Goal: Task Accomplishment & Management: Manage account settings

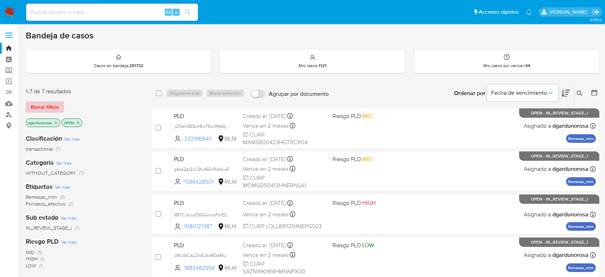
click at [55, 109] on span "Borrar filtros" at bounding box center [45, 107] width 28 height 10
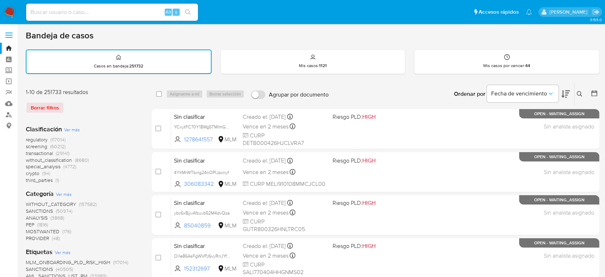
click at [579, 95] on icon at bounding box center [579, 93] width 5 height 5
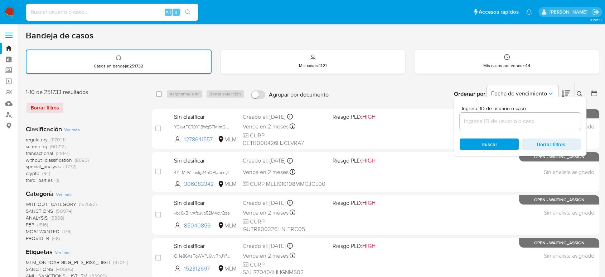
click at [534, 124] on input at bounding box center [520, 120] width 121 height 9
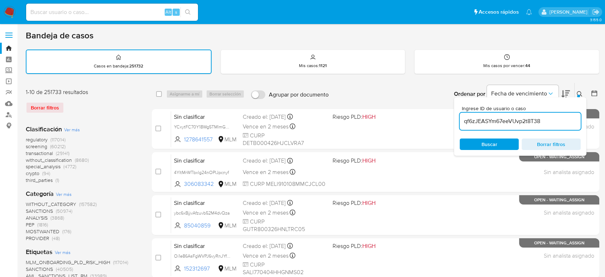
type input "qf6zJEASYm67eeVUvp2t8T38"
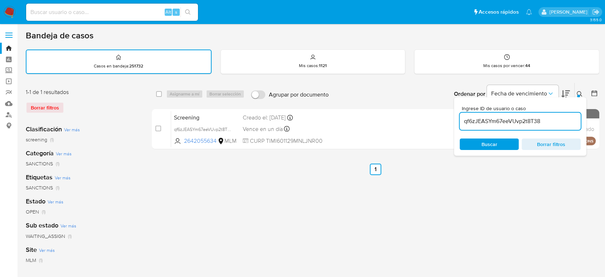
click at [580, 91] on icon at bounding box center [580, 94] width 6 height 6
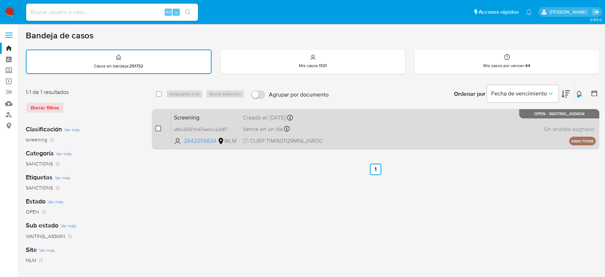
click at [157, 128] on input "checkbox" at bounding box center [158, 128] width 6 height 6
checkbox input "true"
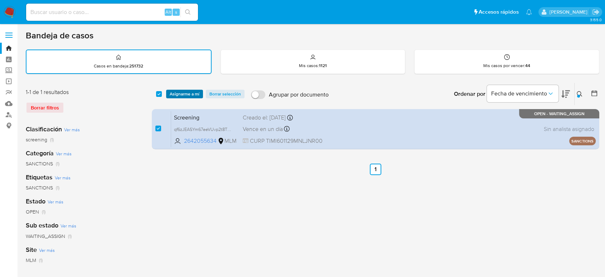
click at [191, 94] on span "Asignarme a mí" at bounding box center [185, 93] width 30 height 7
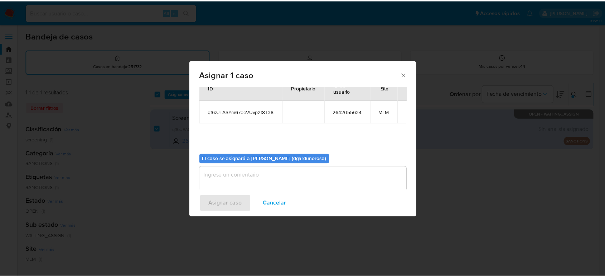
scroll to position [37, 0]
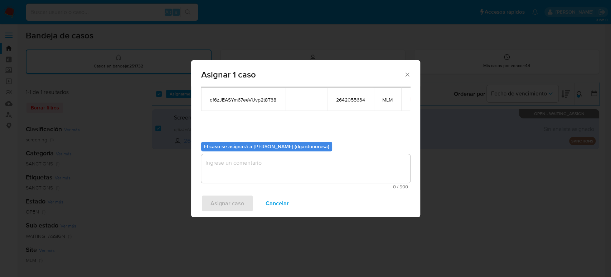
click at [262, 163] on textarea "assign-modal" at bounding box center [305, 168] width 209 height 29
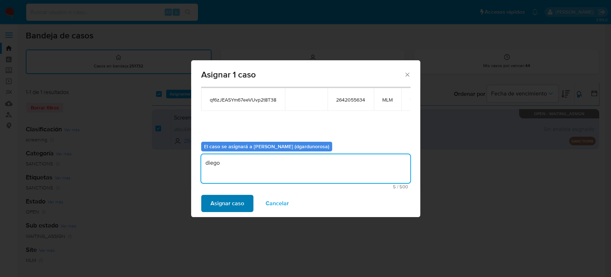
type textarea "diego"
click at [234, 200] on span "Asignar caso" at bounding box center [228, 203] width 34 height 16
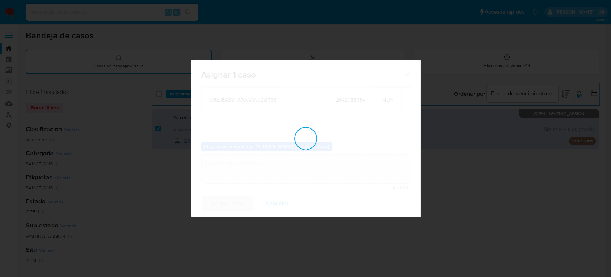
checkbox input "false"
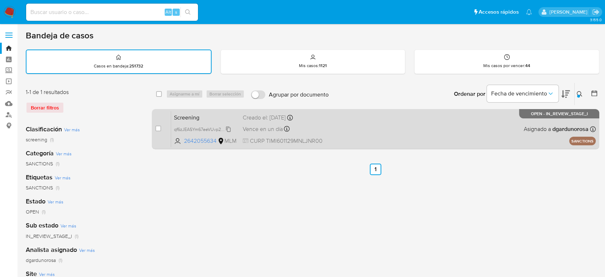
click at [226, 131] on span "qf6zJEASYm67eeVUvp2t8T38" at bounding box center [203, 129] width 58 height 8
click at [357, 130] on div "Screening qf6zJEASYm67eeVUvp2t8T38 2642055634 MLM Creado el: 20/08/2025 Creado …" at bounding box center [383, 129] width 425 height 36
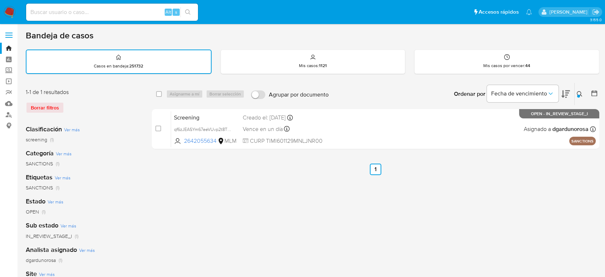
click at [579, 91] on icon at bounding box center [580, 94] width 6 height 6
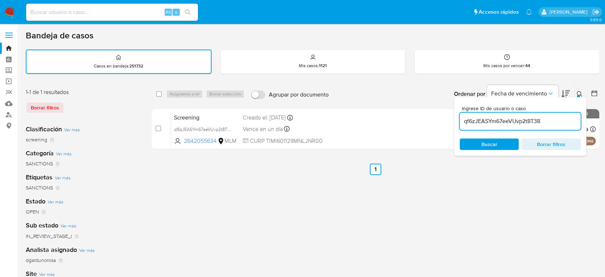
click at [527, 119] on input "qf6zJEASYm67eeVUvp2t8T38" at bounding box center [520, 120] width 121 height 9
type input "815104205"
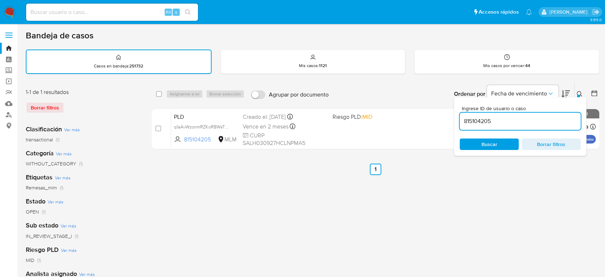
click at [581, 94] on icon at bounding box center [579, 93] width 5 height 5
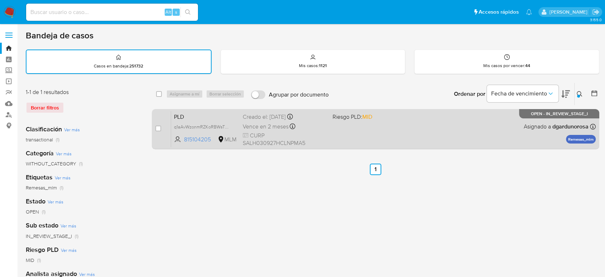
click at [460, 138] on div "PLD q1aAvWzonmRZKoRBWsTQ7IJU 815104205 MLM Riesgo PLD: MID Creado el: 12/08/202…" at bounding box center [383, 129] width 425 height 36
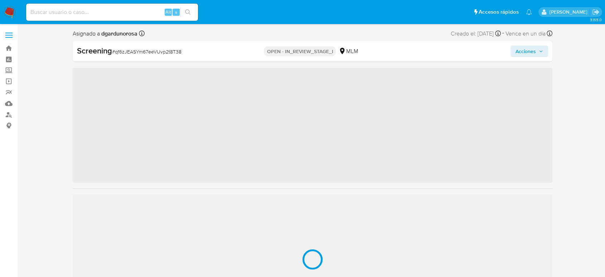
scroll to position [303, 0]
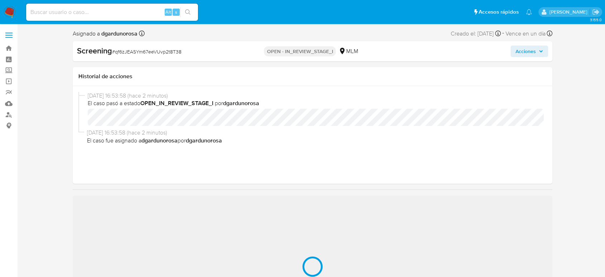
select select "10"
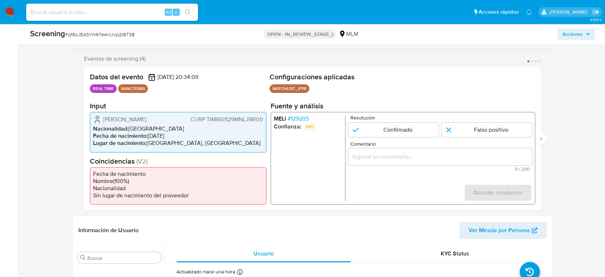
scroll to position [278, 0]
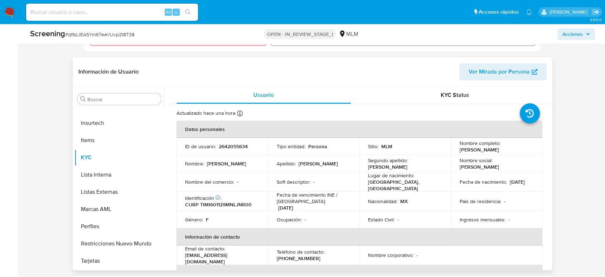
click at [232, 146] on p "2642055634" at bounding box center [233, 146] width 29 height 6
click at [233, 146] on p "2642055634" at bounding box center [233, 146] width 29 height 6
copy p "2642055634"
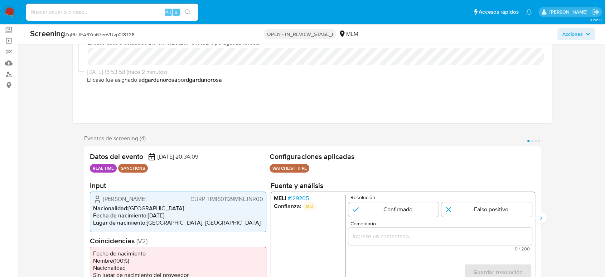
scroll to position [40, 0]
click at [546, 221] on div "Eventos de screening (4) Página 1 Página 2 Página 3 Página 4 Datos del evento 2…" at bounding box center [313, 212] width 480 height 155
click at [544, 220] on button "Siguiente" at bounding box center [541, 218] width 11 height 11
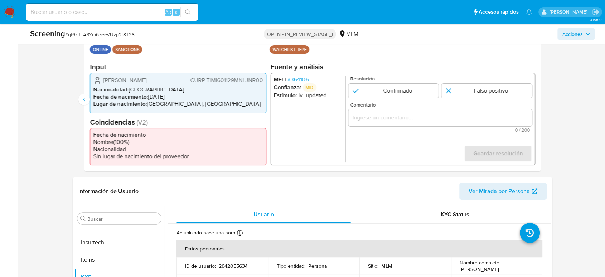
scroll to position [80, 0]
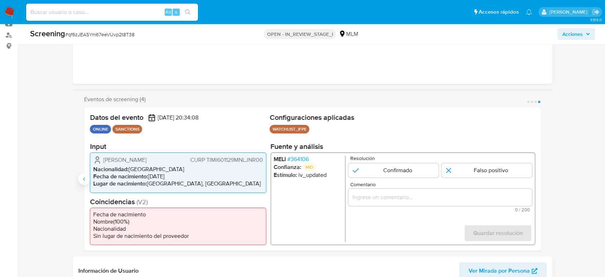
click at [84, 175] on button "Anterior" at bounding box center [83, 178] width 11 height 11
drag, startPoint x: 102, startPoint y: 159, endPoint x: 178, endPoint y: 160, distance: 75.2
click at [178, 160] on div "Irma Rosana Tijerina Mendoza CURP TIMI601129MNLJNR00" at bounding box center [178, 159] width 170 height 9
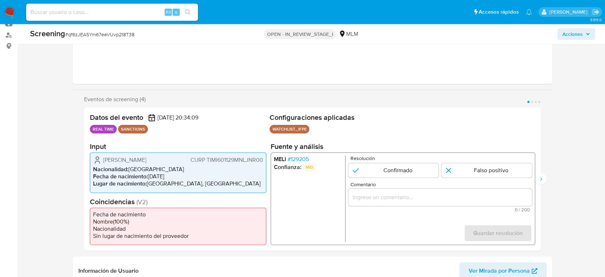
click at [306, 158] on span "# 129205" at bounding box center [298, 158] width 21 height 7
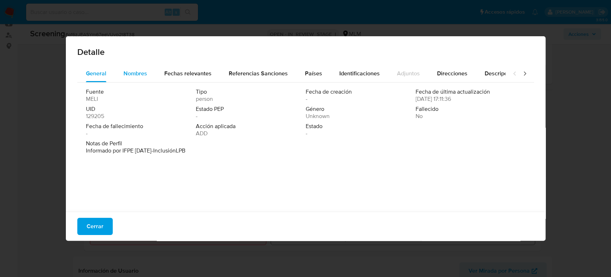
click at [143, 71] on span "Nombres" at bounding box center [136, 73] width 24 height 8
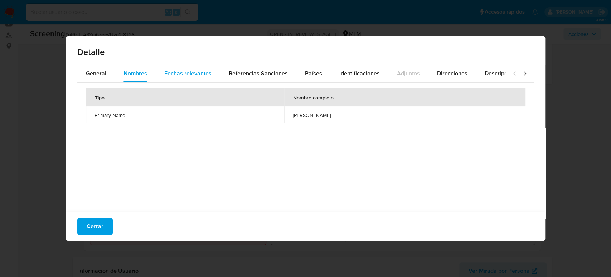
click at [171, 68] on div "Fechas relevantes" at bounding box center [187, 73] width 47 height 17
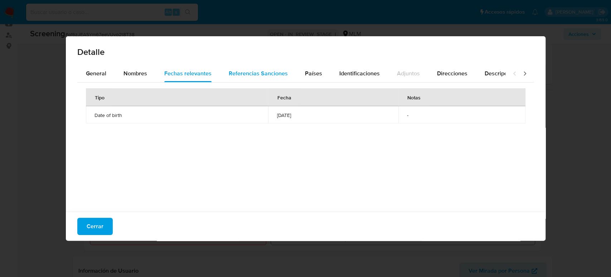
click at [272, 74] on span "Referencias Sanciones" at bounding box center [258, 73] width 59 height 8
click at [313, 73] on span "Países" at bounding box center [313, 73] width 17 height 8
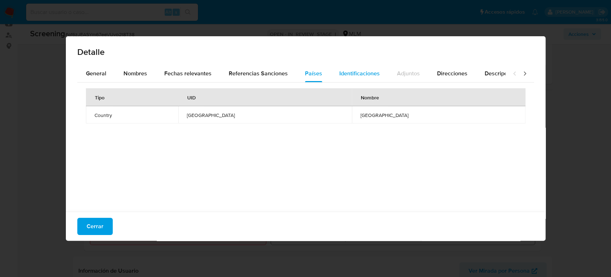
click at [341, 79] on div "Identificaciones" at bounding box center [360, 73] width 40 height 17
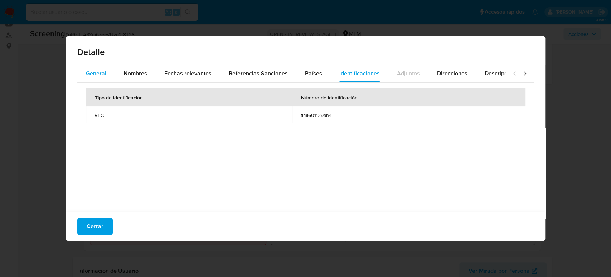
click at [107, 71] on button "General" at bounding box center [96, 73] width 38 height 17
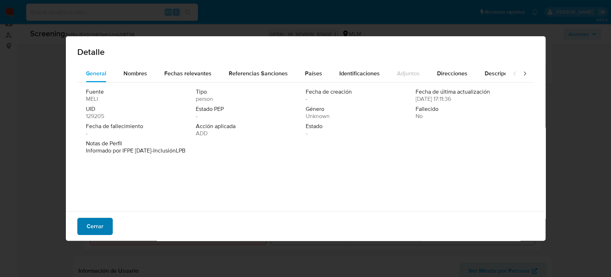
click at [103, 222] on button "Cerrar" at bounding box center [94, 225] width 35 height 17
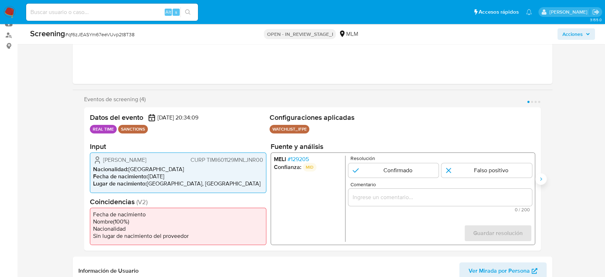
click at [543, 181] on icon "Siguiente" at bounding box center [541, 179] width 6 height 6
click at [298, 157] on span "# 364106" at bounding box center [298, 158] width 21 height 7
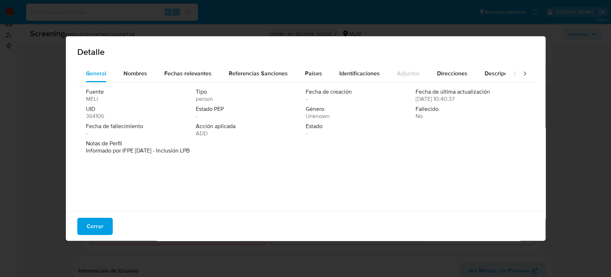
click at [555, 157] on div "Detalle General Nombres Fechas relevantes Referencias Sanciones Países Identifi…" at bounding box center [305, 138] width 611 height 277
click at [103, 229] on button "Cerrar" at bounding box center [94, 225] width 35 height 17
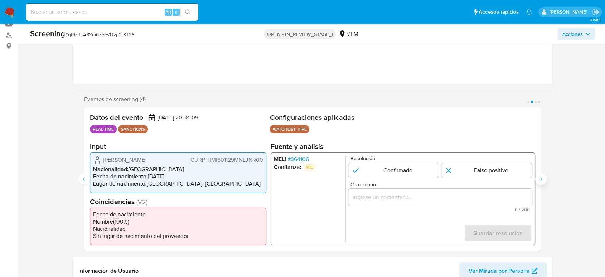
click at [542, 180] on icon "Siguiente" at bounding box center [541, 179] width 6 height 6
click at [296, 160] on span "# 129205" at bounding box center [298, 158] width 21 height 7
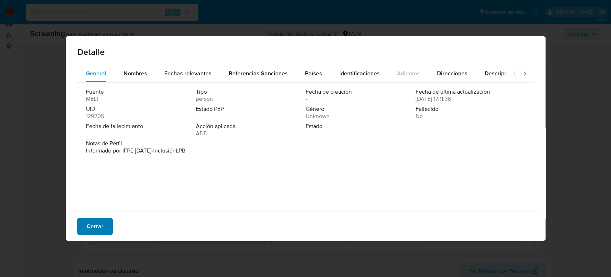
click at [99, 223] on span "Cerrar" at bounding box center [95, 226] width 17 height 16
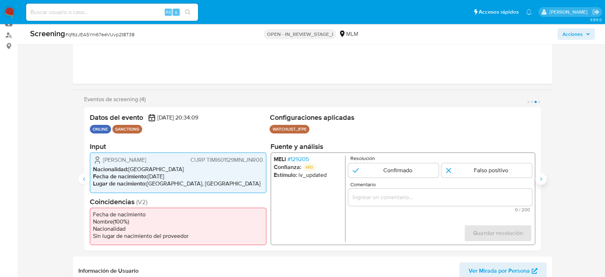
click at [544, 177] on button "Siguiente" at bounding box center [541, 178] width 11 height 11
click at [293, 160] on span "# 364106" at bounding box center [298, 158] width 21 height 7
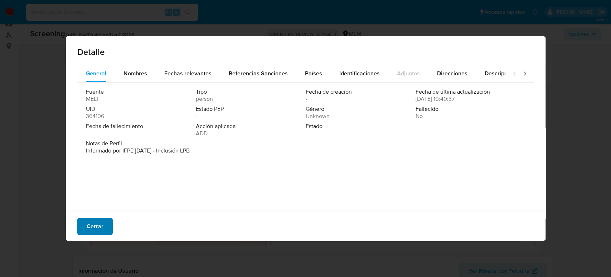
click at [102, 231] on span "Cerrar" at bounding box center [95, 226] width 17 height 16
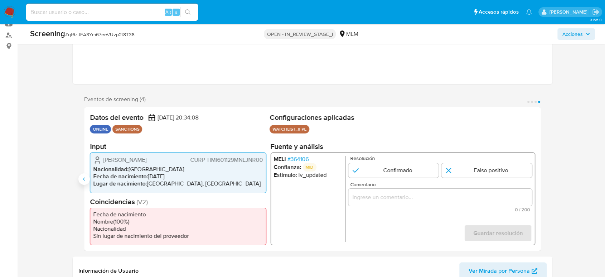
click at [81, 178] on button "Anterior" at bounding box center [83, 178] width 11 height 11
click at [541, 178] on icon "Siguiente" at bounding box center [541, 179] width 6 height 6
click at [306, 156] on span "# 364106" at bounding box center [298, 158] width 21 height 7
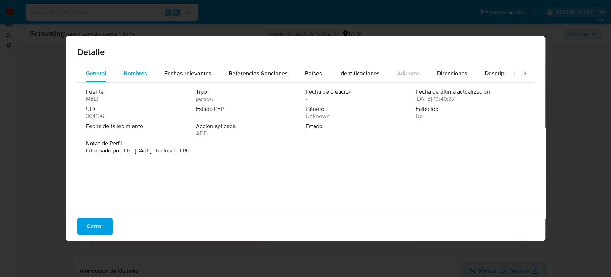
click at [138, 80] on div "Nombres" at bounding box center [136, 73] width 24 height 17
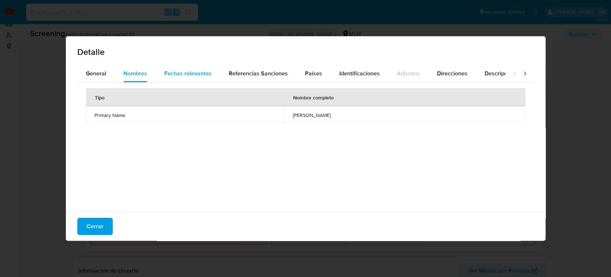
click at [166, 71] on span "Fechas relevantes" at bounding box center [187, 73] width 47 height 8
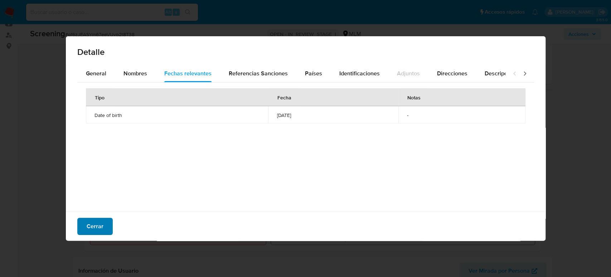
click at [94, 229] on span "Cerrar" at bounding box center [95, 226] width 17 height 16
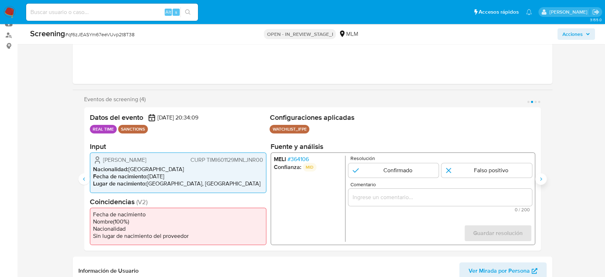
click at [543, 176] on icon "Siguiente" at bounding box center [541, 179] width 6 height 6
click at [300, 160] on span "# 129205" at bounding box center [298, 158] width 21 height 7
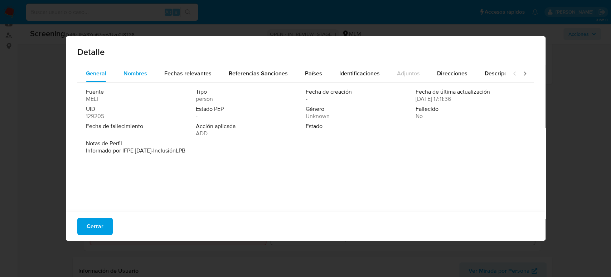
click at [147, 77] on button "Nombres" at bounding box center [135, 73] width 41 height 17
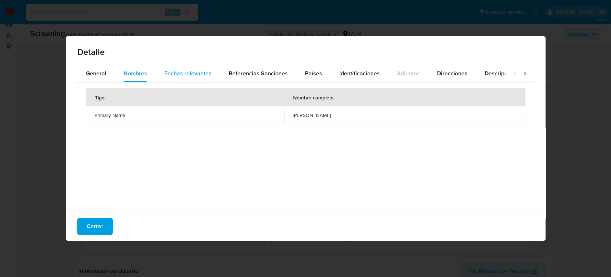
click at [179, 72] on span "Fechas relevantes" at bounding box center [187, 73] width 47 height 8
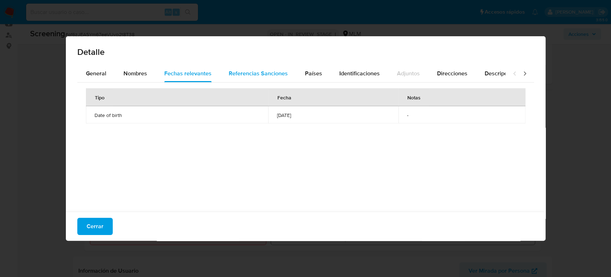
click at [244, 75] on span "Referencias Sanciones" at bounding box center [258, 73] width 59 height 8
click at [340, 77] on span "Identificaciones" at bounding box center [360, 73] width 40 height 8
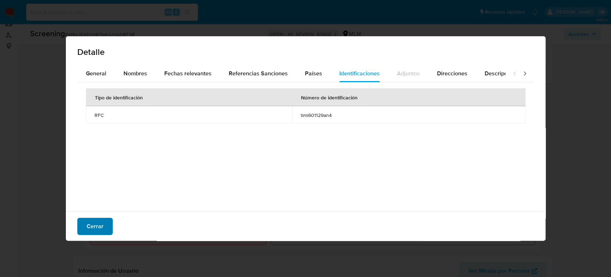
click at [95, 231] on span "Cerrar" at bounding box center [95, 226] width 17 height 16
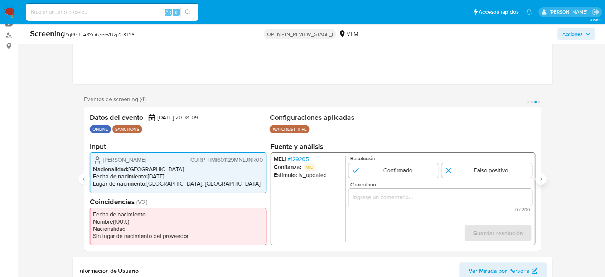
click at [539, 180] on icon "Siguiente" at bounding box center [541, 179] width 6 height 6
click at [302, 163] on li "Confianza: MID" at bounding box center [308, 167] width 68 height 9
click at [295, 157] on span "# 364106" at bounding box center [298, 158] width 21 height 7
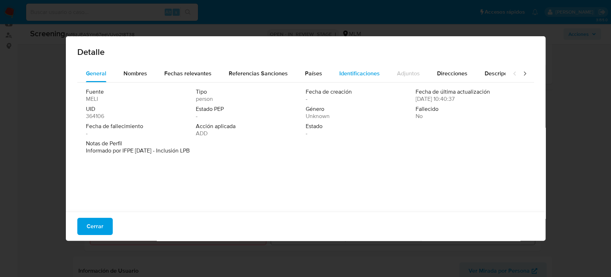
click at [340, 76] on span "Identificaciones" at bounding box center [360, 73] width 40 height 8
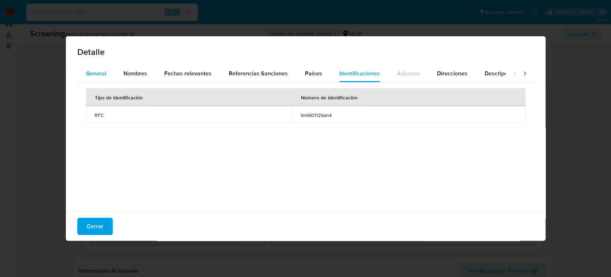
click at [106, 79] on button "General" at bounding box center [96, 73] width 38 height 17
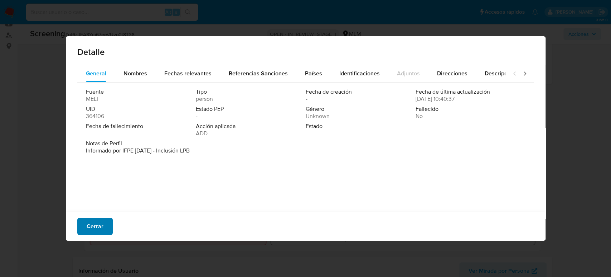
click at [105, 228] on button "Cerrar" at bounding box center [94, 225] width 35 height 17
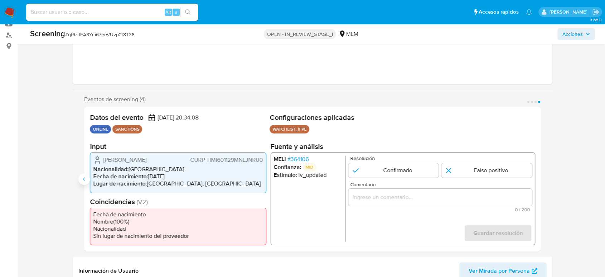
click at [81, 182] on button "Anterior" at bounding box center [83, 178] width 11 height 11
click at [307, 157] on span "# 129205" at bounding box center [298, 158] width 21 height 7
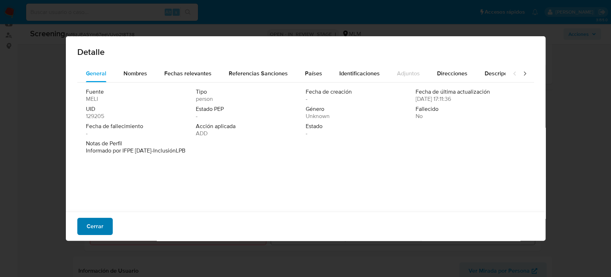
click at [90, 226] on span "Cerrar" at bounding box center [95, 226] width 17 height 16
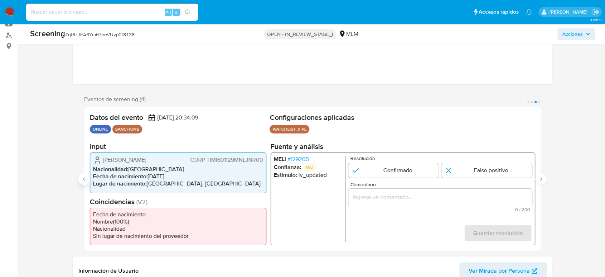
click at [84, 178] on icon "Anterior" at bounding box center [84, 179] width 6 height 6
click at [296, 157] on span "# 364106" at bounding box center [298, 158] width 21 height 7
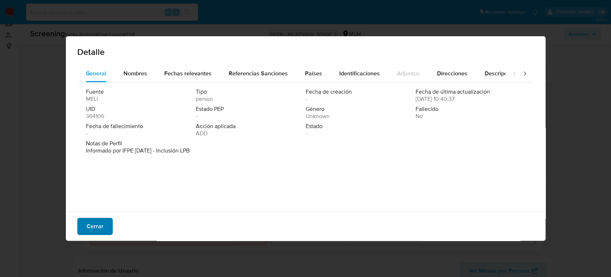
click at [95, 225] on span "Cerrar" at bounding box center [95, 226] width 17 height 16
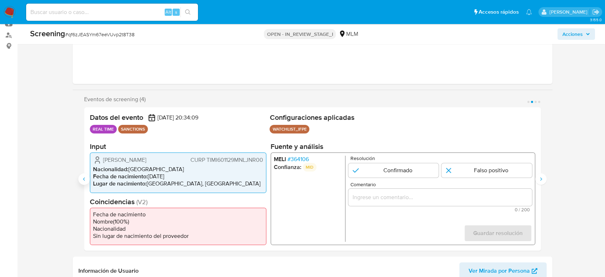
click at [82, 179] on icon "Anterior" at bounding box center [84, 179] width 6 height 6
click at [305, 158] on span "# 129205" at bounding box center [298, 158] width 21 height 7
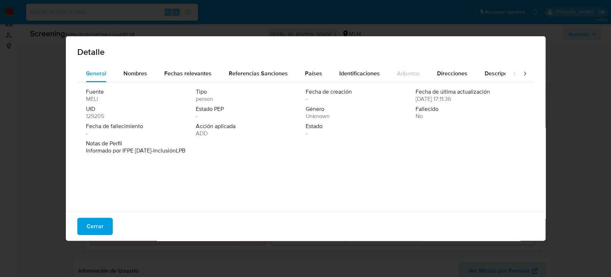
click at [557, 61] on div "Detalle General Nombres Fechas relevantes Referencias Sanciones Países Identifi…" at bounding box center [305, 138] width 611 height 277
drag, startPoint x: 93, startPoint y: 223, endPoint x: 110, endPoint y: 224, distance: 16.5
click at [93, 223] on span "Cerrar" at bounding box center [95, 226] width 17 height 16
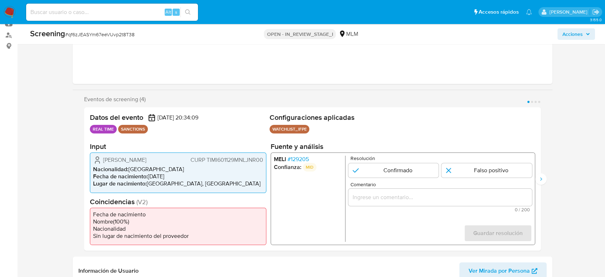
click at [298, 159] on span "# 129205" at bounding box center [298, 158] width 21 height 7
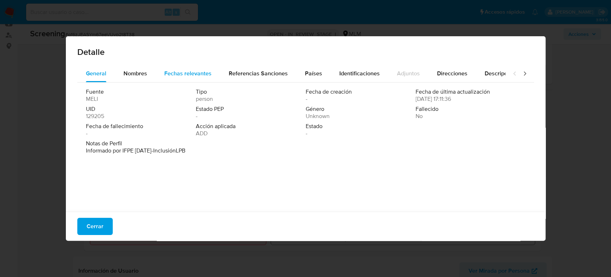
click at [174, 72] on span "Fechas relevantes" at bounding box center [187, 73] width 47 height 8
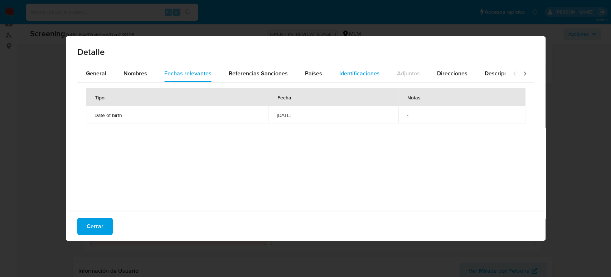
click at [344, 76] on span "Identificaciones" at bounding box center [360, 73] width 40 height 8
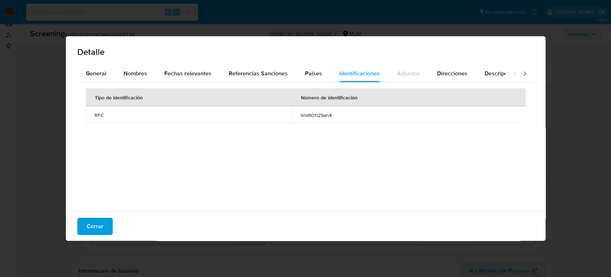
click at [318, 120] on td "timi601129an4" at bounding box center [409, 114] width 234 height 17
click at [105, 230] on button "Cerrar" at bounding box center [94, 225] width 35 height 17
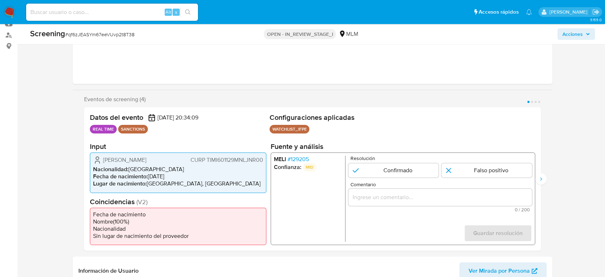
click at [299, 160] on span "# 129205" at bounding box center [298, 158] width 21 height 7
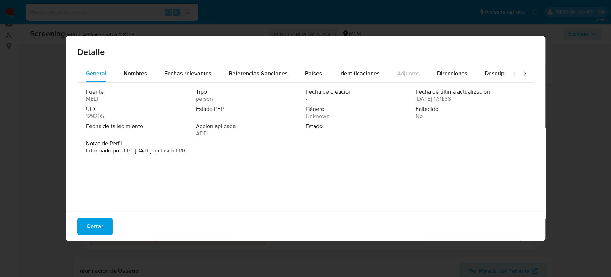
click at [79, 232] on button "Cerrar" at bounding box center [94, 225] width 35 height 17
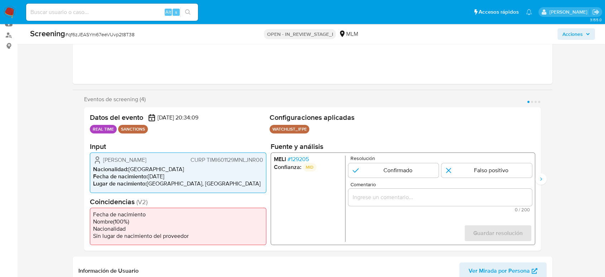
click at [182, 183] on li "Lugar de nacimiento : MEXICO, NUEVO LEÓN" at bounding box center [178, 183] width 170 height 7
drag, startPoint x: 173, startPoint y: 180, endPoint x: 219, endPoint y: 183, distance: 46.3
click at [219, 183] on li "Lugar de nacimiento : MEXICO, NUEVO LEÓN" at bounding box center [178, 183] width 170 height 7
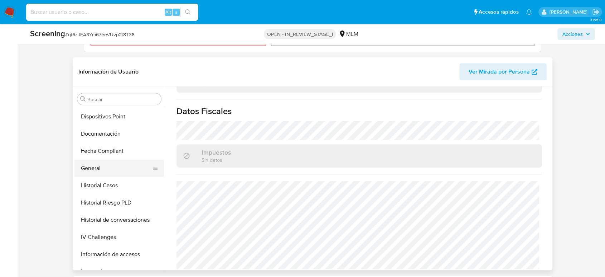
scroll to position [143, 0]
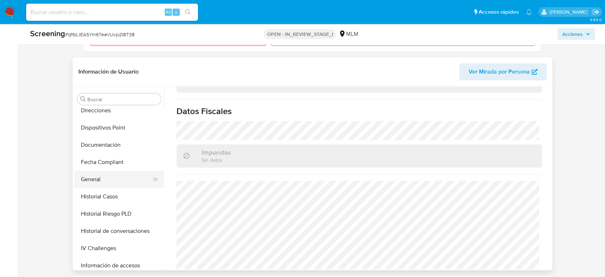
click at [107, 173] on button "General" at bounding box center [117, 179] width 84 height 17
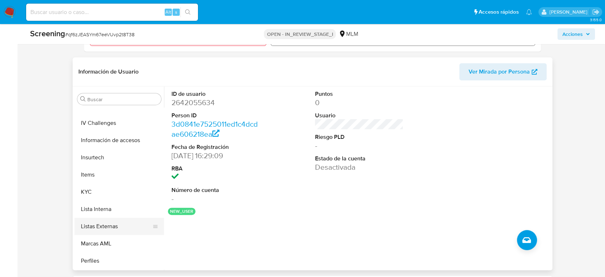
scroll to position [303, 0]
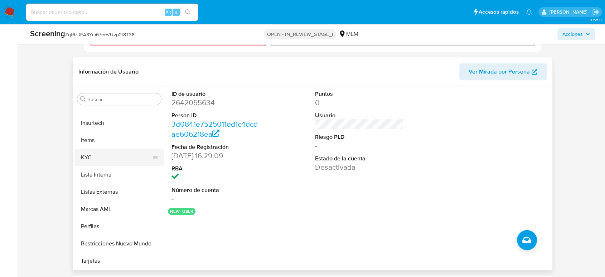
click at [101, 160] on button "KYC" at bounding box center [117, 157] width 84 height 17
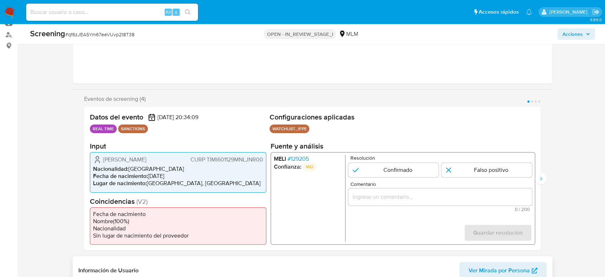
scroll to position [80, 0]
click at [304, 158] on span "# 129205" at bounding box center [298, 158] width 21 height 7
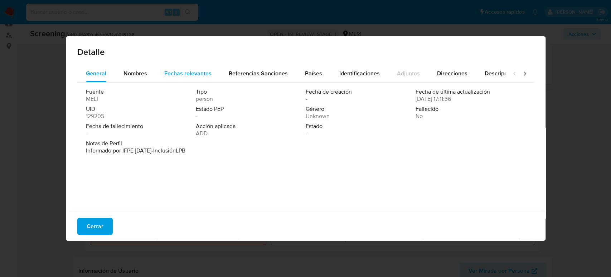
click at [199, 70] on span "Fechas relevantes" at bounding box center [187, 73] width 47 height 8
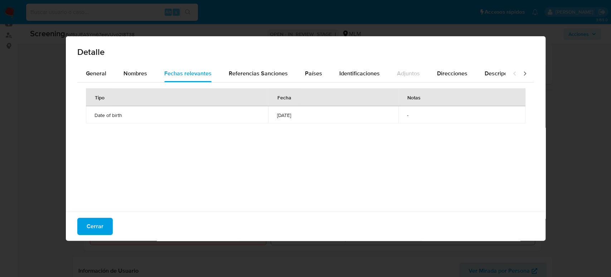
click at [570, 144] on div "Detalle General Nombres Fechas relevantes Referencias Sanciones Países Identifi…" at bounding box center [305, 138] width 611 height 277
click at [102, 230] on span "Cerrar" at bounding box center [95, 226] width 17 height 16
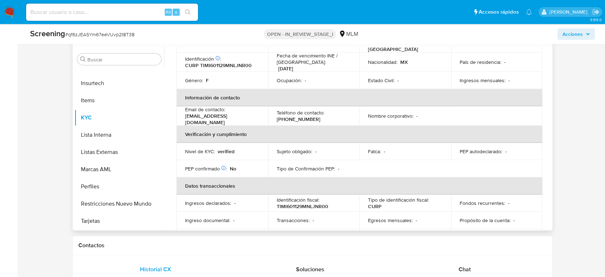
scroll to position [0, 0]
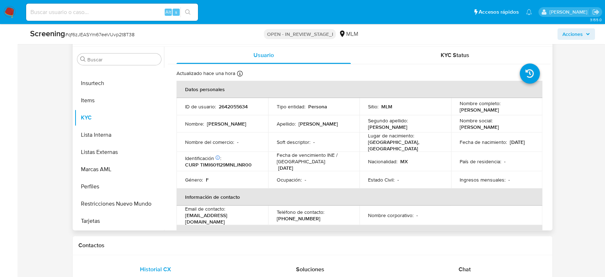
drag, startPoint x: 484, startPoint y: 147, endPoint x: 456, endPoint y: 145, distance: 28.4
click at [456, 145] on td "Fecha de nacimiento : 29/11/1960" at bounding box center [497, 141] width 92 height 19
copy p "29/11/1960"
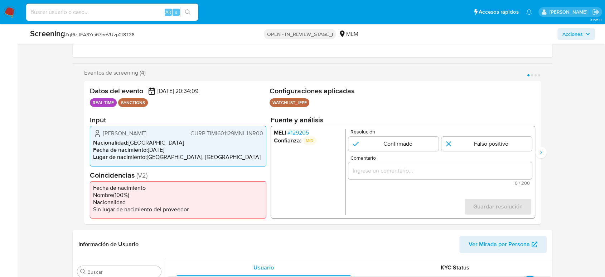
scroll to position [119, 0]
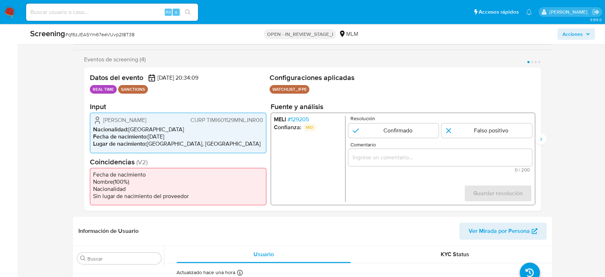
click at [304, 117] on span "# 129205" at bounding box center [298, 119] width 21 height 7
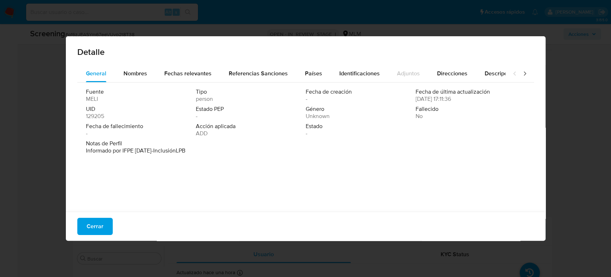
click at [95, 221] on span "Cerrar" at bounding box center [95, 226] width 17 height 16
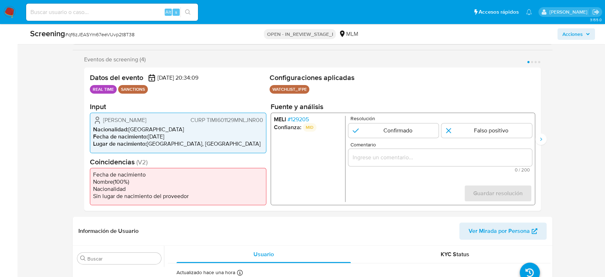
click at [405, 165] on div "1 de 4" at bounding box center [441, 157] width 184 height 17
click at [395, 156] on input "Comentario" at bounding box center [441, 157] width 184 height 9
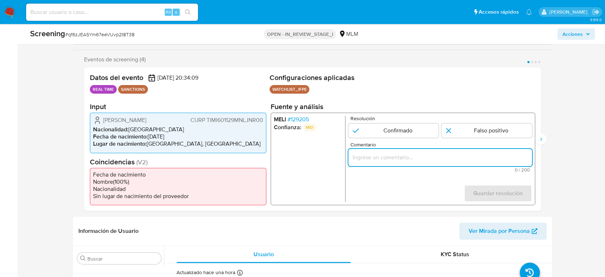
paste input "SE CONFIRMA COINCIDENCIA EN LISTA DE SANCIONES DENOMINADA IFPE POR NOMBRE COMPL…"
type input "SE CONFIRMA COINCIDENCIA EN LISTA DE SANCIONES DENOMINADA IFPE POR NOMBRE COMPL…"
click at [389, 132] on input "1 de 4" at bounding box center [394, 130] width 91 height 14
radio input "true"
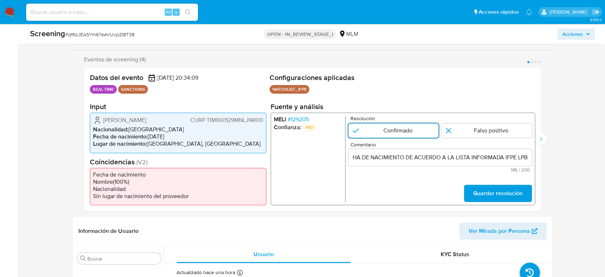
scroll to position [0, 0]
click at [474, 189] on span "Guardar resolución" at bounding box center [498, 193] width 49 height 16
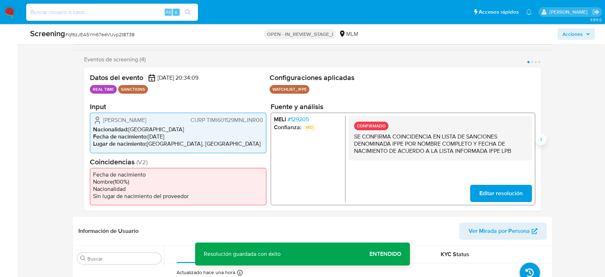
click at [542, 139] on icon "Siguiente" at bounding box center [541, 139] width 6 height 6
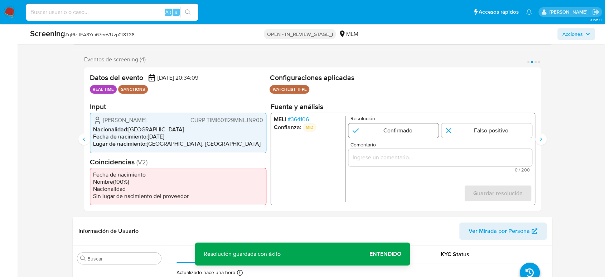
click at [384, 134] on input "2 de 4" at bounding box center [394, 130] width 91 height 14
radio input "true"
click at [375, 157] on input "Comentario" at bounding box center [441, 157] width 184 height 9
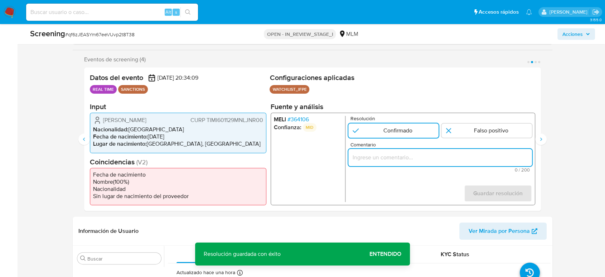
type input "SE CONFIRMA COINCIDENCIA EN LISTA DE SANCIONES DENOMINADA IFPE POR NOMBRE COMPL…"
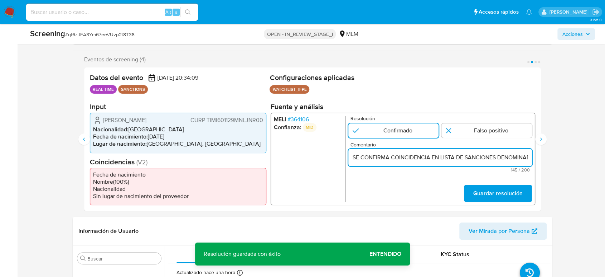
scroll to position [0, 281]
click at [483, 190] on span "Guardar resolución" at bounding box center [498, 193] width 49 height 16
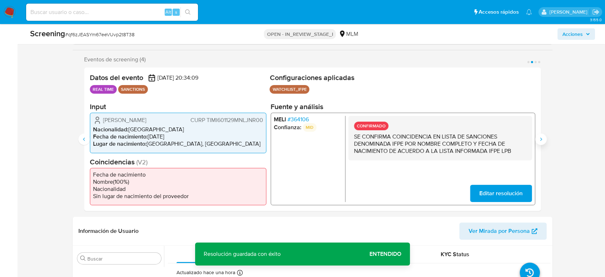
click at [542, 137] on icon "Siguiente" at bounding box center [541, 139] width 6 height 6
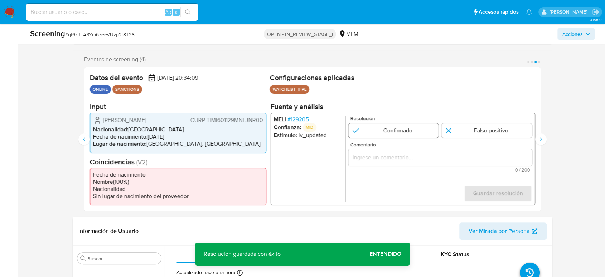
click at [375, 134] on input "3 de 4" at bounding box center [394, 130] width 91 height 14
radio input "true"
click at [379, 160] on input "Comentario" at bounding box center [441, 157] width 184 height 9
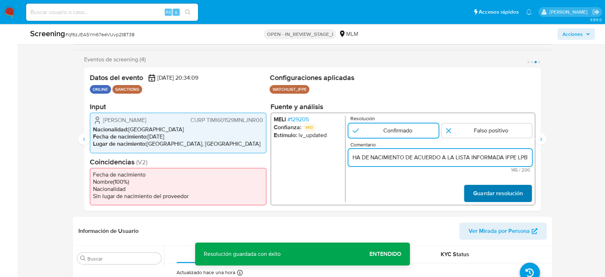
type input "SE CONFIRMA COINCIDENCIA EN LISTA DE SANCIONES DENOMINADA IFPE POR NOMBRE COMPL…"
click at [477, 191] on span "Guardar resolución" at bounding box center [498, 193] width 49 height 16
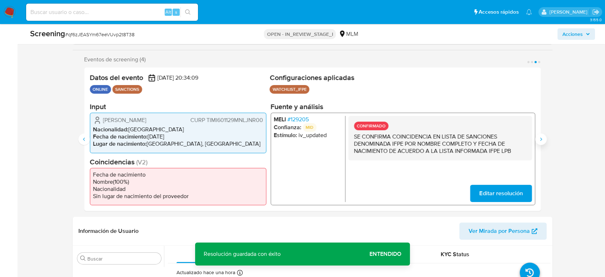
click at [543, 140] on icon "Siguiente" at bounding box center [541, 139] width 6 height 6
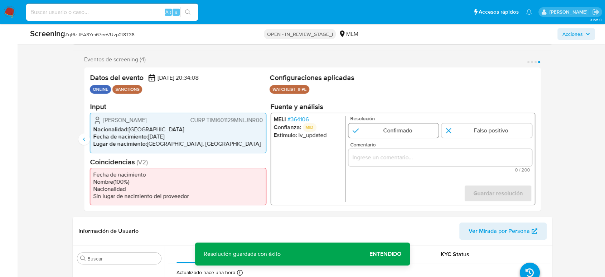
click at [389, 134] on input "4 de 4" at bounding box center [394, 130] width 91 height 14
radio input "true"
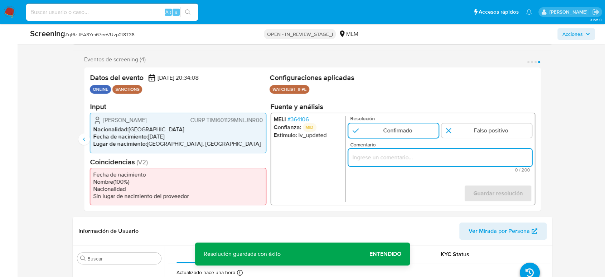
click at [388, 155] on input "Comentario" at bounding box center [441, 157] width 184 height 9
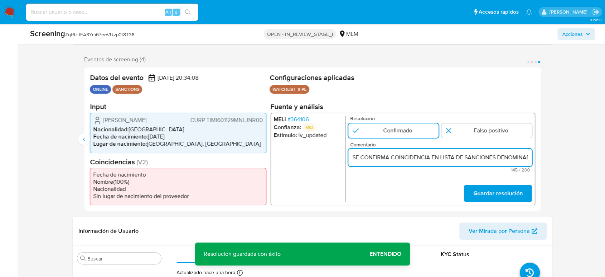
scroll to position [0, 281]
type input "SE CONFIRMA COINCIDENCIA EN LISTA DE SANCIONES DENOMINADA IFPE POR NOMBRE COMPL…"
click at [478, 190] on span "Guardar resolución" at bounding box center [498, 193] width 49 height 16
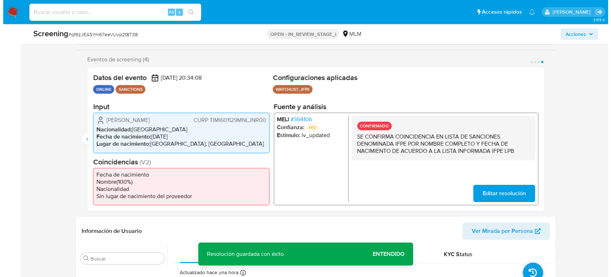
scroll to position [318, 0]
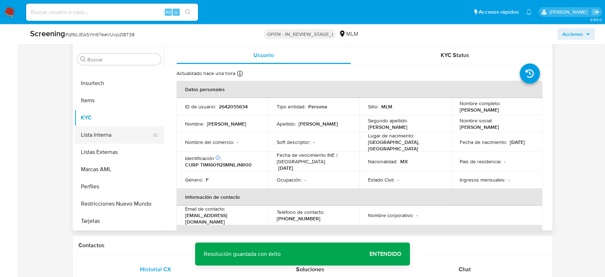
click at [88, 139] on button "Lista Interna" at bounding box center [117, 134] width 84 height 17
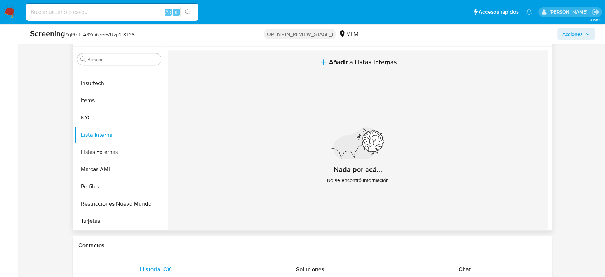
click at [378, 66] on button "Añadir a Listas Internas" at bounding box center [358, 62] width 380 height 24
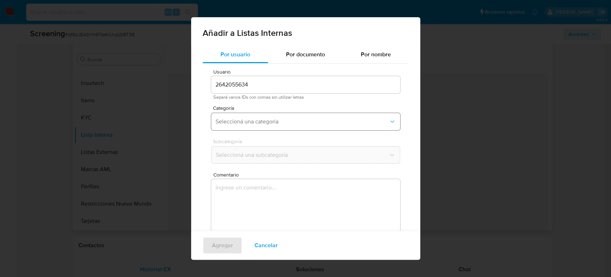
click at [290, 121] on span "Seleccioná una categoría" at bounding box center [302, 121] width 173 height 7
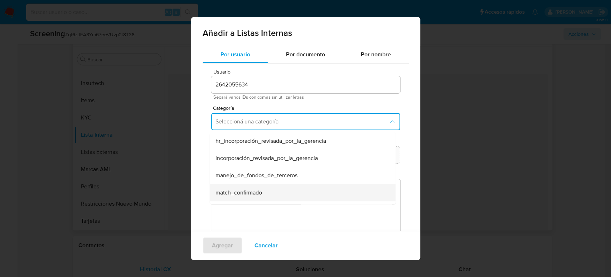
click at [280, 193] on div "match_confirmado" at bounding box center [301, 192] width 170 height 17
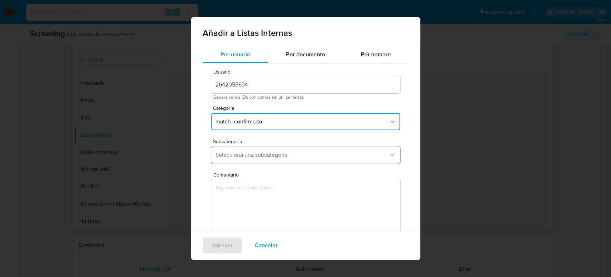
click at [282, 152] on span "Seleccioná una subcategoría" at bounding box center [302, 154] width 173 height 7
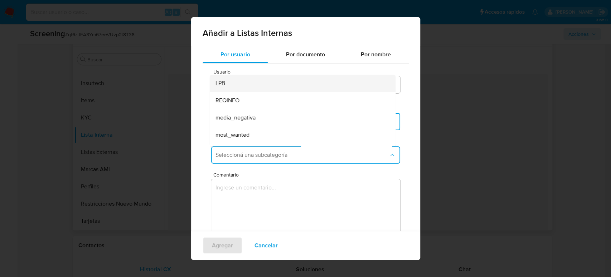
click at [269, 87] on div "LPB" at bounding box center [301, 83] width 170 height 17
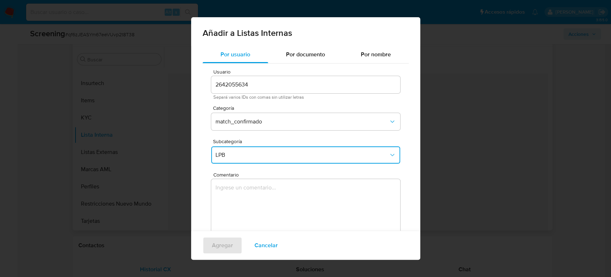
click at [275, 199] on textarea "Comentario" at bounding box center [305, 213] width 189 height 69
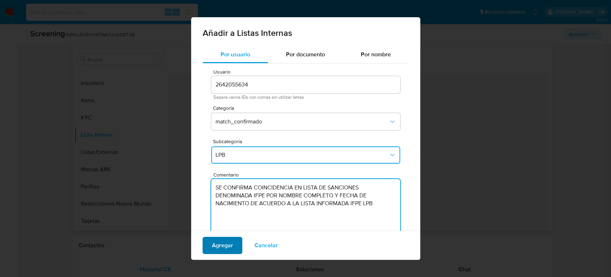
type textarea "SE CONFIRMA COINCIDENCIA EN LISTA DE SANCIONES DENOMINADA IFPE POR NOMBRE COMPL…"
click at [230, 246] on span "Agregar" at bounding box center [222, 245] width 21 height 16
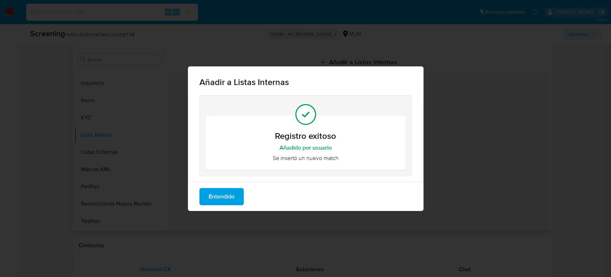
click at [238, 197] on button "Entendido" at bounding box center [222, 196] width 44 height 17
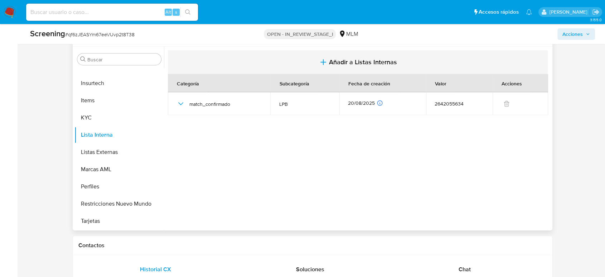
click at [383, 67] on button "Añadir a Listas Internas" at bounding box center [358, 62] width 380 height 24
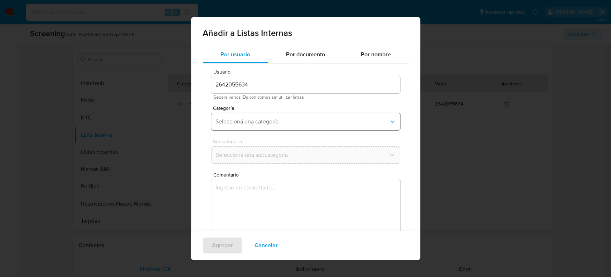
click at [278, 127] on button "Seleccioná una categoría" at bounding box center [305, 121] width 189 height 17
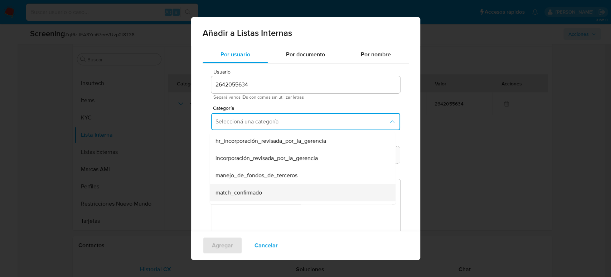
click at [268, 197] on div "match_confirmado" at bounding box center [301, 192] width 170 height 17
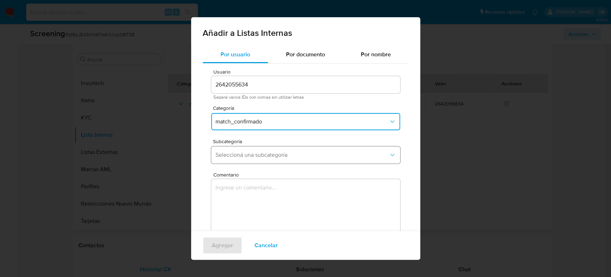
click at [278, 152] on span "Seleccioná una subcategoría" at bounding box center [302, 154] width 173 height 7
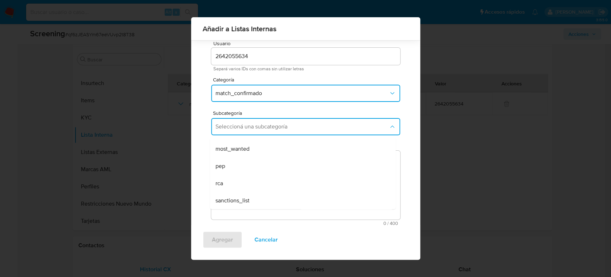
scroll to position [29, 0]
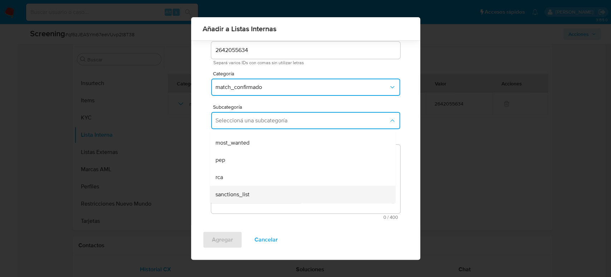
click at [274, 191] on div "sanctions_list" at bounding box center [301, 194] width 170 height 17
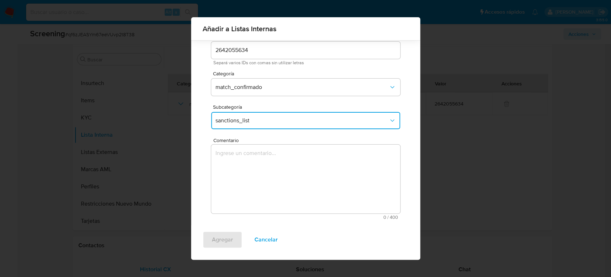
click at [274, 191] on textarea "Comentario" at bounding box center [305, 178] width 189 height 69
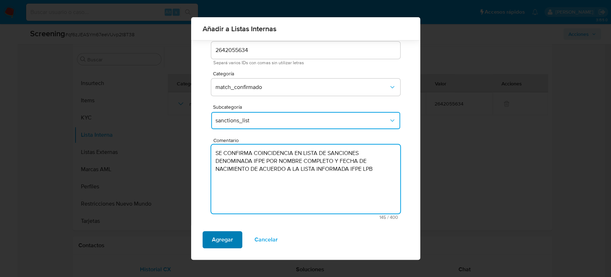
type textarea "SE CONFIRMA COINCIDENCIA EN LISTA DE SANCIONES DENOMINADA IFPE POR NOMBRE COMPL…"
click at [224, 241] on span "Agregar" at bounding box center [222, 239] width 21 height 16
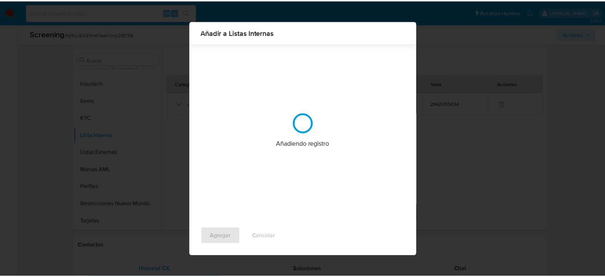
scroll to position [0, 0]
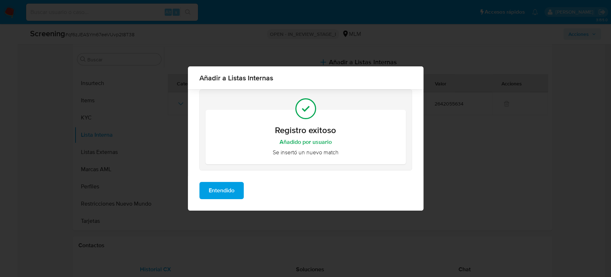
click at [201, 192] on button "Entendido" at bounding box center [222, 190] width 44 height 17
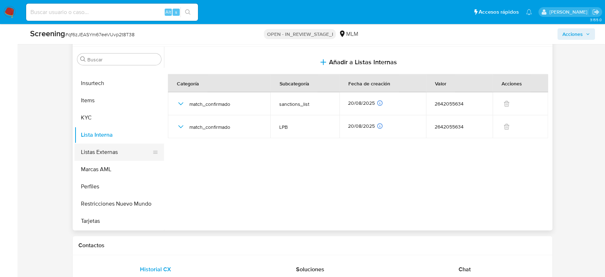
click at [110, 155] on button "Listas Externas" at bounding box center [117, 151] width 84 height 17
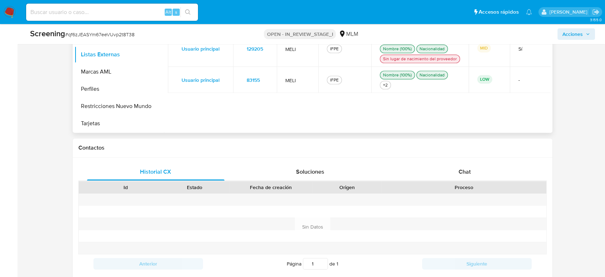
scroll to position [318, 0]
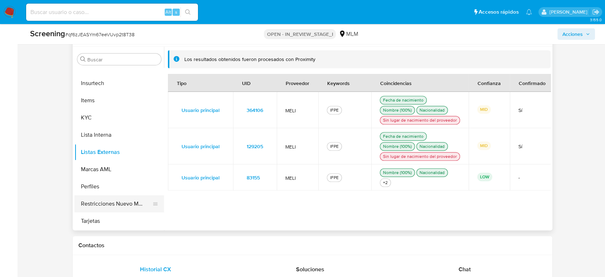
click at [116, 201] on button "Restricciones Nuevo Mundo" at bounding box center [117, 203] width 84 height 17
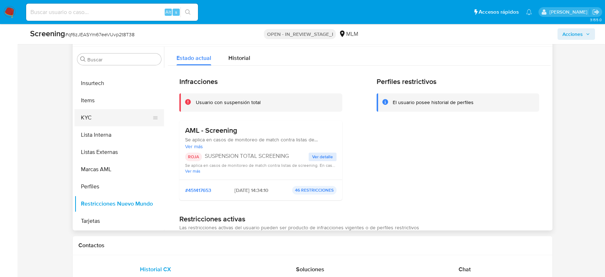
click at [104, 120] on button "KYC" at bounding box center [117, 117] width 84 height 17
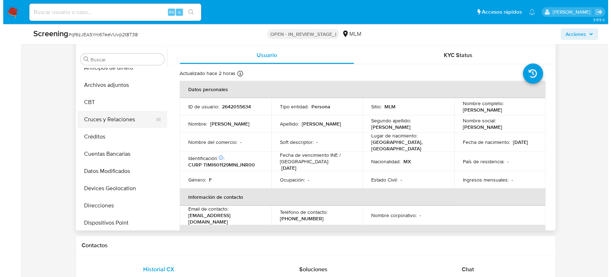
scroll to position [0, 0]
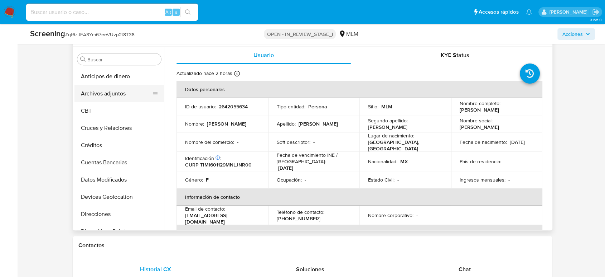
click at [105, 91] on button "Archivos adjuntos" at bounding box center [117, 93] width 84 height 17
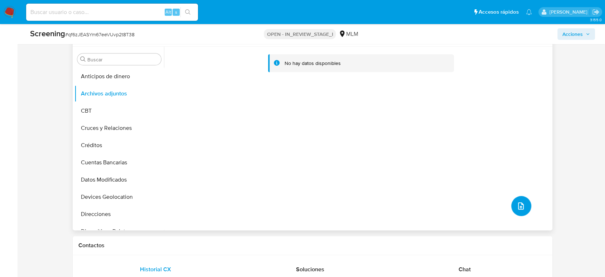
click at [521, 213] on button "upload-file" at bounding box center [522, 206] width 20 height 20
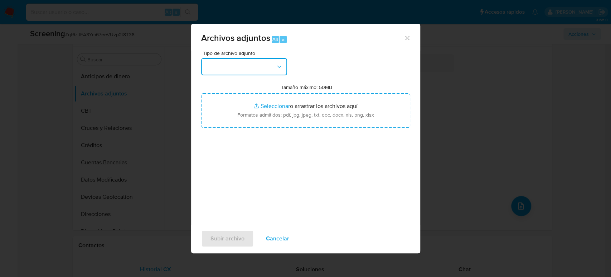
click at [251, 63] on button "button" at bounding box center [244, 66] width 86 height 17
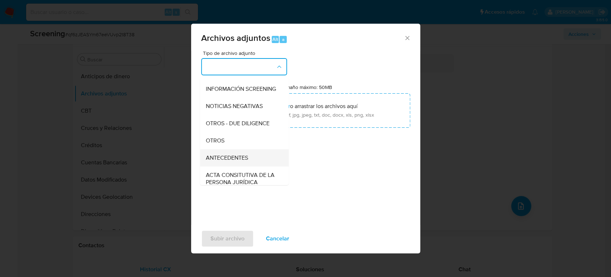
scroll to position [80, 0]
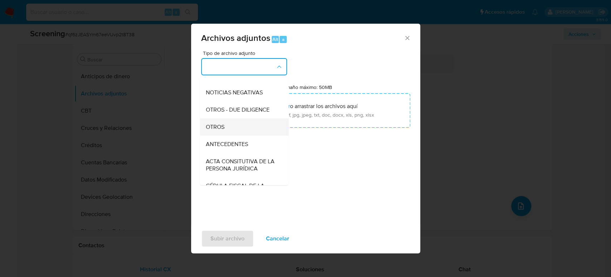
click at [235, 131] on div "OTROS" at bounding box center [242, 126] width 73 height 17
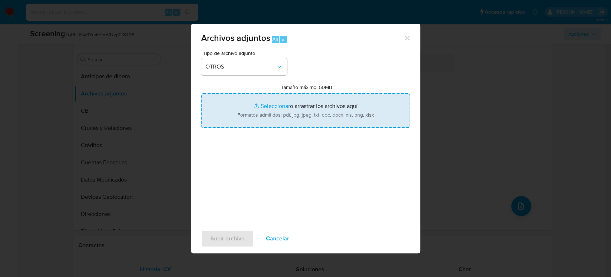
type input "C:\fakepath\IRMA ROSANA TIJERINA MENDOZA.pdf"
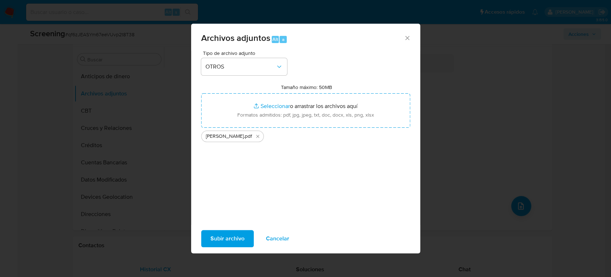
click at [232, 234] on span "Subir archivo" at bounding box center [228, 238] width 34 height 16
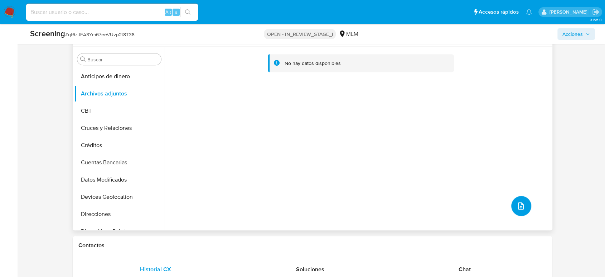
click at [522, 210] on button "upload-file" at bounding box center [522, 206] width 20 height 20
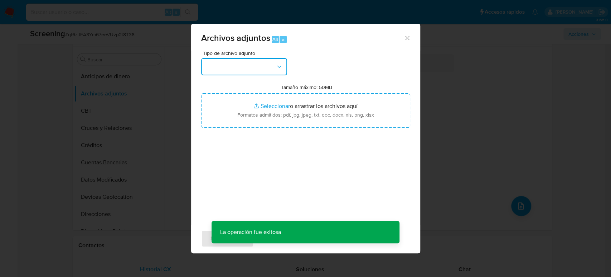
click at [259, 66] on button "button" at bounding box center [244, 66] width 86 height 17
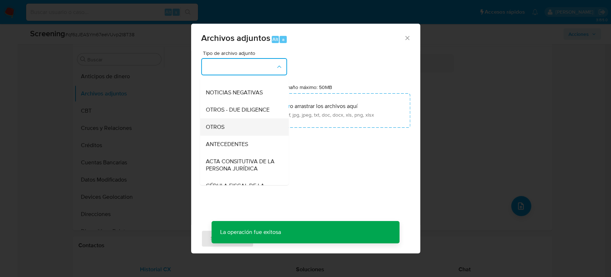
click at [234, 131] on div "OTROS" at bounding box center [242, 126] width 73 height 17
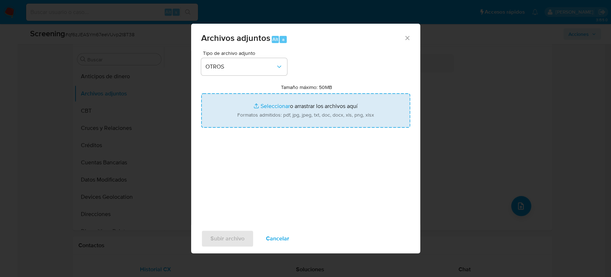
type input "C:\fakepath\IRMA ROSANA TIJERINA MENDOZA.pdf"
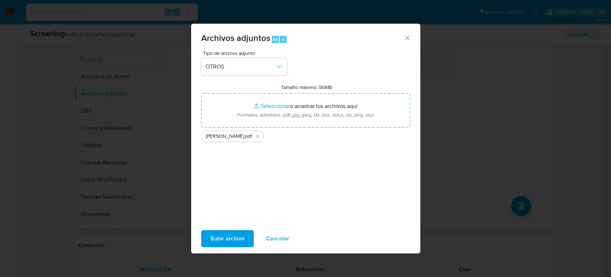
click at [232, 236] on span "Subir archivo" at bounding box center [228, 238] width 34 height 16
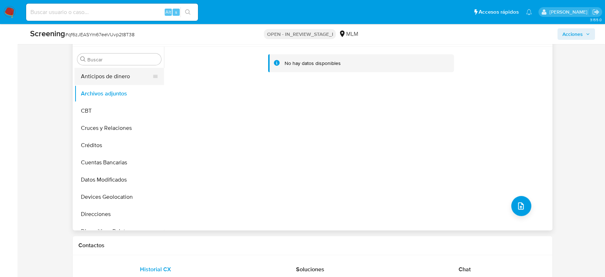
click at [119, 80] on button "Anticipos de dinero" at bounding box center [117, 76] width 84 height 17
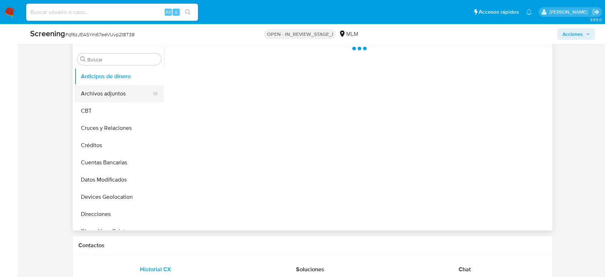
click at [117, 95] on button "Archivos adjuntos" at bounding box center [117, 93] width 84 height 17
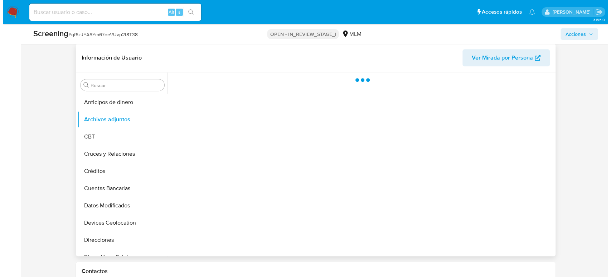
scroll to position [278, 0]
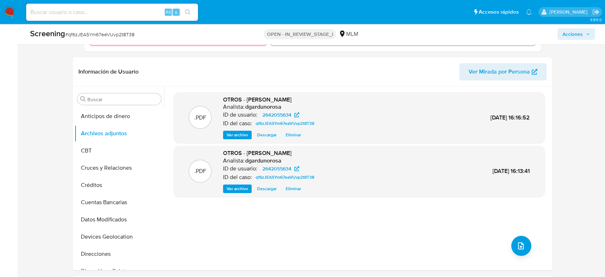
drag, startPoint x: 587, startPoint y: 32, endPoint x: 582, endPoint y: 36, distance: 7.0
click at [587, 32] on icon "button" at bounding box center [588, 34] width 4 height 4
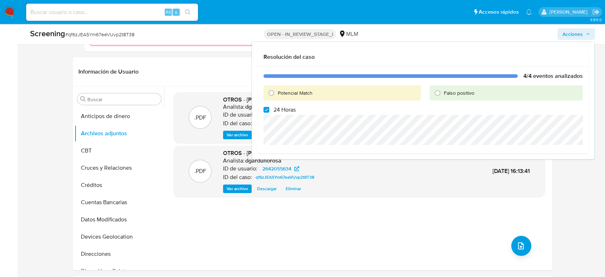
click at [270, 106] on label "24 Horas" at bounding box center [280, 109] width 32 height 7
click at [269, 107] on input "24 Horas" at bounding box center [267, 110] width 6 height 6
checkbox input "false"
click at [272, 92] on input "Potencial Match" at bounding box center [271, 92] width 11 height 11
radio input "true"
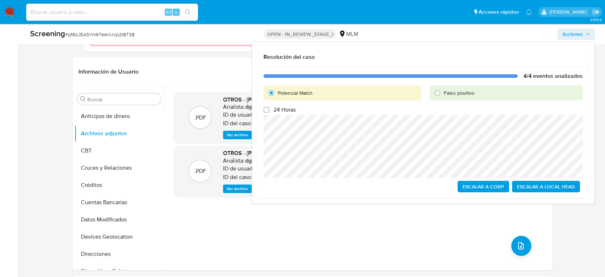
click at [523, 188] on span "Escalar a Local Head" at bounding box center [546, 186] width 58 height 10
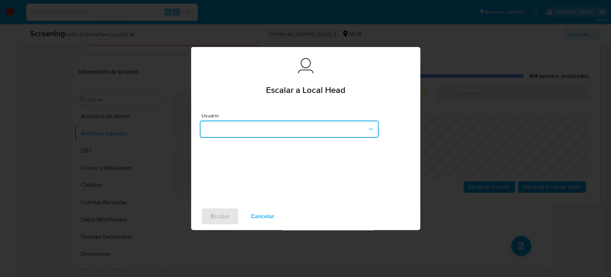
click at [293, 123] on button "button" at bounding box center [289, 128] width 179 height 17
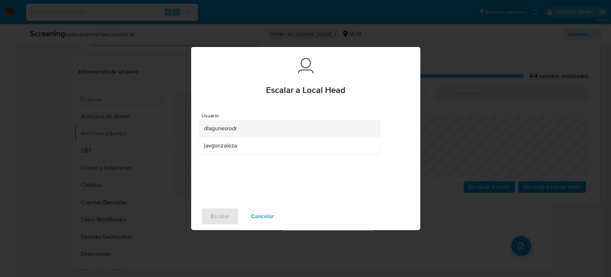
click at [261, 128] on div "dlagunesrodr" at bounding box center [287, 128] width 166 height 17
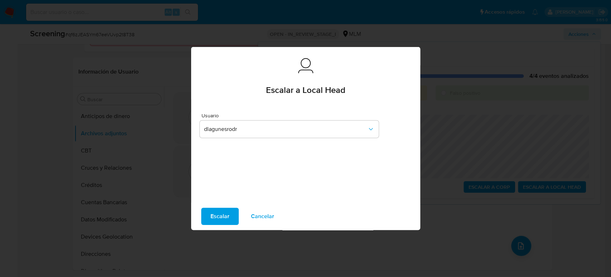
click at [226, 212] on span "Escalar" at bounding box center [220, 216] width 19 height 16
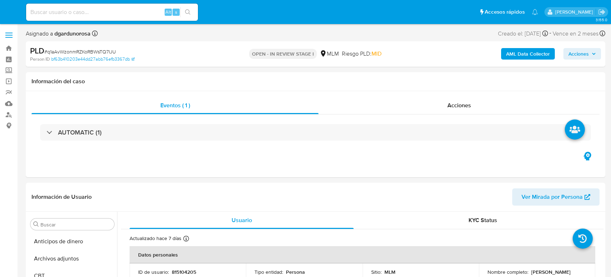
select select "10"
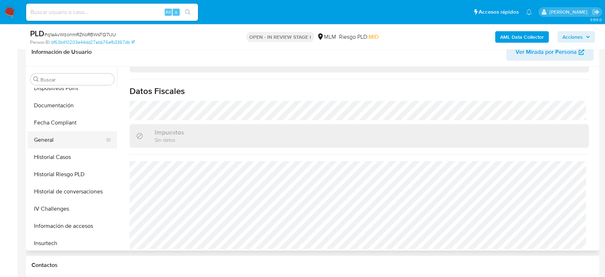
scroll to position [143, 0]
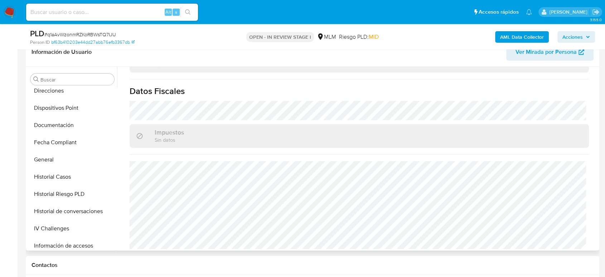
click at [54, 160] on button "General" at bounding box center [73, 159] width 90 height 17
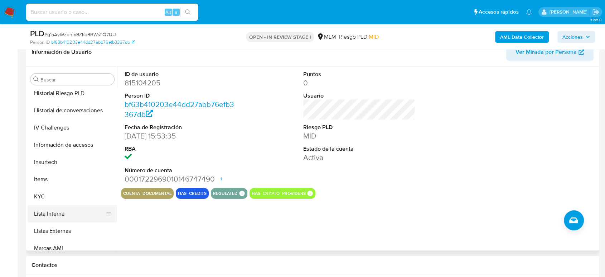
scroll to position [263, 0]
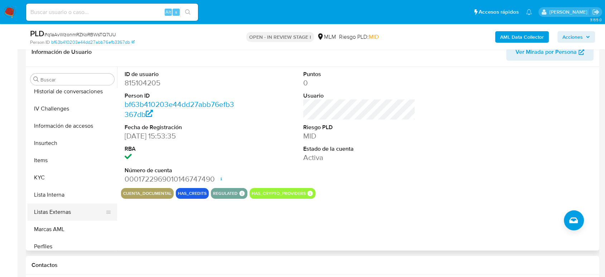
click at [69, 213] on button "Listas Externas" at bounding box center [70, 211] width 84 height 17
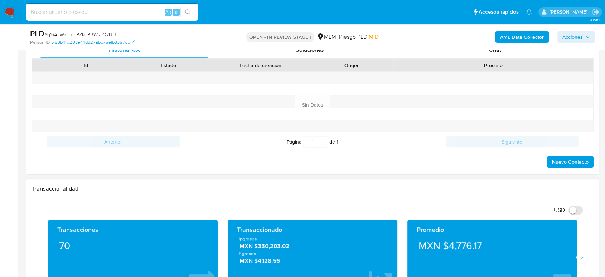
scroll to position [438, 0]
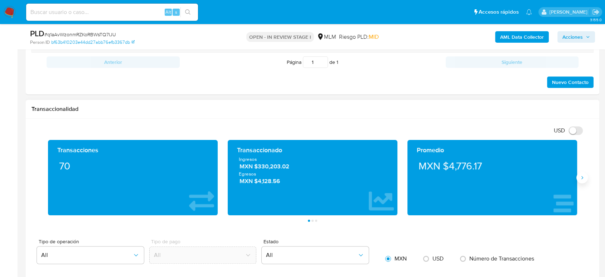
click at [584, 175] on icon "Siguiente" at bounding box center [583, 177] width 6 height 6
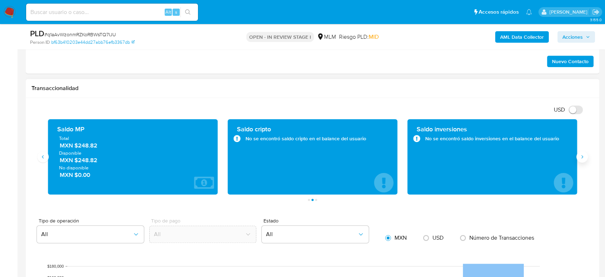
scroll to position [477, 0]
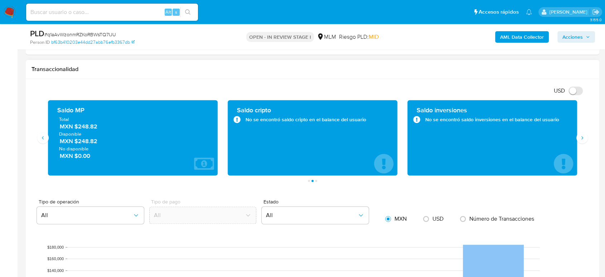
drag, startPoint x: 101, startPoint y: 127, endPoint x: 74, endPoint y: 127, distance: 27.2
click at [74, 127] on span "MXN $248.82" at bounding box center [133, 126] width 147 height 8
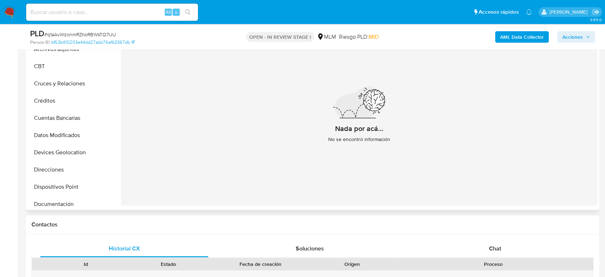
scroll to position [119, 0]
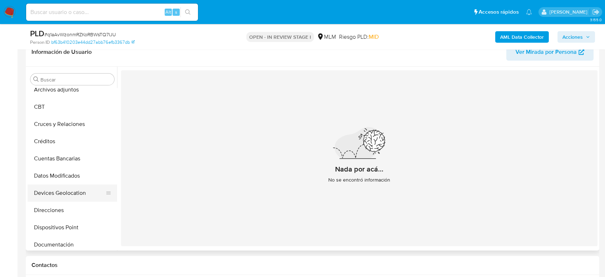
click at [78, 192] on button "Devices Geolocation" at bounding box center [70, 192] width 84 height 17
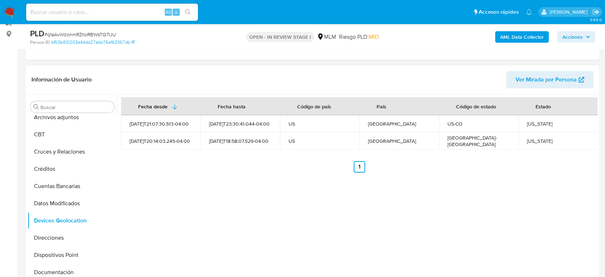
scroll to position [80, 0]
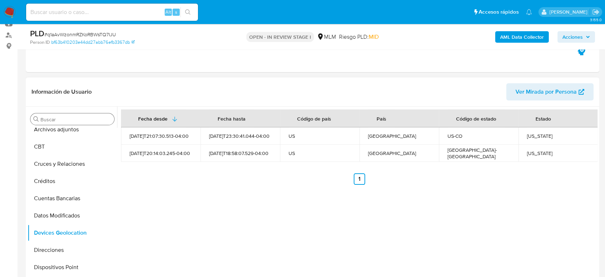
click at [91, 117] on input "Buscar" at bounding box center [75, 119] width 71 height 6
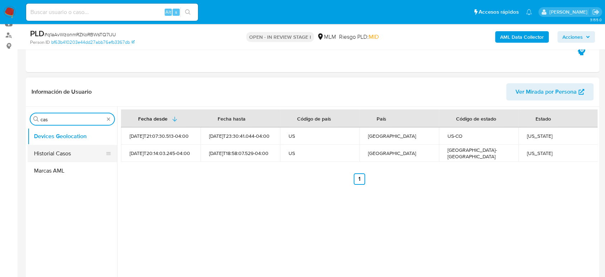
type input "cas"
click at [63, 148] on button "Historial Casos" at bounding box center [70, 153] width 84 height 17
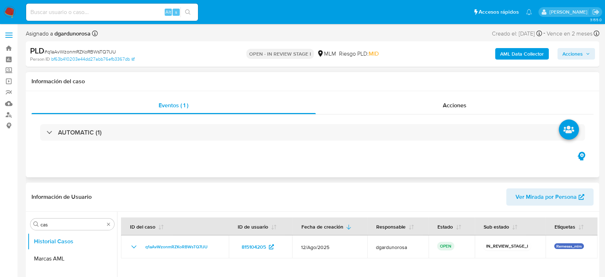
click at [299, 119] on div "AUTOMATIC (1)" at bounding box center [313, 132] width 562 height 36
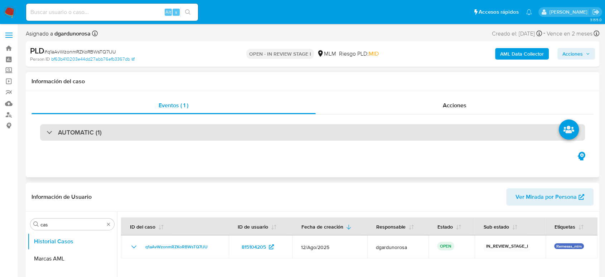
click at [297, 134] on div "AUTOMATIC (1)" at bounding box center [312, 132] width 545 height 16
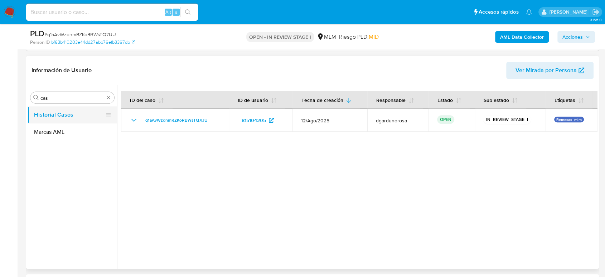
scroll to position [278, 0]
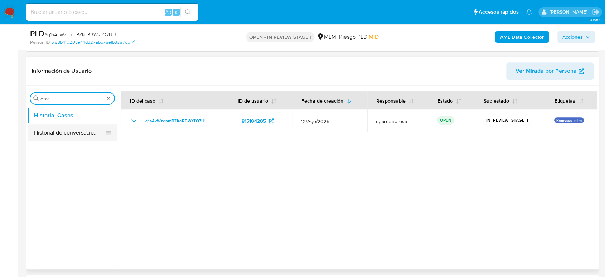
type input "onv"
click at [53, 134] on button "Historial de conversaciones" at bounding box center [70, 132] width 84 height 17
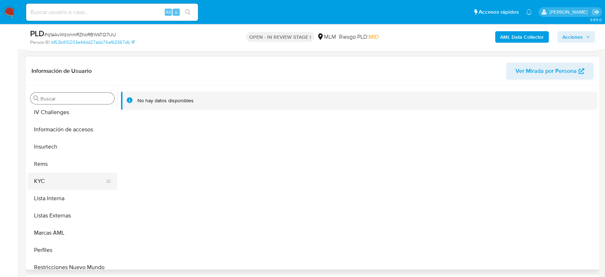
click at [57, 186] on button "KYC" at bounding box center [70, 180] width 84 height 17
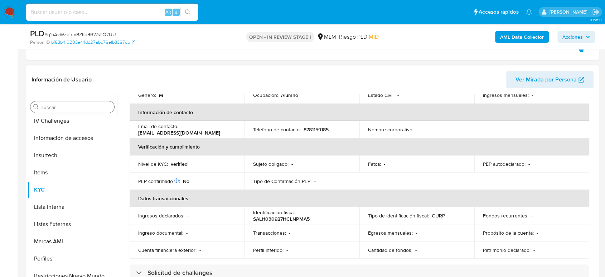
scroll to position [119, 0]
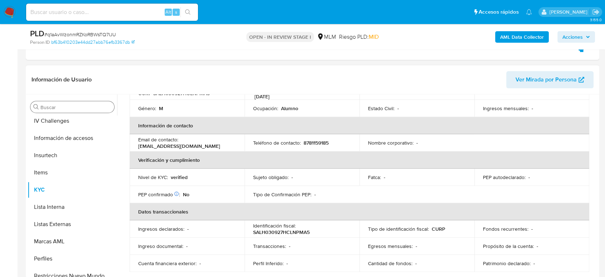
click at [319, 139] on p "8781159185" at bounding box center [316, 142] width 25 height 6
copy p "8781159185"
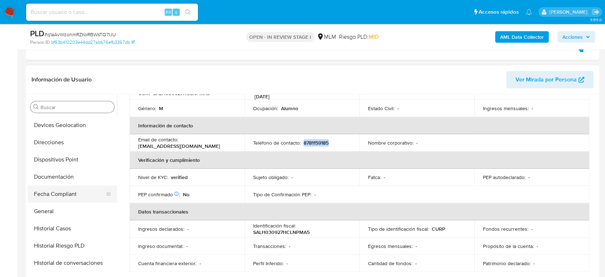
click at [67, 178] on button "Documentación" at bounding box center [73, 176] width 90 height 17
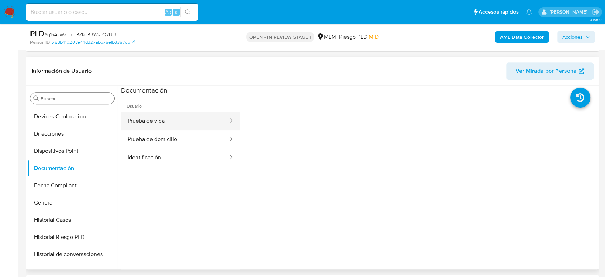
click at [181, 124] on button "Prueba de vida" at bounding box center [175, 121] width 108 height 18
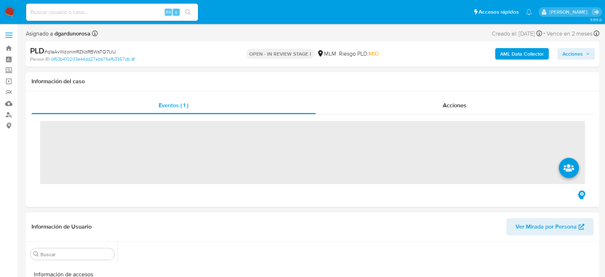
scroll to position [303, 0]
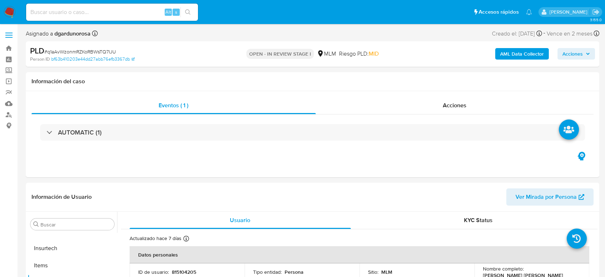
select select "10"
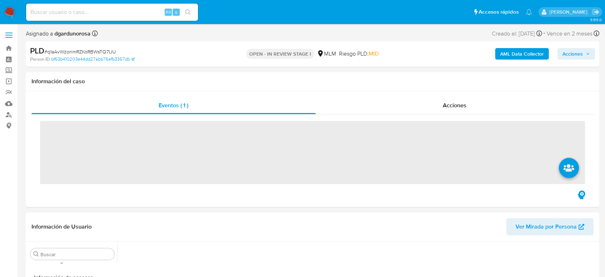
scroll to position [303, 0]
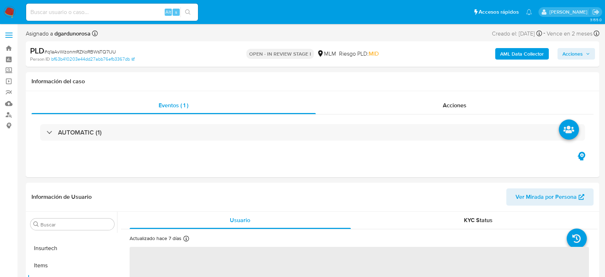
click at [5, 34] on label at bounding box center [9, 35] width 18 height 15
click at [0, 0] on input "checkbox" at bounding box center [0, 0] width 0 height 0
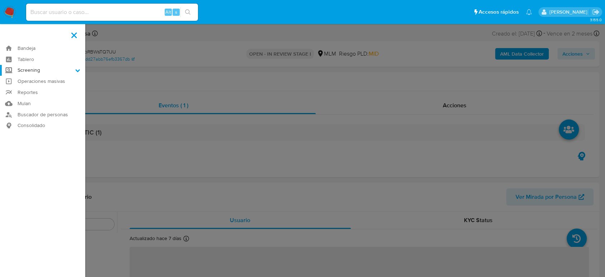
click at [24, 70] on label "Screening" at bounding box center [42, 70] width 85 height 11
click at [0, 0] on input "Screening" at bounding box center [0, 0] width 0 height 0
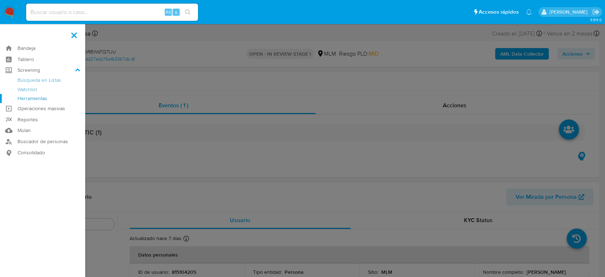
click at [33, 97] on link "Herramientas" at bounding box center [42, 98] width 85 height 9
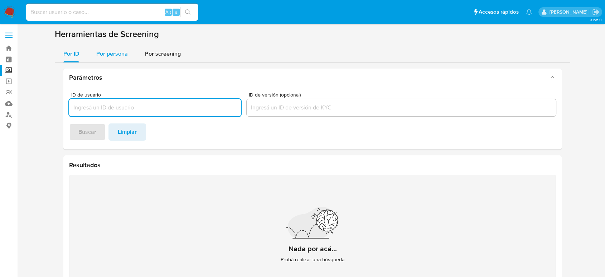
click at [107, 60] on div "Por persona" at bounding box center [112, 53] width 32 height 17
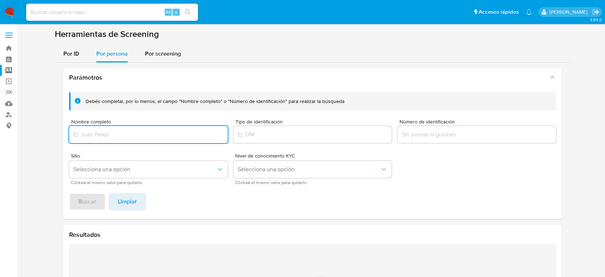
click at [118, 136] on input "Nombre completo" at bounding box center [148, 134] width 159 height 9
click at [69, 193] on button "Buscar" at bounding box center [87, 201] width 37 height 17
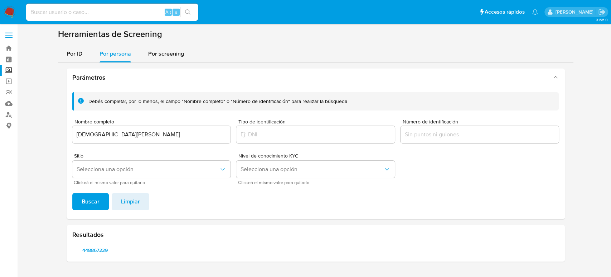
click at [93, 256] on div "Resultados 448867229" at bounding box center [316, 243] width 499 height 37
click at [94, 250] on span "448867229" at bounding box center [95, 250] width 36 height 10
drag, startPoint x: 174, startPoint y: 137, endPoint x: 32, endPoint y: 128, distance: 142.1
click at [32, 128] on section at bounding box center [316, 148] width 580 height 238
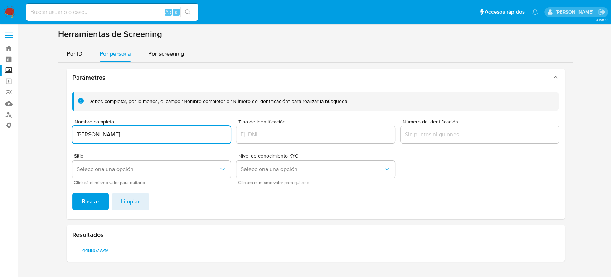
click at [72, 193] on button "Buscar" at bounding box center [90, 201] width 37 height 17
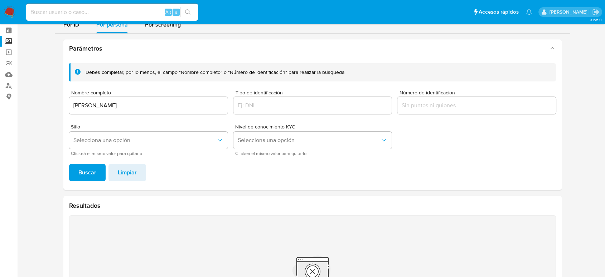
scroll to position [29, 0]
drag, startPoint x: 158, startPoint y: 109, endPoint x: 66, endPoint y: 109, distance: 91.3
click at [66, 109] on div "Debés completar, por lo menos, el campo "Nombre completo" o "Número de identifi…" at bounding box center [312, 124] width 499 height 132
paste input "[PERSON_NAME]"
click at [69, 164] on button "Buscar" at bounding box center [87, 172] width 37 height 17
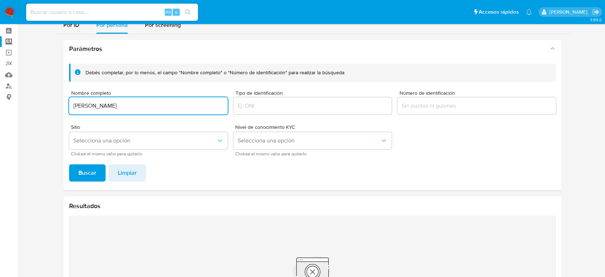
click at [69, 164] on button "Buscar" at bounding box center [87, 172] width 37 height 17
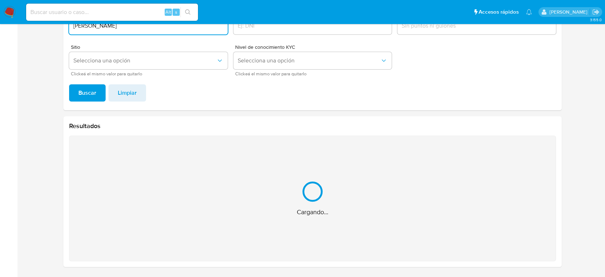
scroll to position [0, 0]
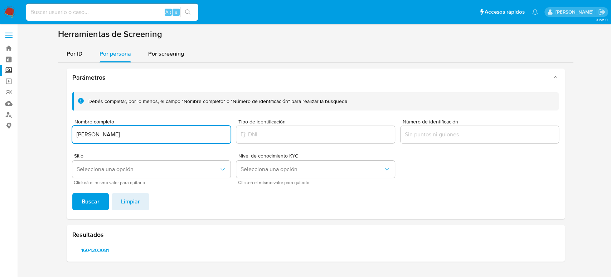
click at [101, 243] on div "Resultados 1604203081" at bounding box center [316, 243] width 499 height 37
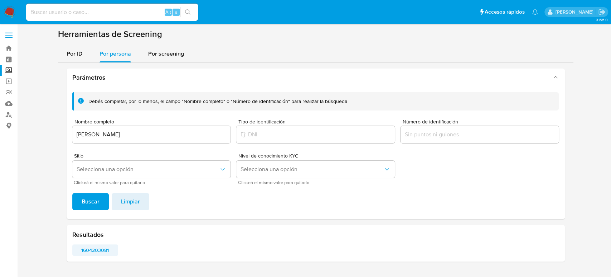
click at [100, 251] on span "1604203081" at bounding box center [95, 250] width 36 height 10
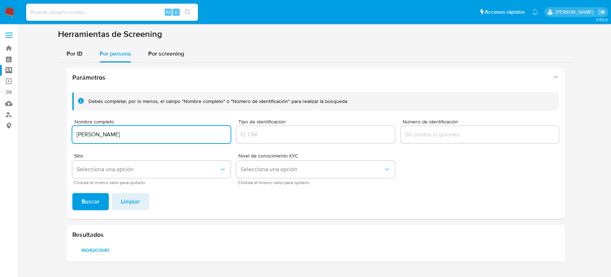
drag, startPoint x: 105, startPoint y: 128, endPoint x: 32, endPoint y: 126, distance: 72.7
click at [32, 126] on section at bounding box center [316, 148] width 580 height 238
click at [72, 193] on button "Buscar" at bounding box center [90, 201] width 37 height 17
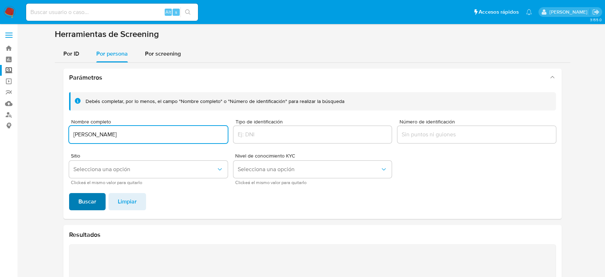
click at [79, 200] on span "Buscar" at bounding box center [87, 201] width 18 height 16
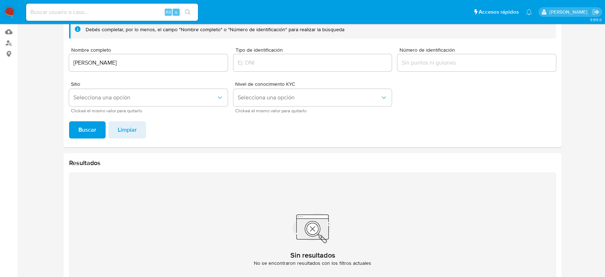
scroll to position [29, 0]
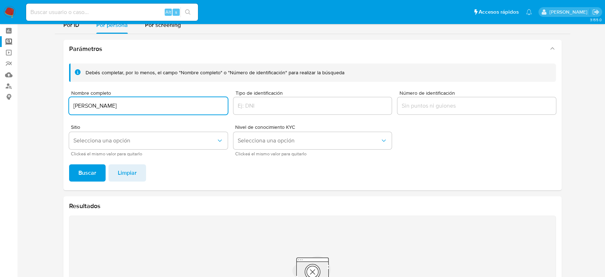
drag, startPoint x: 146, startPoint y: 105, endPoint x: 20, endPoint y: 108, distance: 126.1
click at [20, 108] on main "3.155.0" at bounding box center [302, 163] width 605 height 385
click at [69, 164] on button "Buscar" at bounding box center [87, 172] width 37 height 17
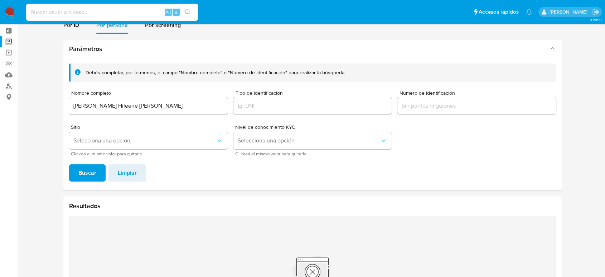
click at [159, 110] on input "Maria Hileene Vazquez Lopez" at bounding box center [148, 105] width 159 height 9
drag, startPoint x: 158, startPoint y: 105, endPoint x: 29, endPoint y: 110, distance: 128.3
click at [29, 110] on section at bounding box center [313, 176] width 574 height 352
paste input "Liz Estela Valero Ramos"
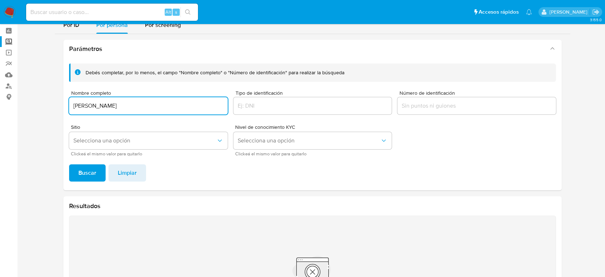
click at [69, 164] on button "Buscar" at bounding box center [87, 172] width 37 height 17
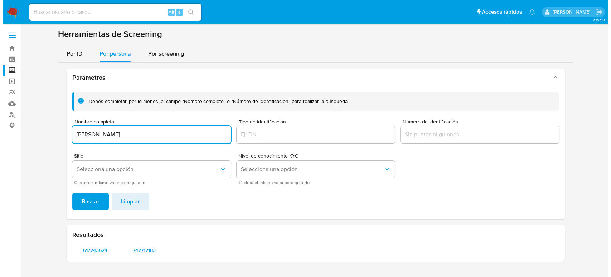
scroll to position [0, 0]
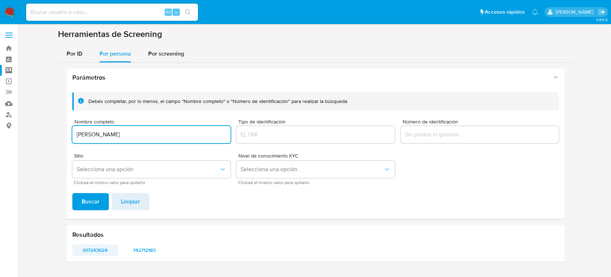
click at [101, 251] on span "617243624" at bounding box center [95, 250] width 36 height 10
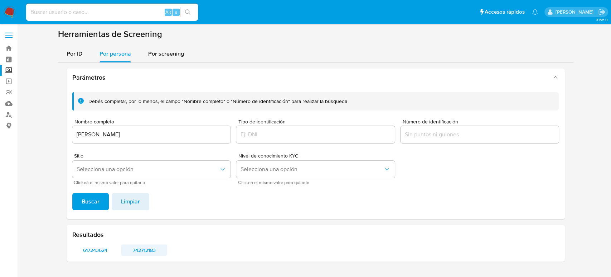
click at [142, 250] on span "742712183" at bounding box center [144, 250] width 36 height 10
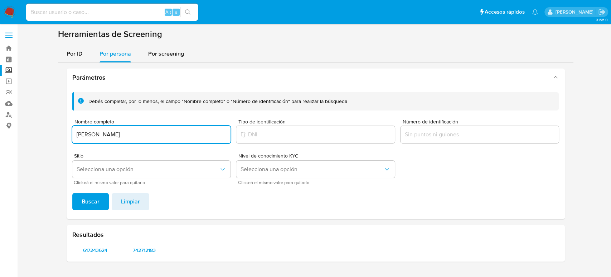
drag, startPoint x: 159, startPoint y: 134, endPoint x: 1, endPoint y: 144, distance: 159.0
click at [1, 144] on section "Bandeja Tablero Screening Búsqueda en Listas Watchlist Herramientas Operaciones…" at bounding box center [305, 138] width 611 height 277
type input "Maria Guadalupe Nino Trujillo"
click at [72, 193] on button "Buscar" at bounding box center [90, 201] width 37 height 17
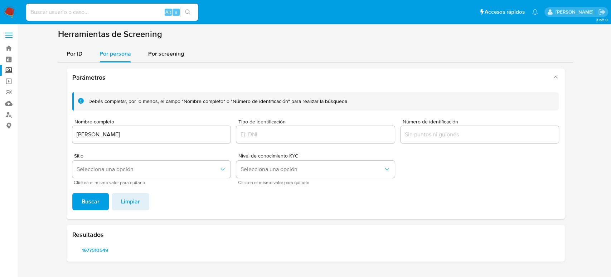
click at [98, 255] on div "Resultados 1977510549" at bounding box center [316, 243] width 499 height 37
click at [97, 251] on span "1977510549" at bounding box center [95, 250] width 36 height 10
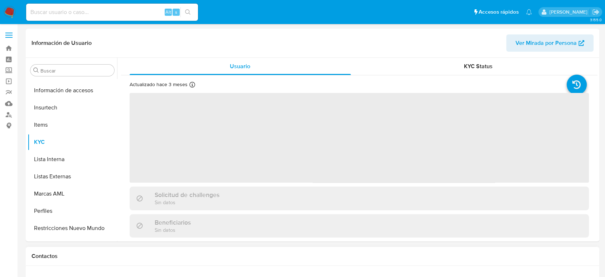
scroll to position [303, 0]
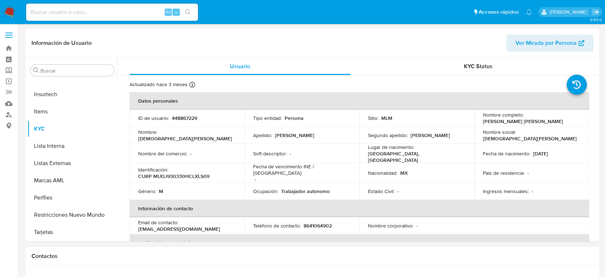
select select "10"
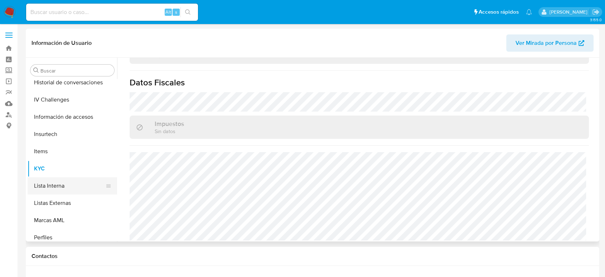
scroll to position [143, 0]
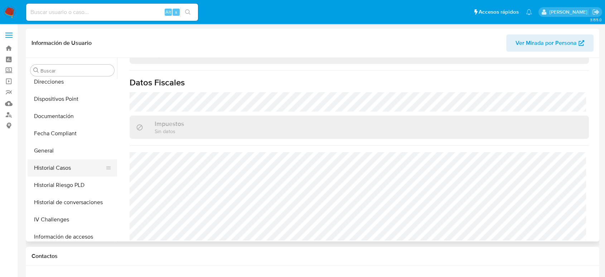
click at [71, 167] on button "Historial Casos" at bounding box center [70, 167] width 84 height 17
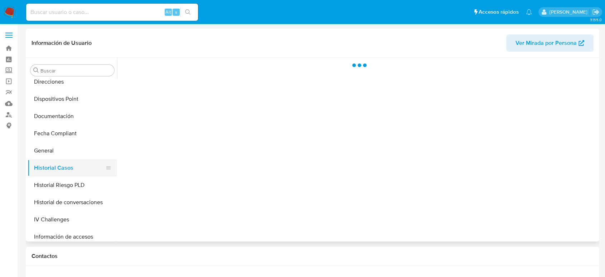
scroll to position [0, 0]
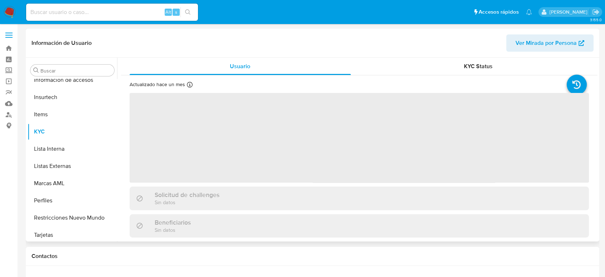
scroll to position [303, 0]
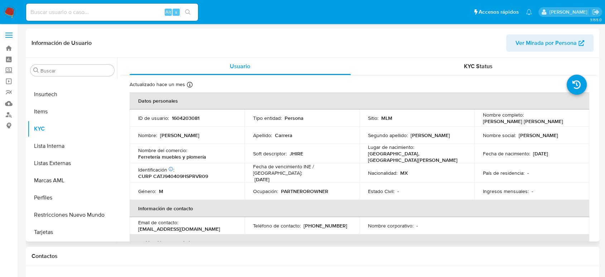
select select "10"
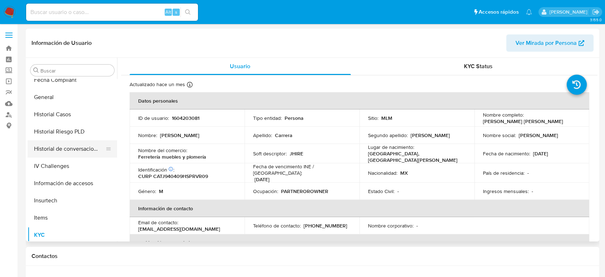
scroll to position [183, 0]
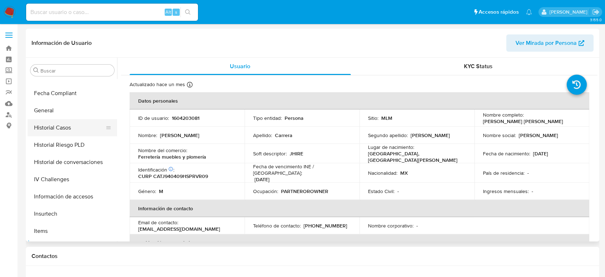
click at [69, 128] on button "Historial Casos" at bounding box center [70, 127] width 84 height 17
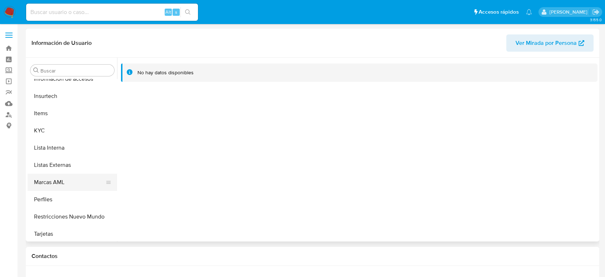
scroll to position [303, 0]
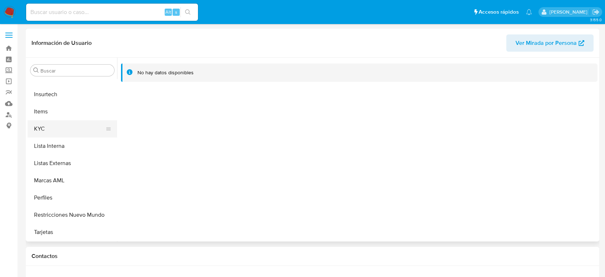
click at [57, 134] on button "KYC" at bounding box center [70, 128] width 84 height 17
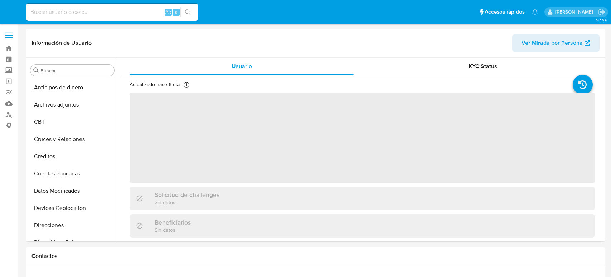
select select "10"
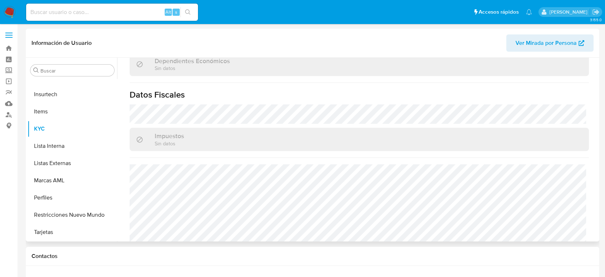
scroll to position [443, 0]
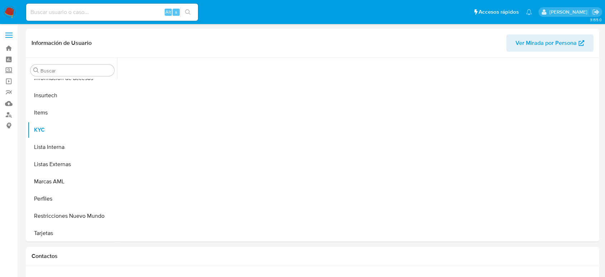
scroll to position [303, 0]
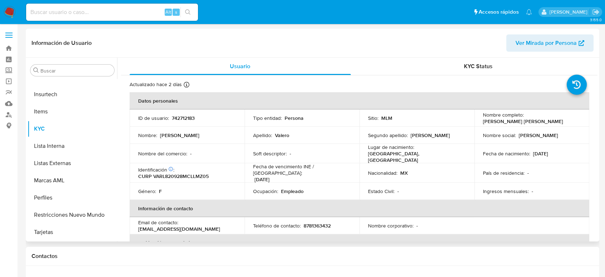
select select "10"
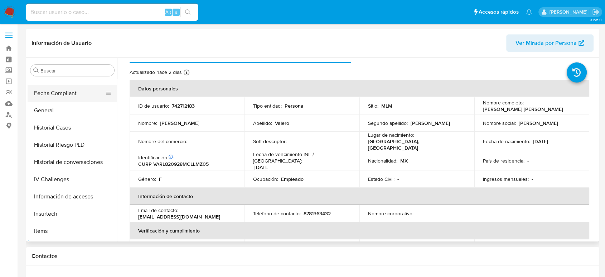
scroll to position [143, 0]
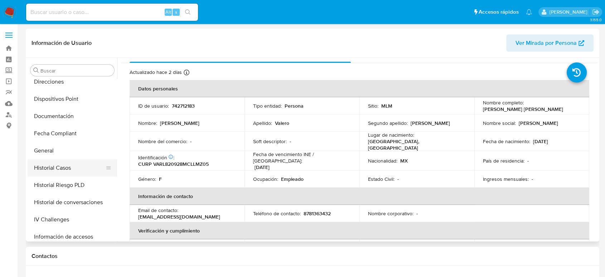
click at [69, 169] on button "Historial Casos" at bounding box center [70, 167] width 84 height 17
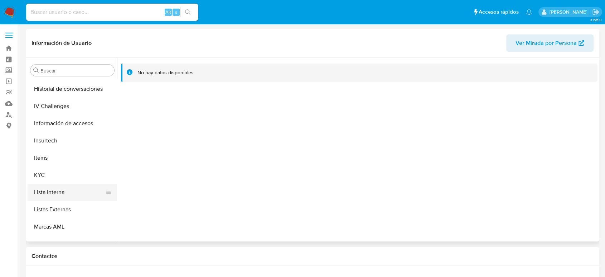
scroll to position [263, 0]
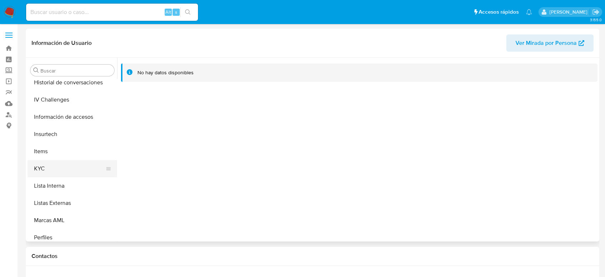
click at [45, 170] on button "KYC" at bounding box center [70, 168] width 84 height 17
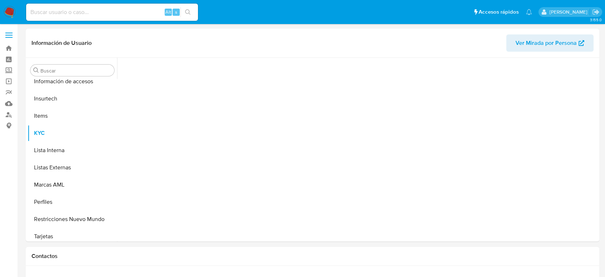
scroll to position [303, 0]
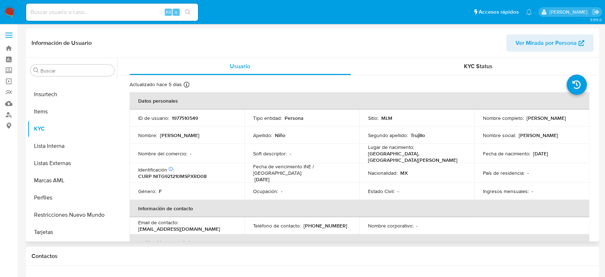
select select "10"
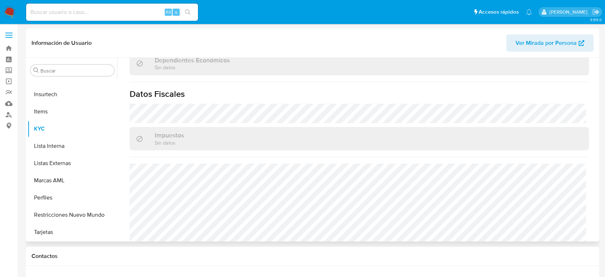
scroll to position [443, 0]
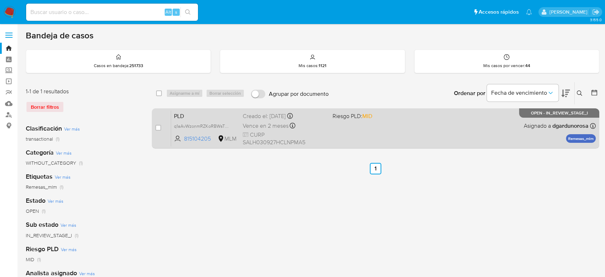
click at [384, 133] on div "PLD q1aAvWzonmRZKoRBWsTQ7IJU 815104205 MLM Riesgo PLD: MID Creado el: 12/08/202…" at bounding box center [383, 128] width 425 height 36
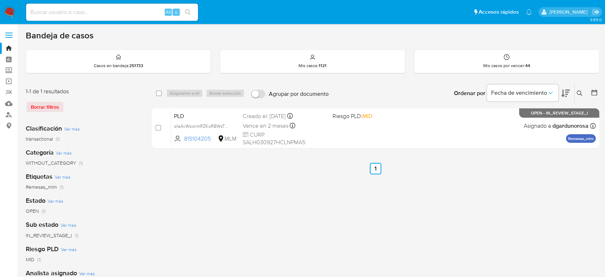
click at [576, 91] on button at bounding box center [581, 93] width 12 height 9
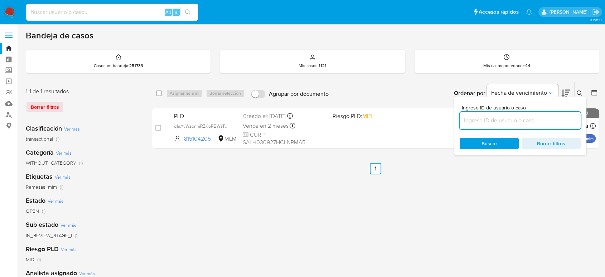
click at [527, 116] on input at bounding box center [520, 120] width 121 height 9
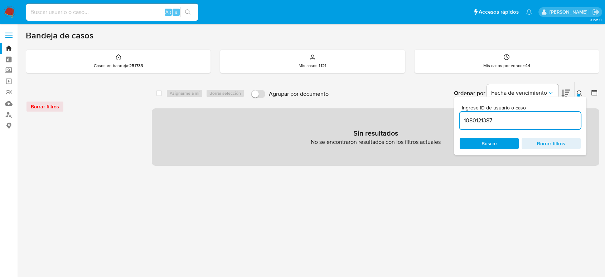
click at [507, 120] on input "1080121387" at bounding box center [520, 120] width 121 height 9
type input "1080121387"
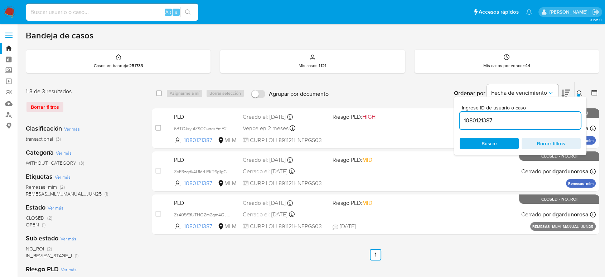
click at [579, 92] on icon at bounding box center [580, 93] width 6 height 6
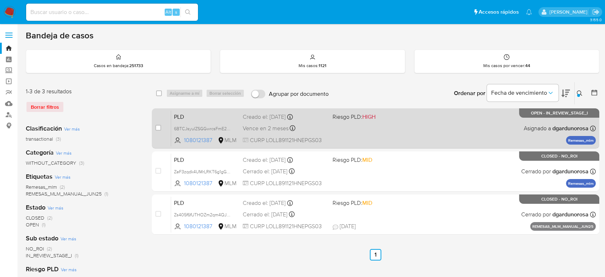
click at [438, 134] on div "PLD 6BTCJsyuIZSGGwrcsFmE2XtP 1080121387 MLM Riesgo PLD: HIGH Creado el: 12/08/2…" at bounding box center [383, 128] width 425 height 36
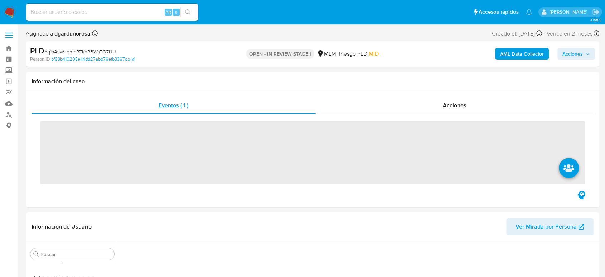
scroll to position [301, 0]
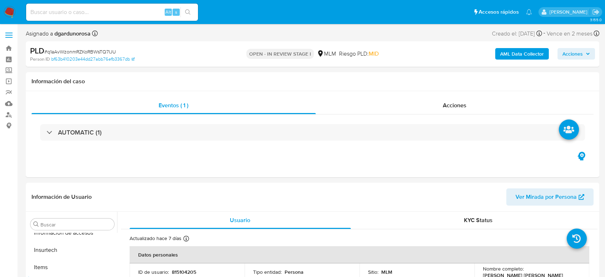
select select "10"
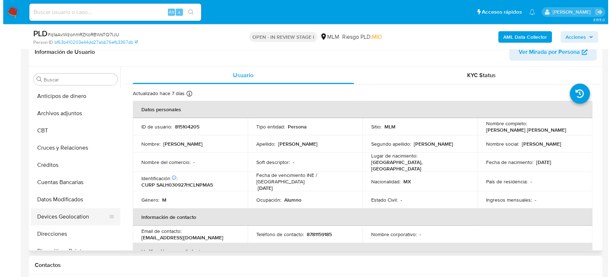
scroll to position [0, 0]
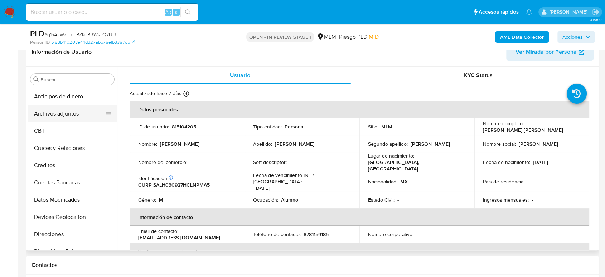
click at [63, 115] on button "Archivos adjuntos" at bounding box center [70, 113] width 84 height 17
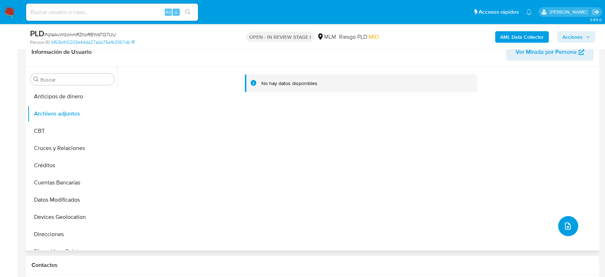
click at [564, 229] on span "upload-file" at bounding box center [568, 225] width 9 height 9
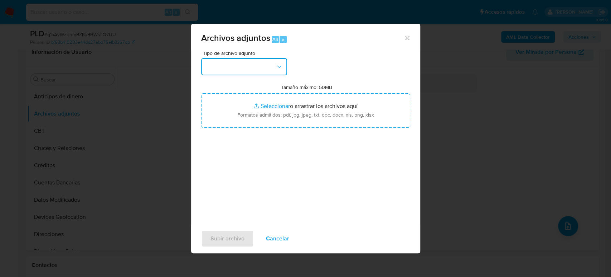
click at [246, 72] on button "button" at bounding box center [244, 66] width 86 height 17
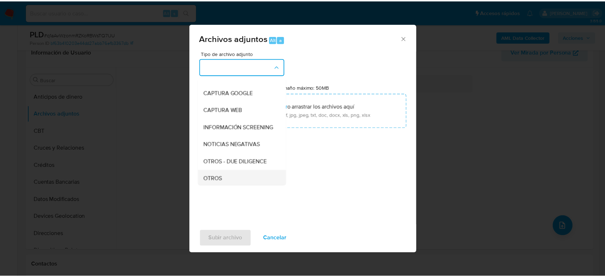
scroll to position [80, 0]
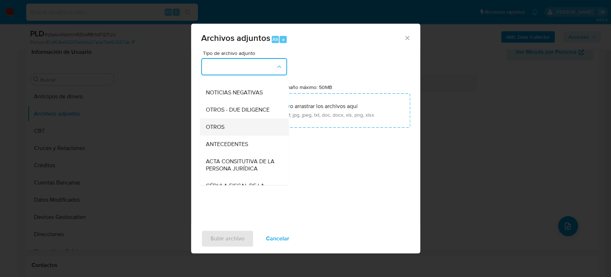
click at [231, 135] on div "OTROS" at bounding box center [242, 126] width 73 height 17
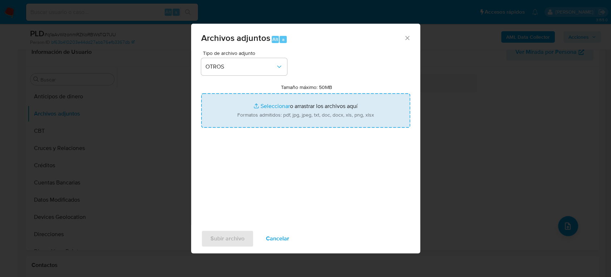
type input "C:\fakepath\815104205_Humberto Sandoval_2025.pdf"
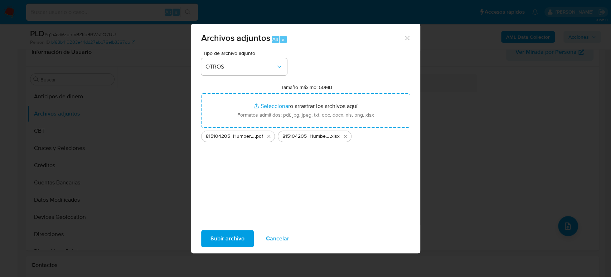
click at [234, 236] on span "Subir archivo" at bounding box center [228, 238] width 34 height 16
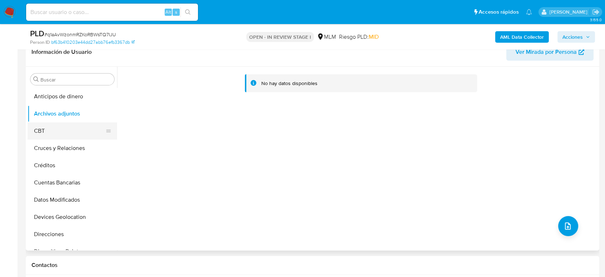
click at [54, 127] on button "CBT" at bounding box center [70, 130] width 84 height 17
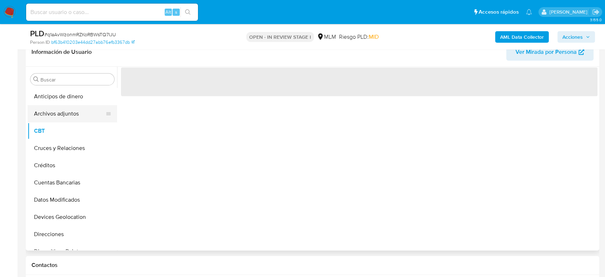
click at [49, 115] on button "Archivos adjuntos" at bounding box center [70, 113] width 84 height 17
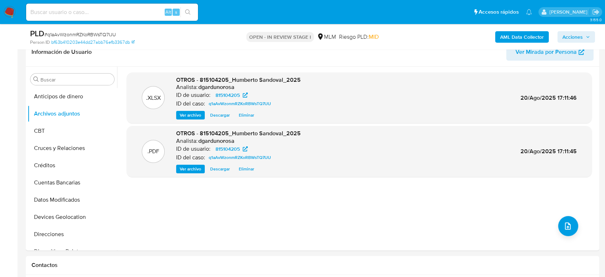
click at [588, 33] on span "Acciones" at bounding box center [577, 37] width 28 height 10
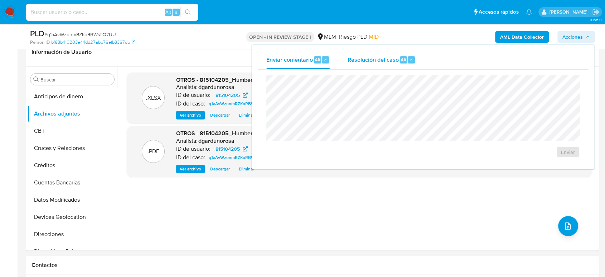
click at [387, 63] on span "Resolución del caso" at bounding box center [372, 59] width 51 height 8
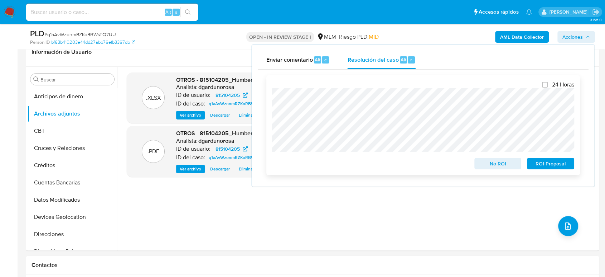
click at [489, 164] on span "No ROI" at bounding box center [498, 163] width 37 height 10
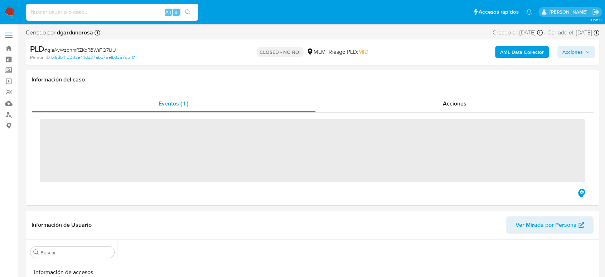
scroll to position [303, 0]
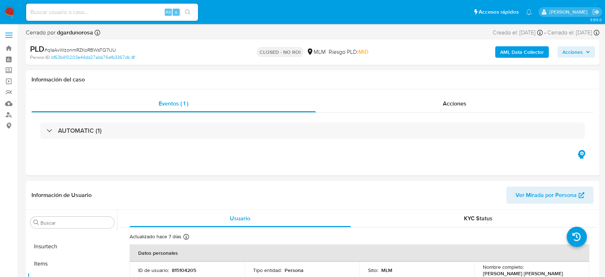
select select "10"
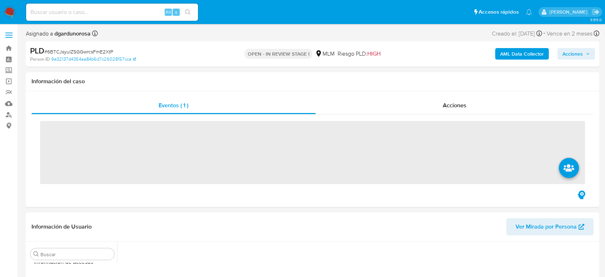
scroll to position [303, 0]
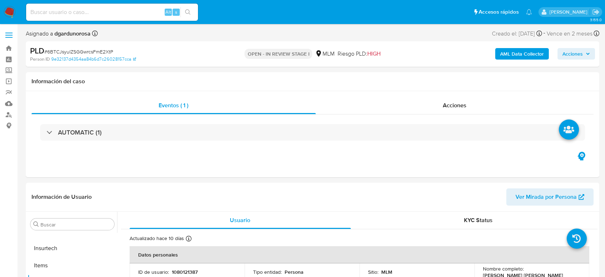
select select "10"
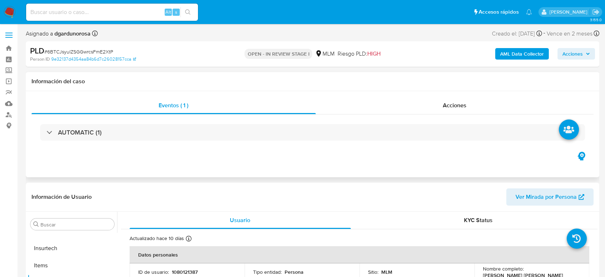
click at [398, 162] on div "Eventos ( 1 ) Acciones AUTOMATIC (1)" at bounding box center [313, 134] width 574 height 86
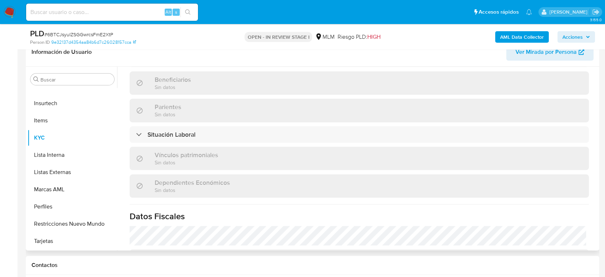
scroll to position [445, 0]
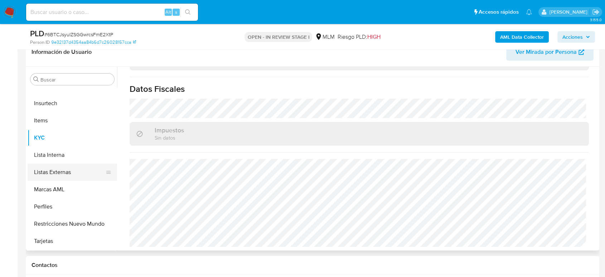
click at [64, 171] on button "Listas Externas" at bounding box center [70, 171] width 84 height 17
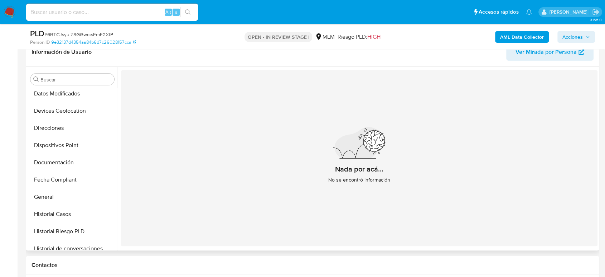
scroll to position [104, 0]
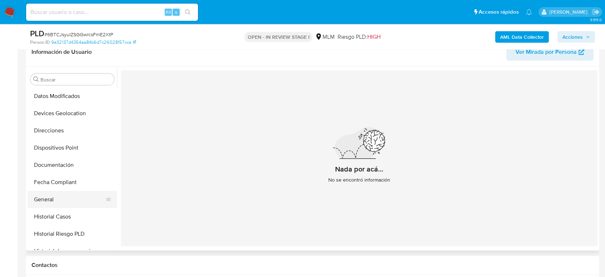
click at [58, 199] on button "General" at bounding box center [70, 199] width 84 height 17
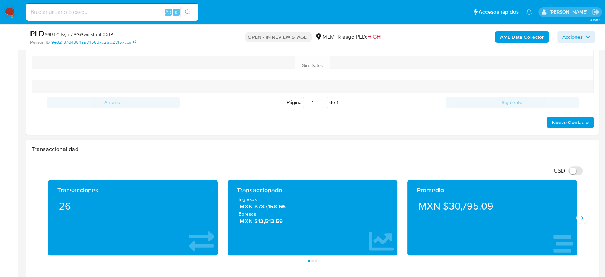
scroll to position [477, 0]
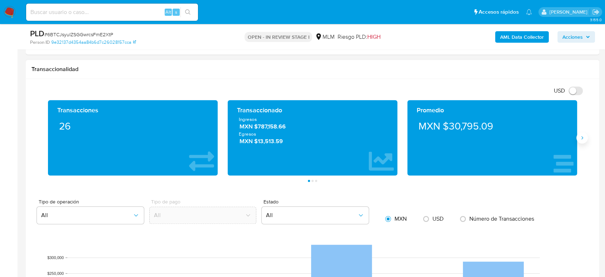
click at [579, 139] on button "Siguiente" at bounding box center [582, 137] width 11 height 11
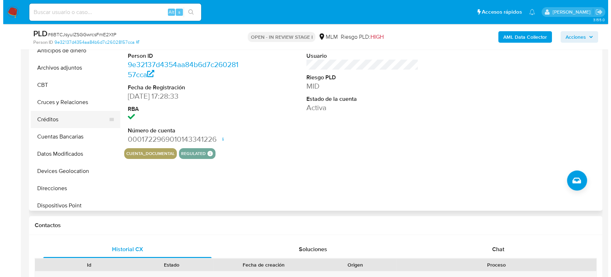
scroll to position [0, 0]
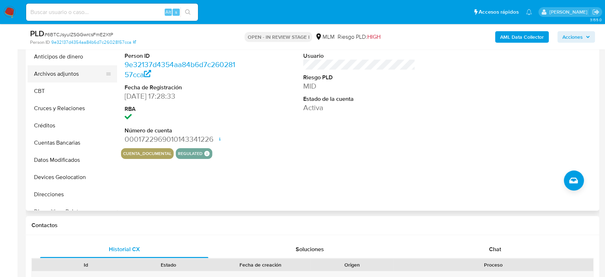
click at [67, 78] on button "Archivos adjuntos" at bounding box center [70, 73] width 84 height 17
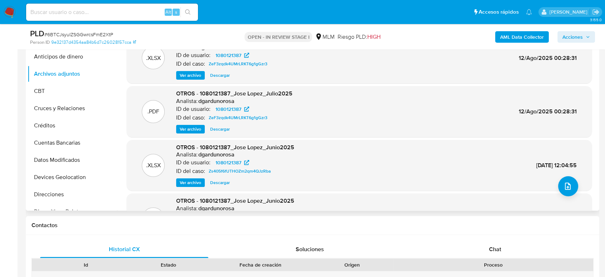
click at [193, 128] on span "Ver archivo" at bounding box center [190, 128] width 21 height 7
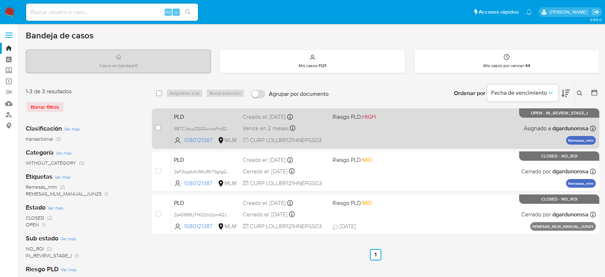
click at [391, 131] on div "PLD 6BTCJsyuIZSGGwrcsFmE2XtP 1080121387 MLM Riesgo PLD: HIGH Creado el: [DATE] …" at bounding box center [383, 128] width 425 height 36
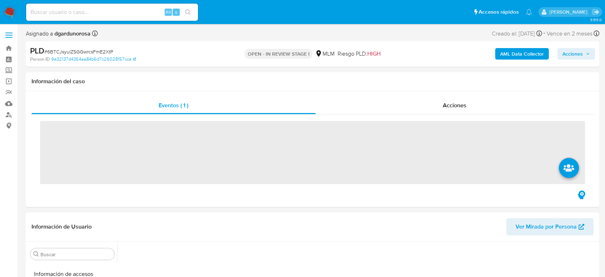
scroll to position [303, 0]
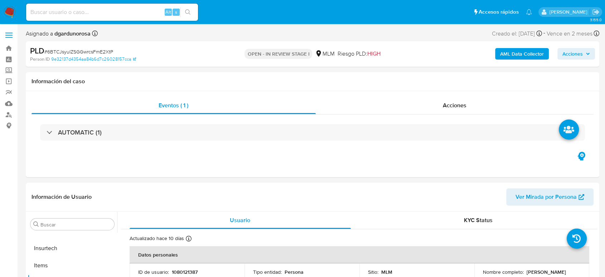
select select "10"
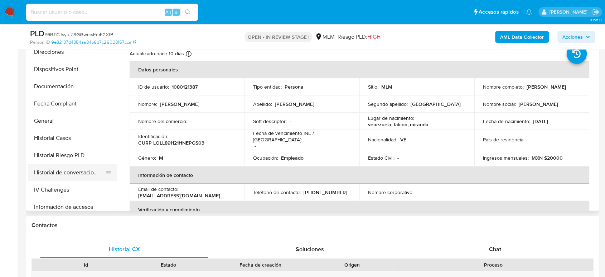
scroll to position [143, 0]
click at [65, 141] on button "Historial Casos" at bounding box center [70, 136] width 84 height 17
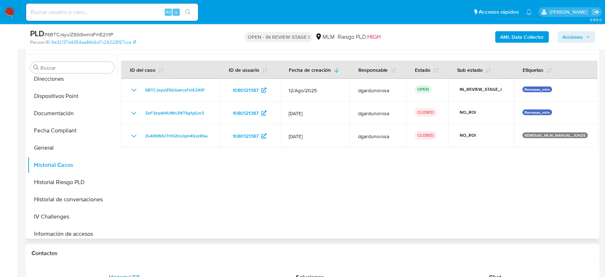
scroll to position [119, 0]
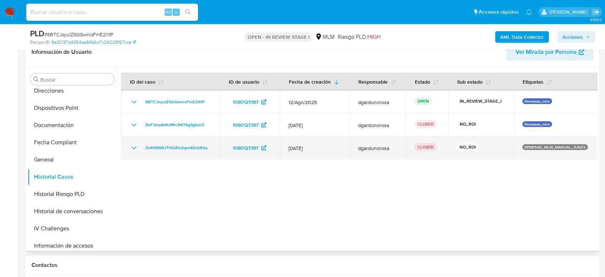
click at [136, 147] on icon "Mostrar/Ocultar" at bounding box center [134, 147] width 9 height 9
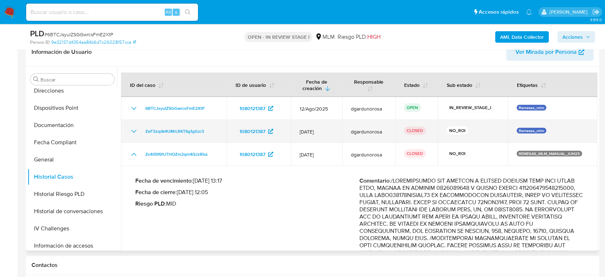
click at [135, 131] on icon "Mostrar/Ocultar" at bounding box center [134, 131] width 9 height 9
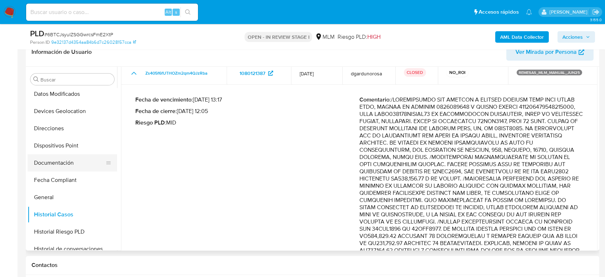
scroll to position [64, 0]
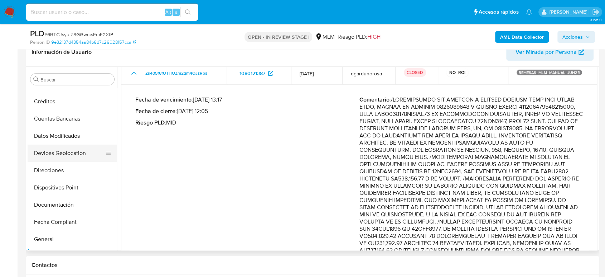
click at [75, 157] on button "Devices Geolocation" at bounding box center [70, 152] width 84 height 17
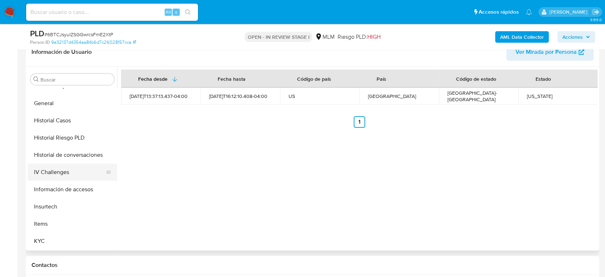
scroll to position [199, 0]
click at [57, 120] on button "Historial Casos" at bounding box center [70, 120] width 84 height 17
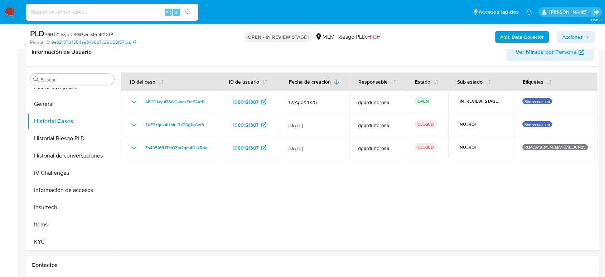
scroll to position [0, 0]
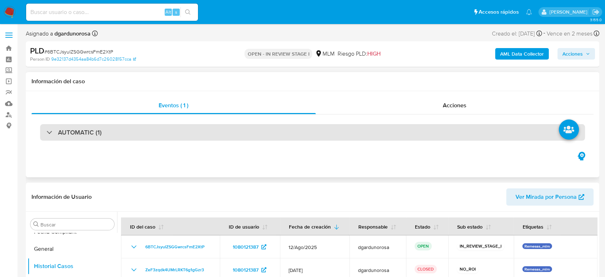
click at [157, 136] on div "AUTOMATIC (1)" at bounding box center [312, 132] width 545 height 16
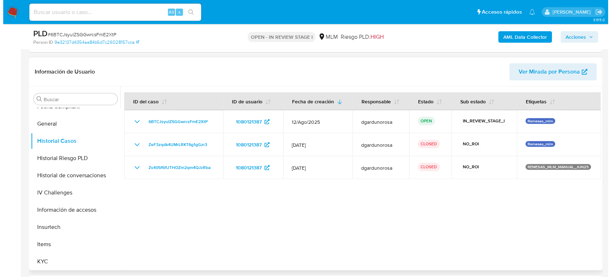
scroll to position [278, 0]
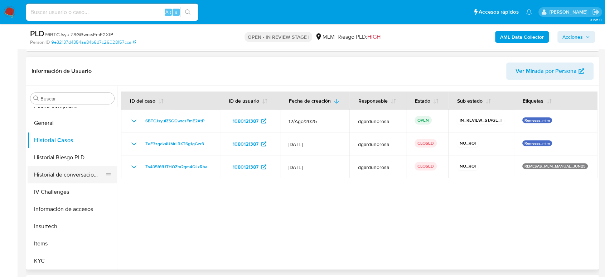
click at [77, 173] on button "Historial de conversaciones" at bounding box center [70, 174] width 84 height 17
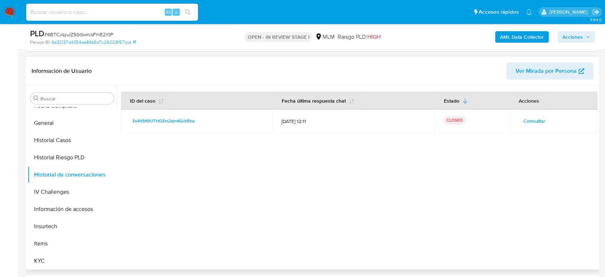
click at [537, 119] on span "Consultar" at bounding box center [535, 121] width 22 height 10
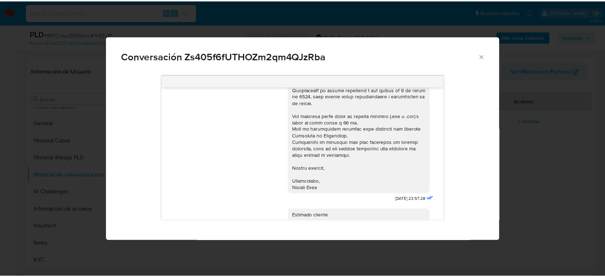
scroll to position [315, 0]
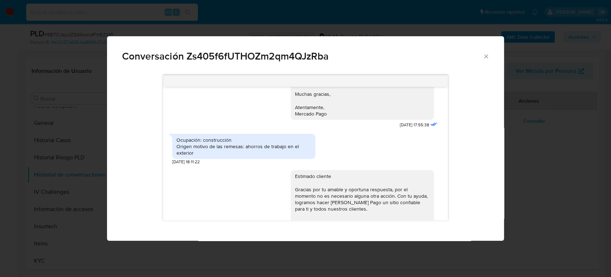
click at [486, 57] on icon "Cerrar" at bounding box center [486, 56] width 7 height 7
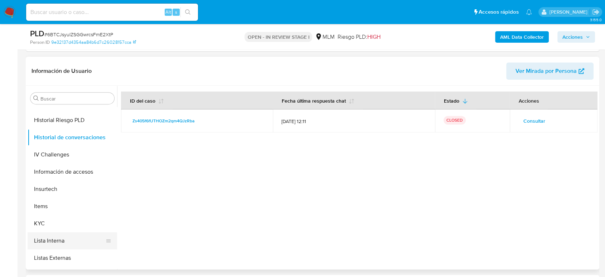
scroll to position [278, 0]
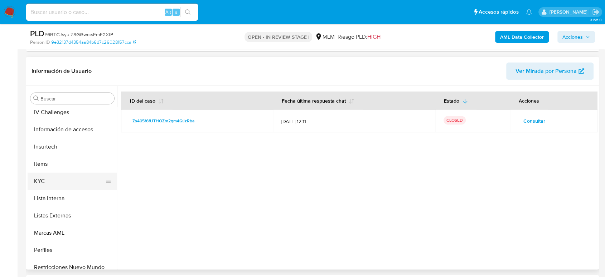
click at [54, 186] on button "KYC" at bounding box center [70, 180] width 84 height 17
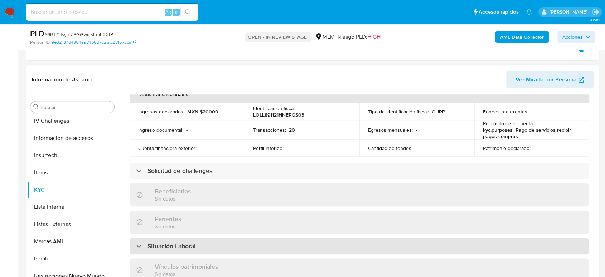
scroll to position [127, 0]
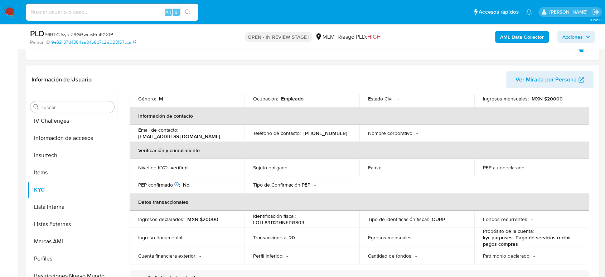
click at [325, 130] on p "(81) 86827778" at bounding box center [326, 133] width 44 height 6
copy p "86827778"
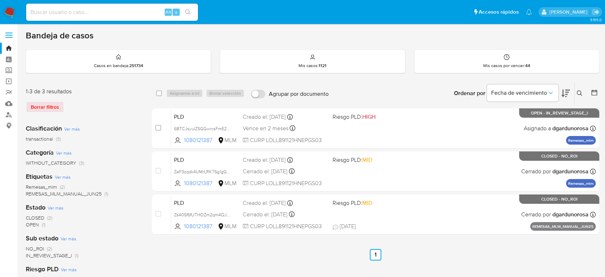
click at [579, 92] on icon at bounding box center [580, 93] width 6 height 6
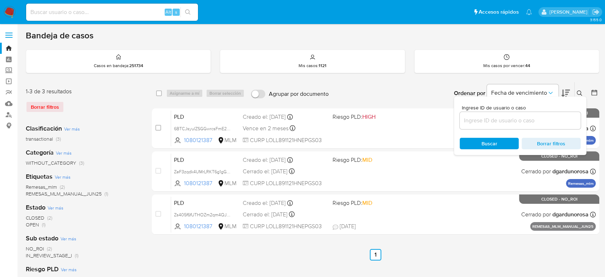
click at [542, 121] on input at bounding box center [520, 120] width 121 height 9
type input "1586428501"
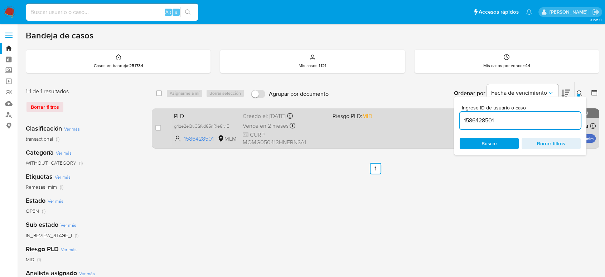
click at [381, 135] on div "PLD g4ze2eQvCSfvd65nRle6iviE 1586428501 MLM Riesgo PLD: MID Creado el: [DATE] C…" at bounding box center [383, 128] width 425 height 36
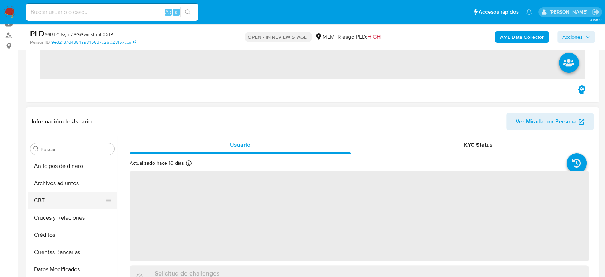
click at [68, 192] on button "CBT" at bounding box center [70, 200] width 84 height 17
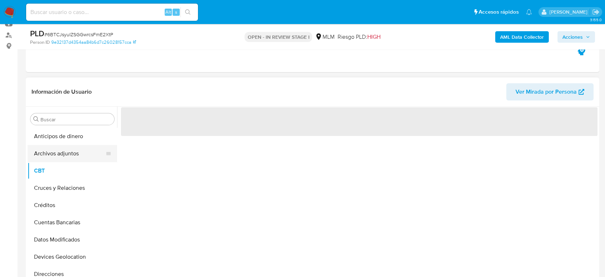
click at [59, 156] on button "Archivos adjuntos" at bounding box center [70, 153] width 84 height 17
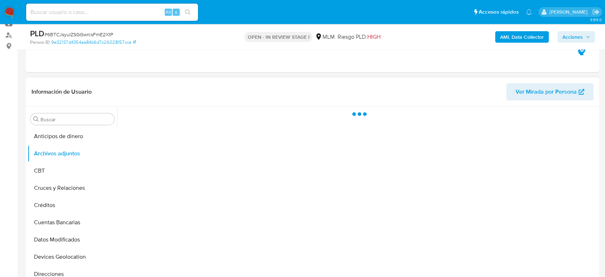
select select "10"
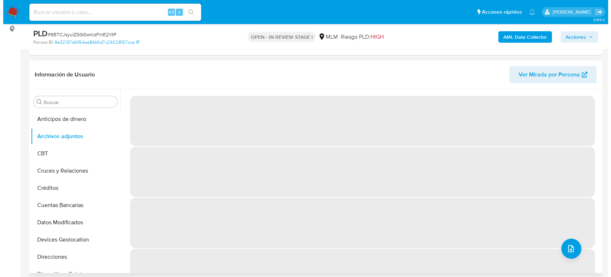
scroll to position [80, 0]
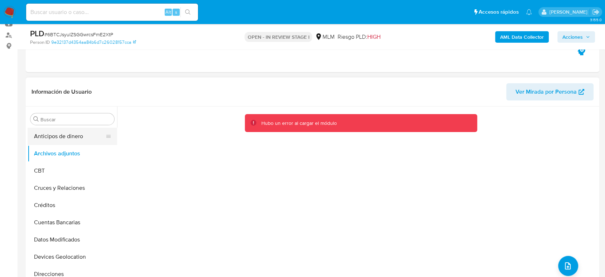
click at [68, 137] on button "Anticipos de dinero" at bounding box center [70, 136] width 84 height 17
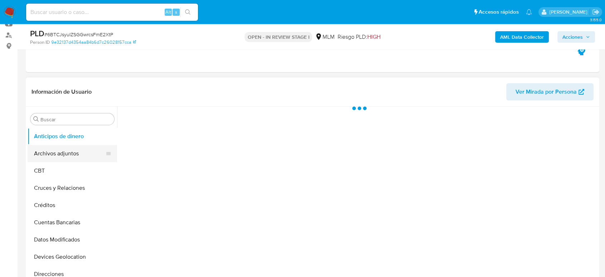
click at [64, 157] on button "Archivos adjuntos" at bounding box center [70, 153] width 84 height 17
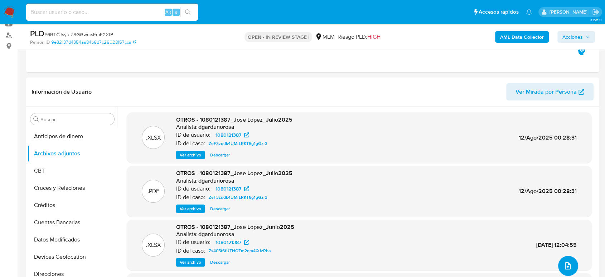
click at [570, 267] on button "upload-file" at bounding box center [568, 265] width 20 height 20
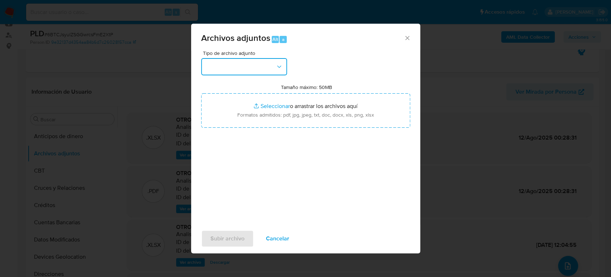
click at [239, 65] on button "button" at bounding box center [244, 66] width 86 height 17
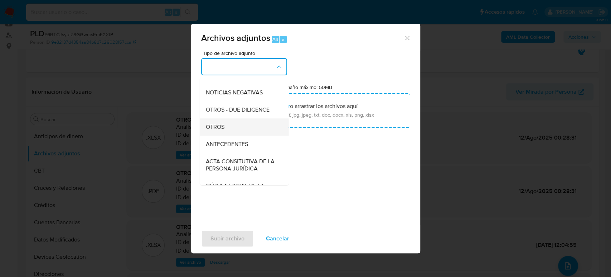
click div "OTROS"
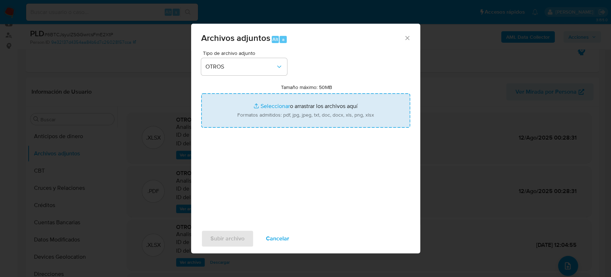
type input "C:\fakepath\1080121387_Jose Luis Lopez_Agosto2025.pdf"
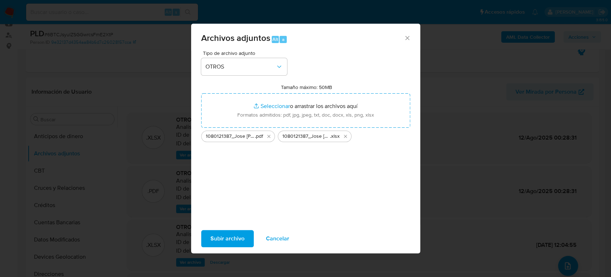
click span "Subir archivo"
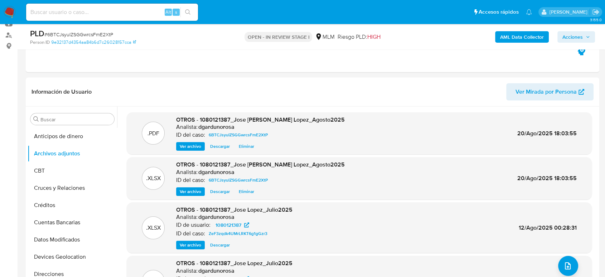
click span "Acciones"
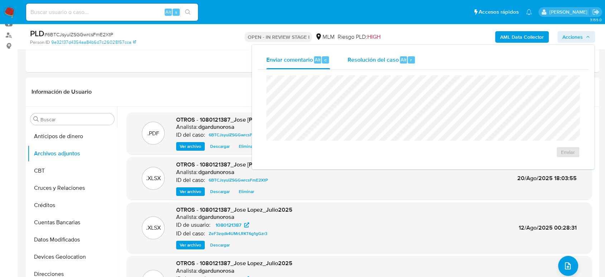
click span "Resolución del caso"
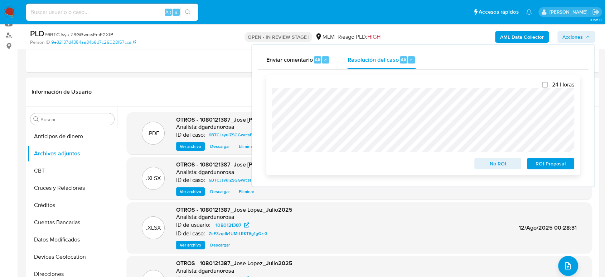
click span "No ROI"
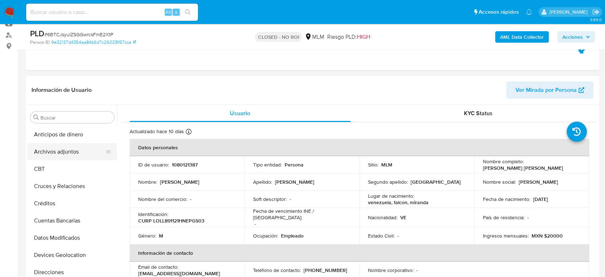
click at [62, 155] on button "Archivos adjuntos" at bounding box center [70, 151] width 84 height 17
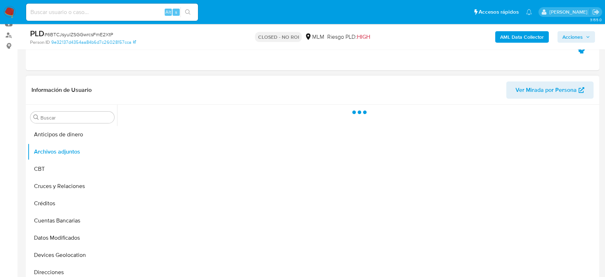
select select "10"
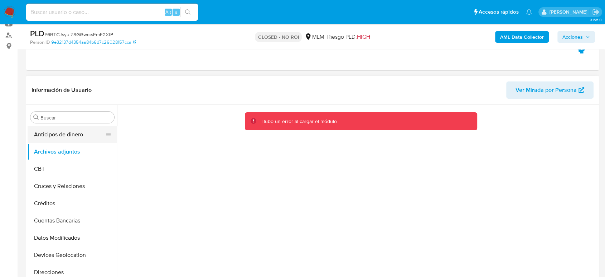
click at [60, 138] on button "Anticipos de dinero" at bounding box center [70, 134] width 84 height 17
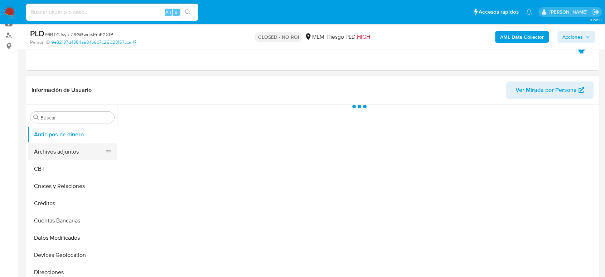
click at [59, 151] on button "Archivos adjuntos" at bounding box center [70, 151] width 84 height 17
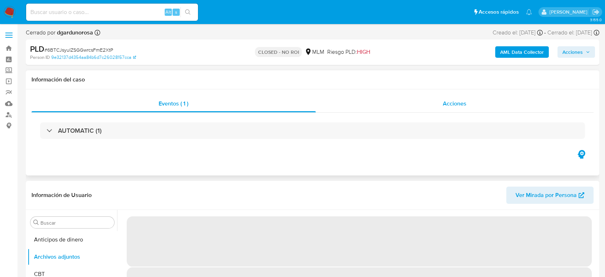
click at [431, 100] on div "Acciones" at bounding box center [455, 103] width 278 height 17
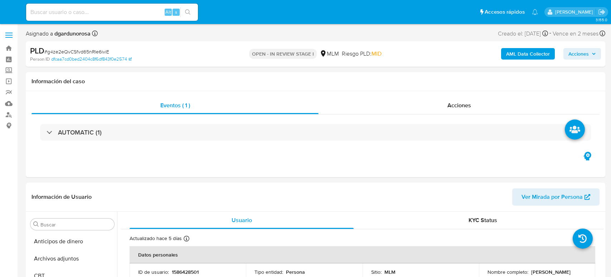
select select "10"
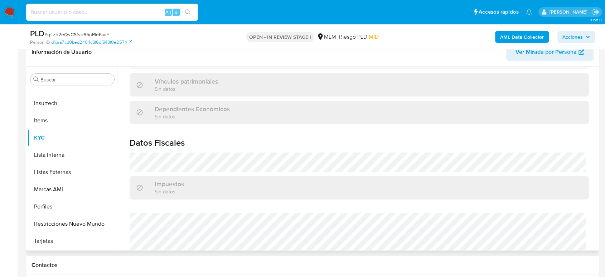
scroll to position [438, 0]
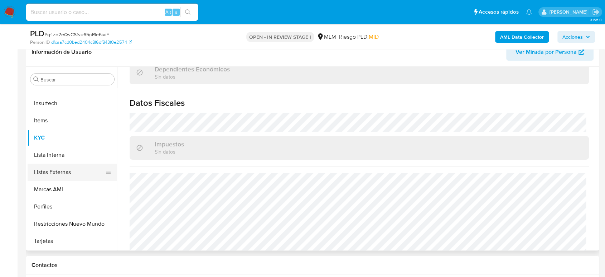
click at [67, 173] on button "Listas Externas" at bounding box center [70, 171] width 84 height 17
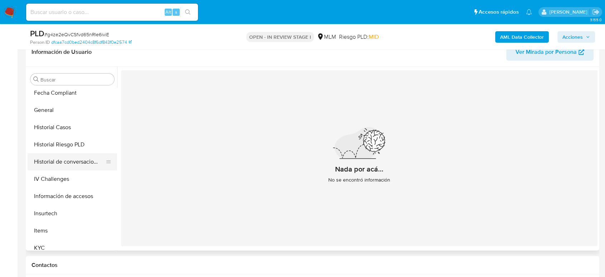
scroll to position [143, 0]
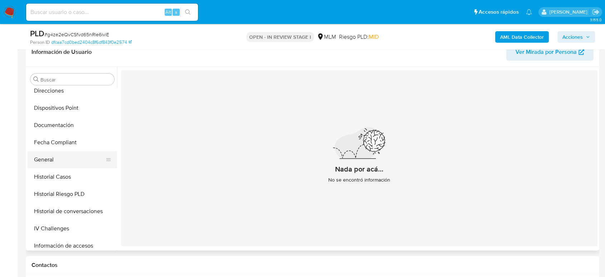
click at [55, 162] on button "General" at bounding box center [70, 159] width 84 height 17
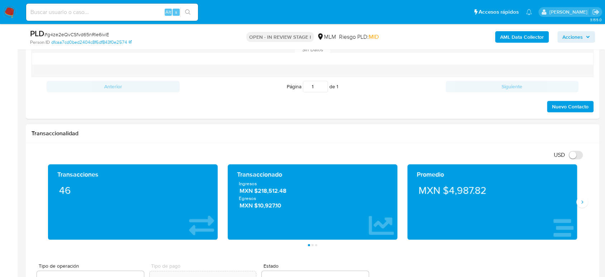
scroll to position [477, 0]
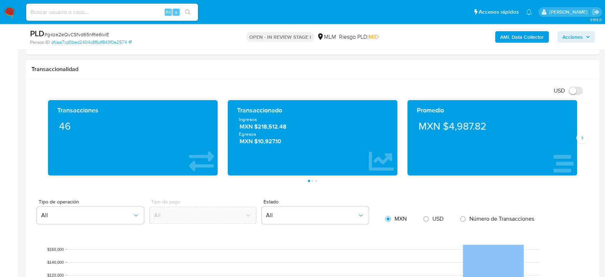
drag, startPoint x: 585, startPoint y: 135, endPoint x: 596, endPoint y: 153, distance: 21.3
click at [584, 135] on icon "Siguiente" at bounding box center [583, 138] width 6 height 6
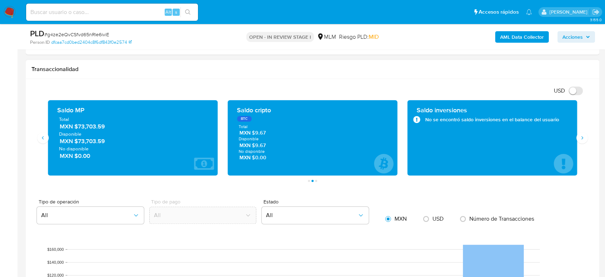
drag, startPoint x: 109, startPoint y: 126, endPoint x: 78, endPoint y: 129, distance: 31.3
click at [78, 129] on span "MXN $73,703.59" at bounding box center [133, 126] width 147 height 8
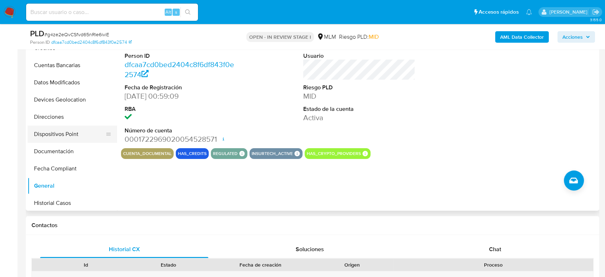
scroll to position [64, 0]
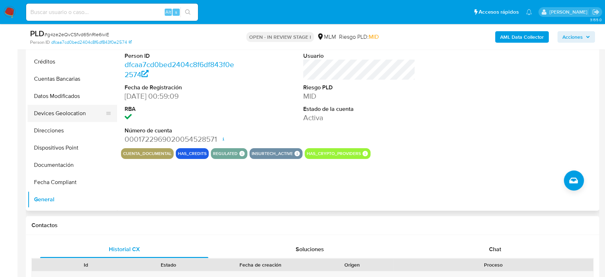
click at [73, 118] on button "Devices Geolocation" at bounding box center [70, 113] width 84 height 17
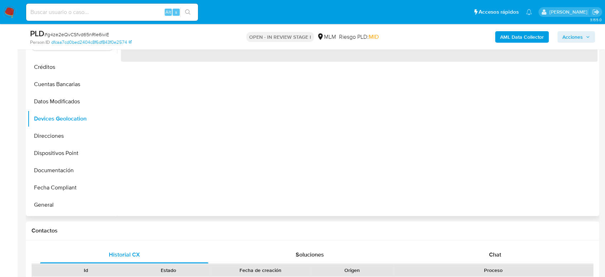
scroll to position [119, 0]
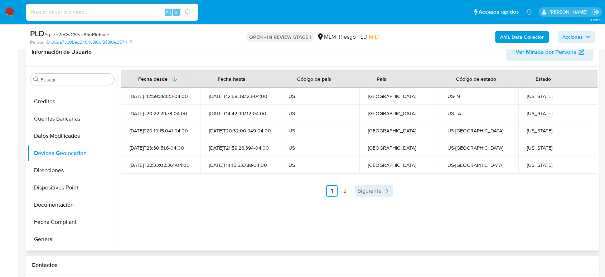
click at [369, 190] on span "Siguiente" at bounding box center [370, 191] width 24 height 6
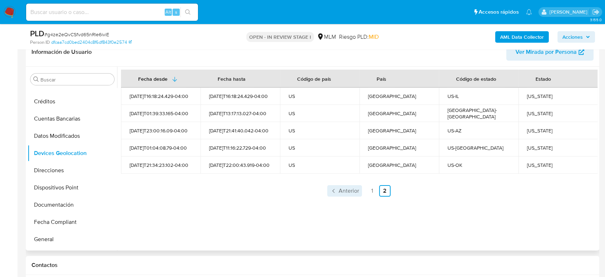
click at [345, 194] on link "Anterior" at bounding box center [344, 190] width 35 height 11
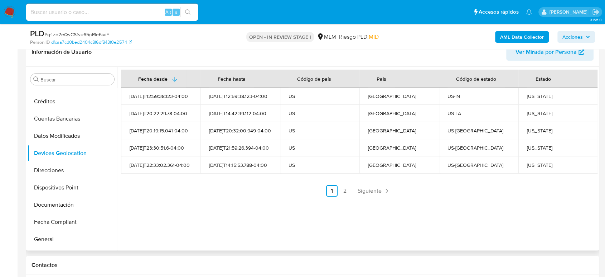
drag, startPoint x: 236, startPoint y: 199, endPoint x: 276, endPoint y: 234, distance: 53.0
click at [236, 199] on div "Fecha desde [GEOGRAPHIC_DATA] hasta Código de país País Código de estado Estado…" at bounding box center [357, 158] width 481 height 183
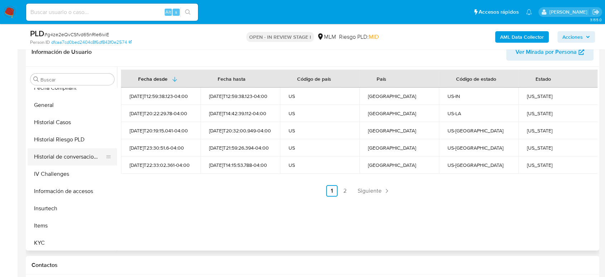
scroll to position [199, 0]
click at [62, 126] on button "Historial Casos" at bounding box center [70, 120] width 84 height 17
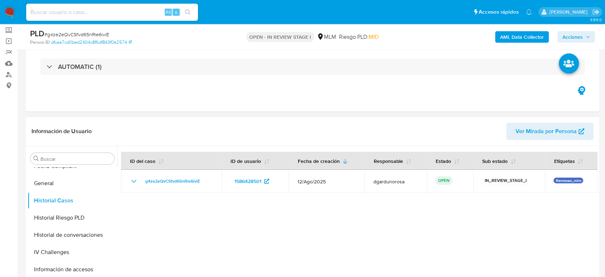
scroll to position [0, 0]
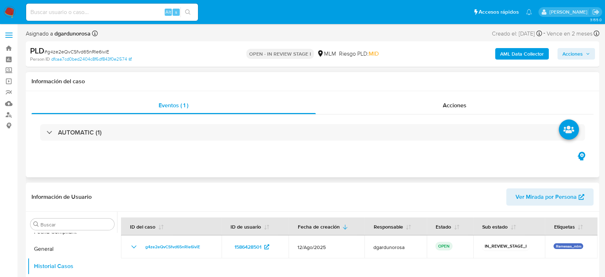
drag, startPoint x: 171, startPoint y: 137, endPoint x: 174, endPoint y: 144, distance: 7.7
click at [174, 141] on div "AUTOMATIC (1)" at bounding box center [313, 132] width 562 height 36
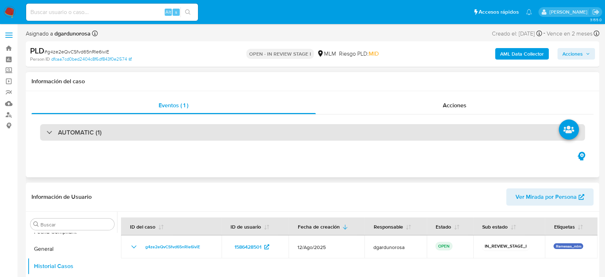
click at [256, 134] on div "AUTOMATIC (1)" at bounding box center [312, 132] width 545 height 16
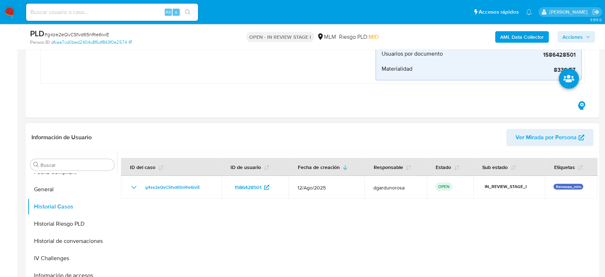
scroll to position [278, 0]
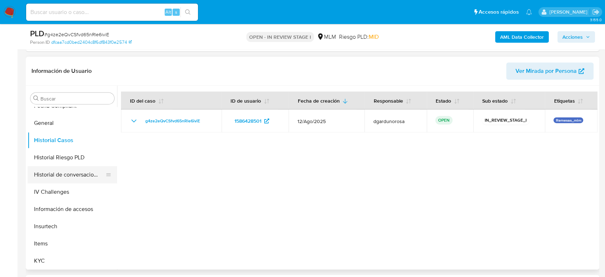
click at [85, 169] on button "Historial de conversaciones" at bounding box center [70, 174] width 84 height 17
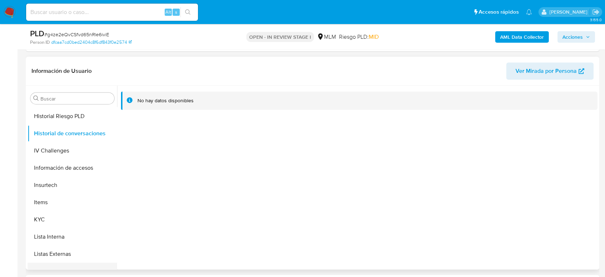
scroll to position [303, 0]
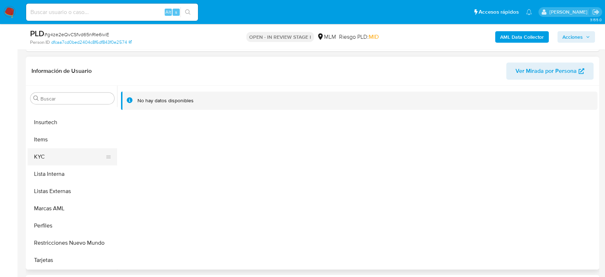
click at [57, 157] on button "KYC" at bounding box center [70, 156] width 84 height 17
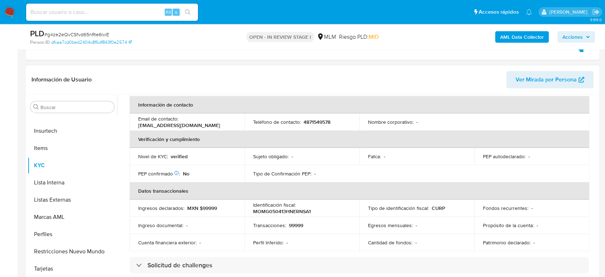
scroll to position [87, 0]
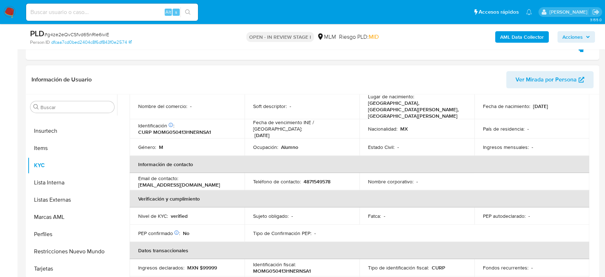
click at [317, 178] on p "4871549578" at bounding box center [317, 181] width 27 height 6
copy p "4871549578"
click at [267, 159] on th "Información de contacto" at bounding box center [360, 163] width 460 height 17
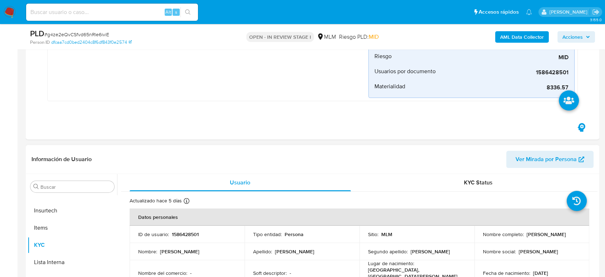
scroll to position [223, 0]
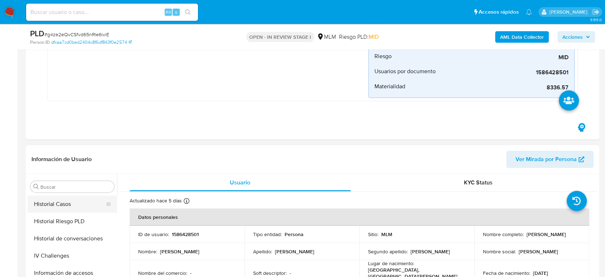
click at [60, 203] on button "Historial Casos" at bounding box center [70, 203] width 84 height 17
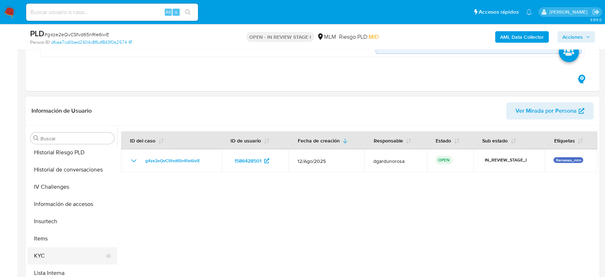
scroll to position [263, 0]
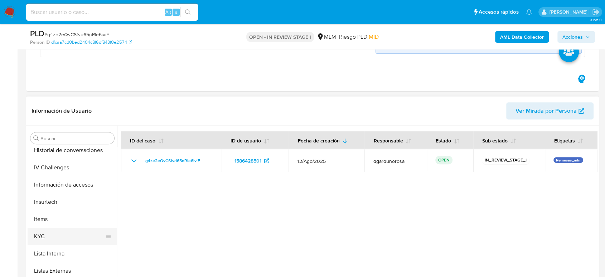
click at [63, 231] on button "KYC" at bounding box center [70, 235] width 84 height 17
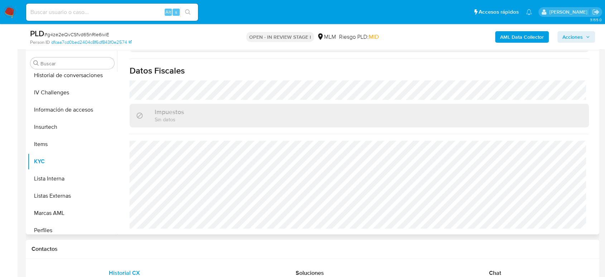
scroll to position [445, 0]
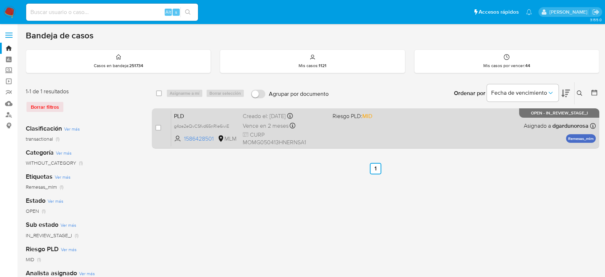
click at [336, 126] on div "PLD g4ze2eQvCSfvd65nRle6iviE 1586428501 MLM Riesgo PLD: MID Creado el: [DATE] C…" at bounding box center [383, 128] width 425 height 36
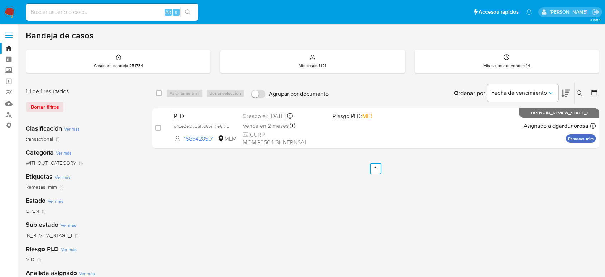
click at [579, 89] on button at bounding box center [581, 93] width 12 height 9
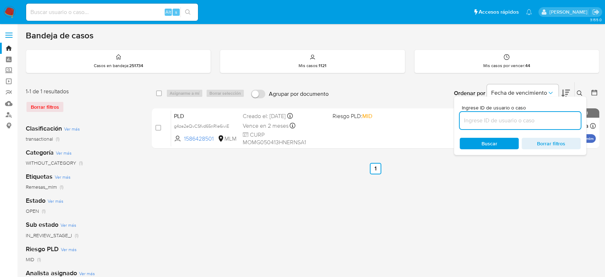
click at [527, 124] on input at bounding box center [520, 120] width 121 height 9
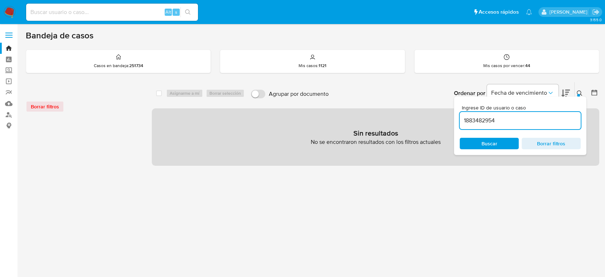
click at [522, 121] on input "1883482954" at bounding box center [520, 120] width 121 height 9
type input "1883482954"
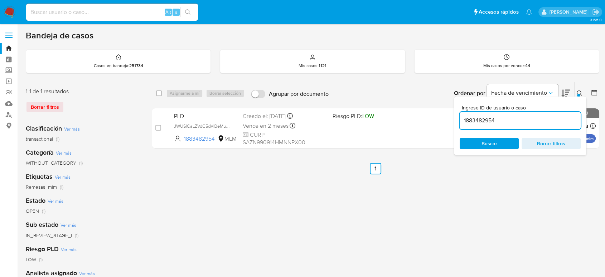
click at [581, 92] on icon at bounding box center [580, 93] width 6 height 6
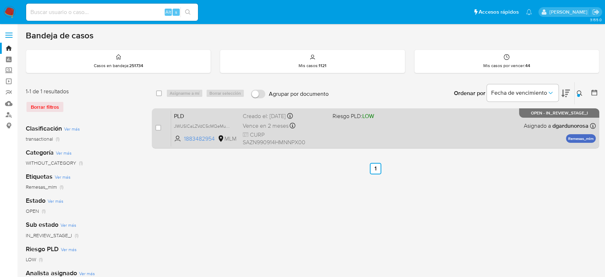
click at [480, 141] on div "PLD JWUSlCaLZVdC5cMQeMu81ANT 1883482954 MLM Riesgo PLD: LOW Creado el: 12/08/20…" at bounding box center [383, 128] width 425 height 36
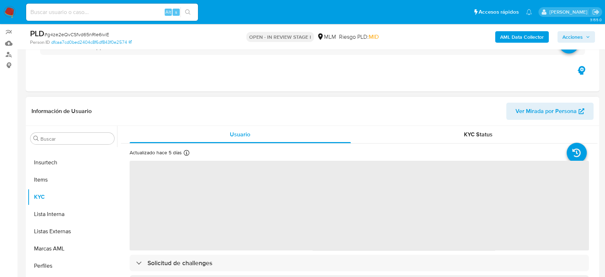
scroll to position [119, 0]
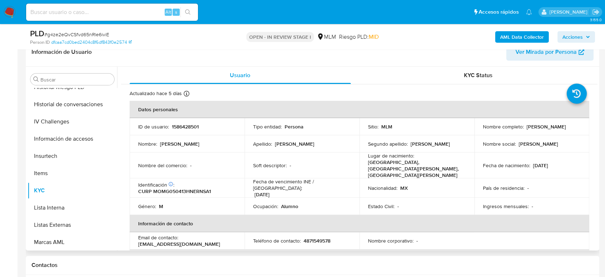
select select "10"
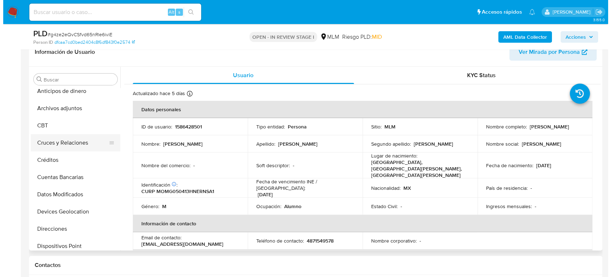
scroll to position [0, 0]
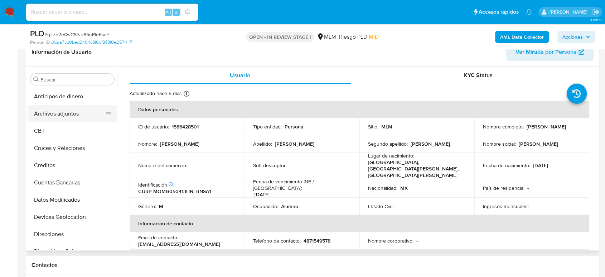
click at [67, 120] on button "Archivos adjuntos" at bounding box center [70, 113] width 84 height 17
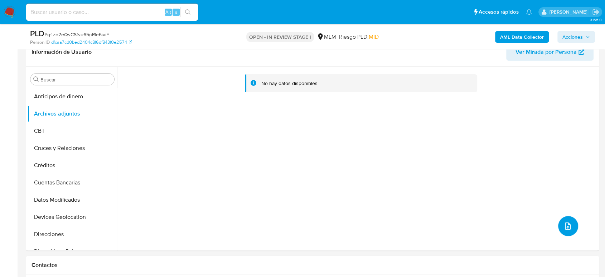
click at [564, 219] on button "upload-file" at bounding box center [568, 226] width 20 height 20
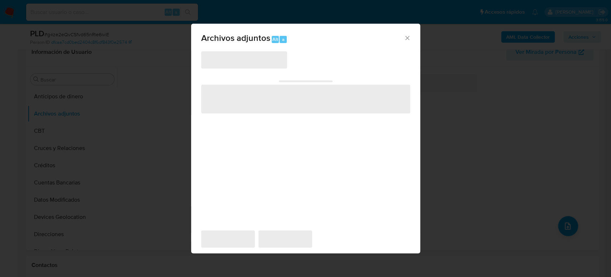
click at [245, 62] on span "‌" at bounding box center [244, 59] width 86 height 17
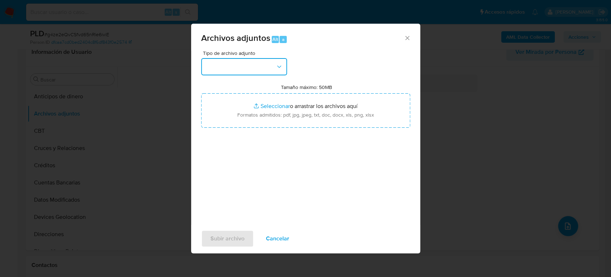
click at [249, 67] on button "button" at bounding box center [244, 66] width 86 height 17
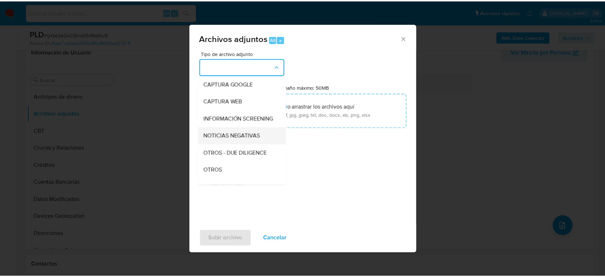
scroll to position [80, 0]
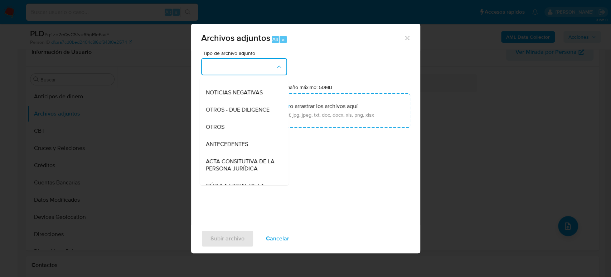
click at [233, 134] on div "OTROS" at bounding box center [242, 126] width 73 height 17
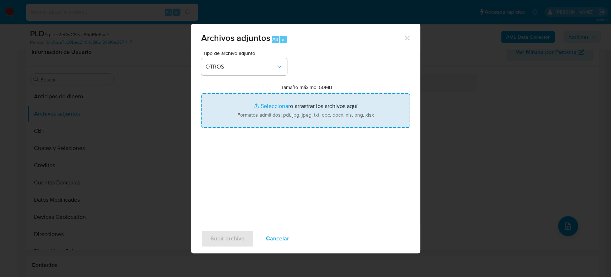
type input "C:\fakepath\1586428501_Gustavo Moreno_Agosto2025.pdf"
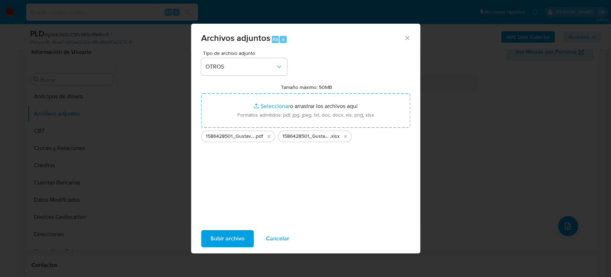
click at [243, 237] on button "Subir archivo" at bounding box center [227, 238] width 53 height 17
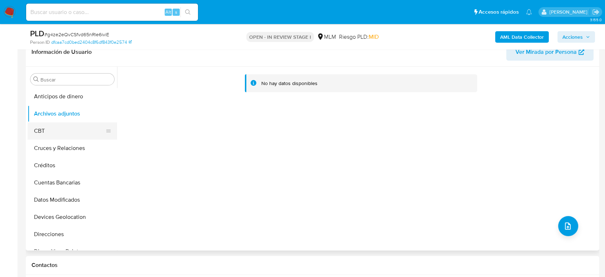
click at [72, 125] on button "CBT" at bounding box center [70, 130] width 84 height 17
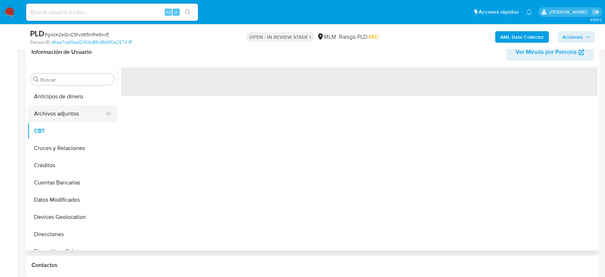
click at [69, 114] on button "Archivos adjuntos" at bounding box center [70, 113] width 84 height 17
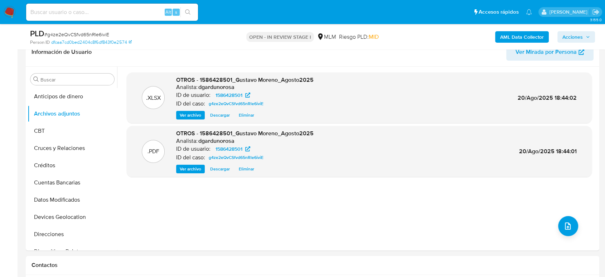
click at [573, 36] on span "Acciones" at bounding box center [573, 36] width 20 height 11
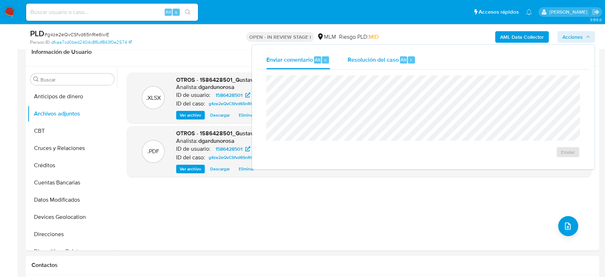
click at [370, 57] on span "Resolución del caso" at bounding box center [372, 59] width 51 height 8
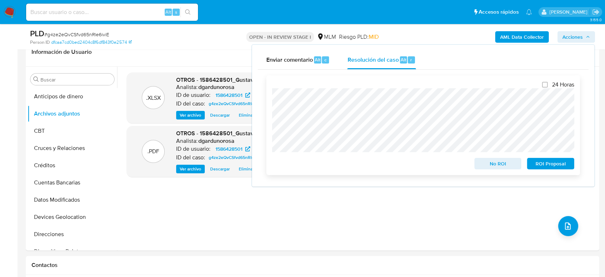
click at [492, 167] on span "No ROI" at bounding box center [498, 163] width 37 height 10
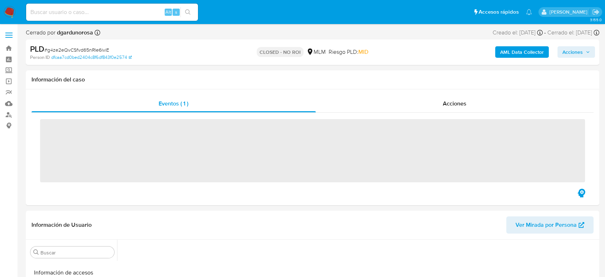
scroll to position [303, 0]
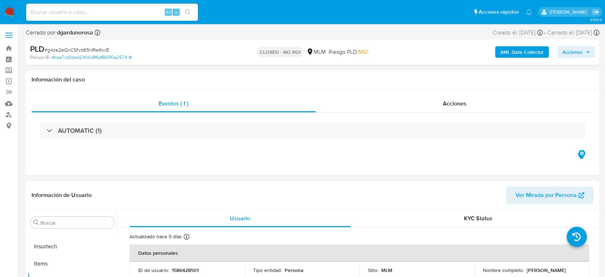
select select "10"
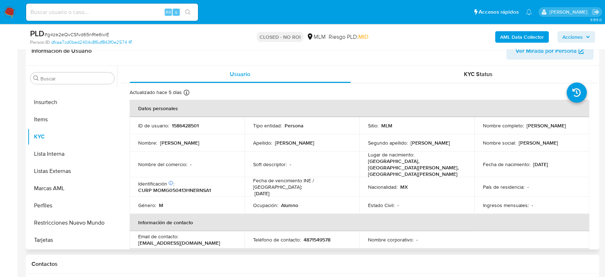
scroll to position [119, 0]
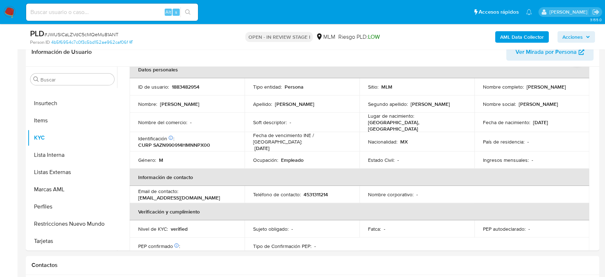
scroll to position [18, 0]
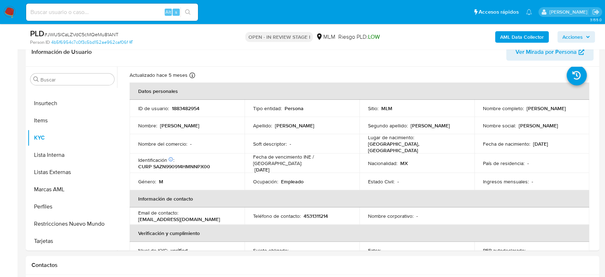
select select "10"
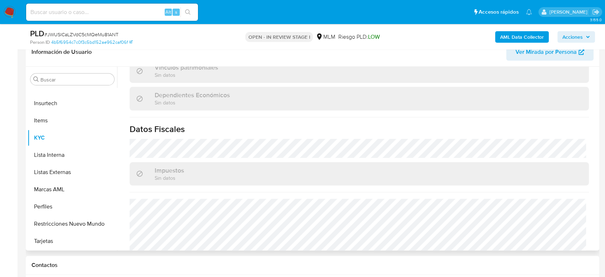
scroll to position [450, 0]
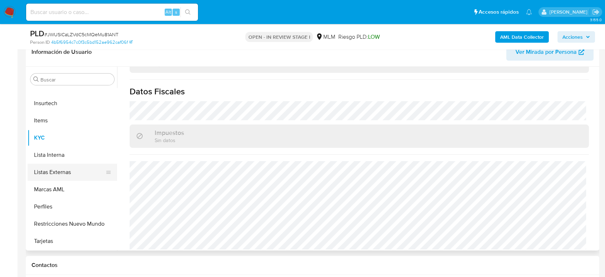
click at [78, 168] on button "Listas Externas" at bounding box center [70, 171] width 84 height 17
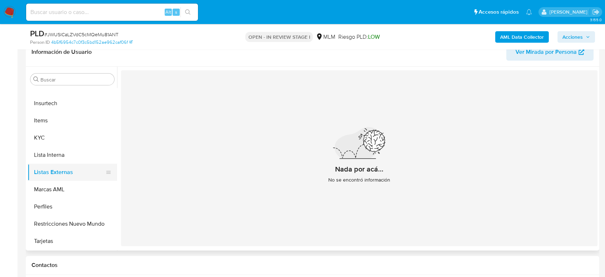
scroll to position [183, 0]
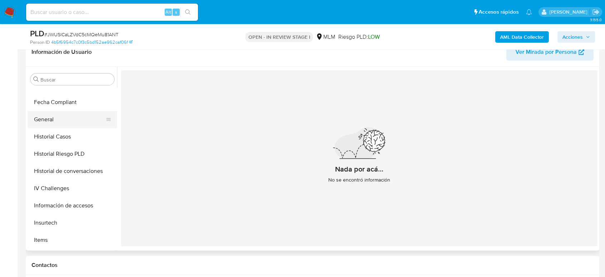
click at [54, 124] on button "General" at bounding box center [70, 119] width 84 height 17
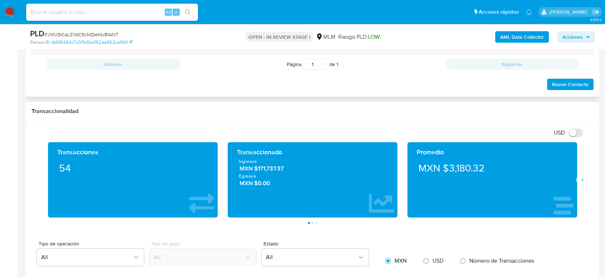
scroll to position [438, 0]
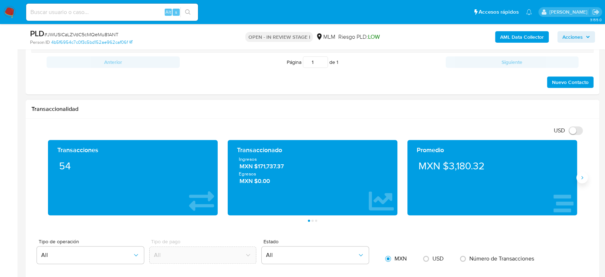
click at [581, 180] on button "Siguiente" at bounding box center [582, 177] width 11 height 11
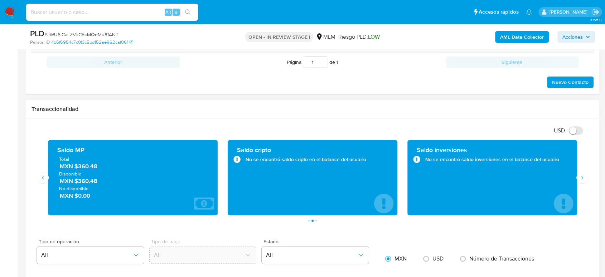
drag, startPoint x: 103, startPoint y: 166, endPoint x: 76, endPoint y: 168, distance: 27.0
click at [76, 168] on span "MXN $360.48" at bounding box center [133, 166] width 147 height 8
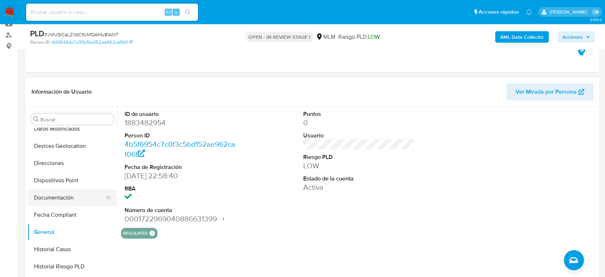
scroll to position [104, 0]
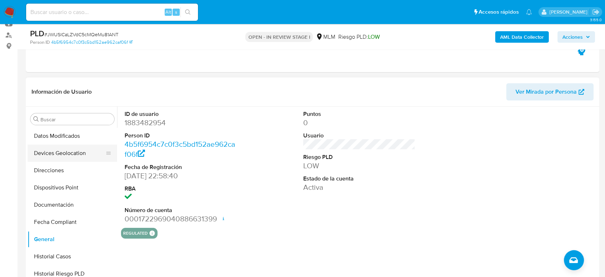
click at [60, 153] on button "Devices Geolocation" at bounding box center [70, 152] width 84 height 17
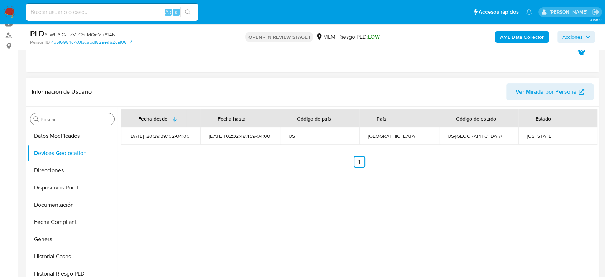
click at [77, 122] on input "Buscar" at bounding box center [75, 119] width 71 height 6
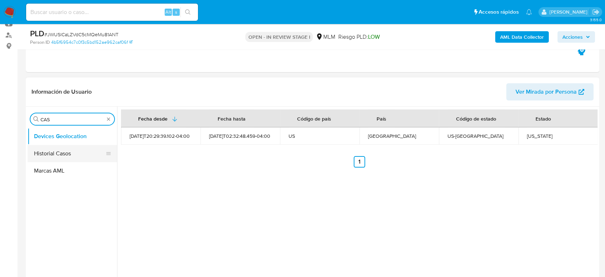
type input "CAS"
click at [67, 153] on button "Historial Casos" at bounding box center [70, 153] width 84 height 17
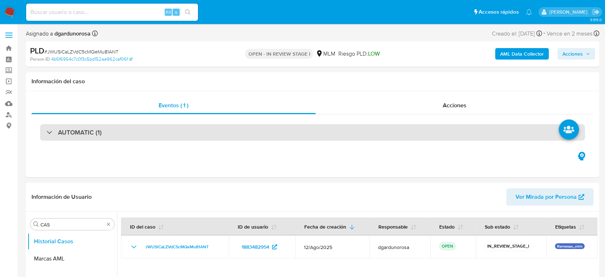
click at [181, 131] on div "AUTOMATIC (1)" at bounding box center [312, 132] width 545 height 16
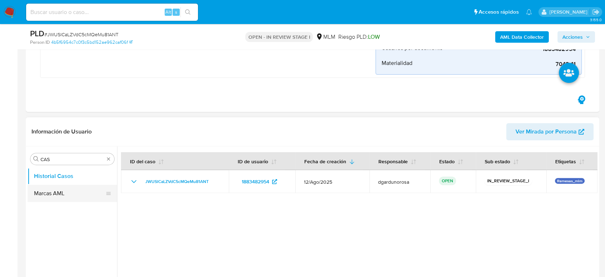
scroll to position [239, 0]
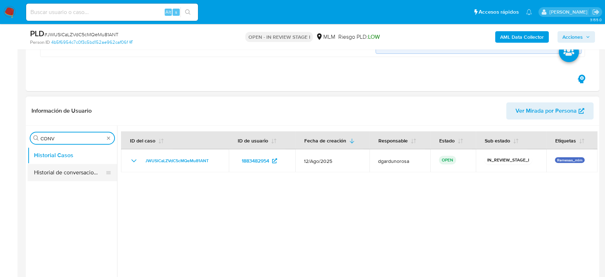
type input "CONV"
click at [67, 174] on button "Historial de conversaciones" at bounding box center [70, 172] width 84 height 17
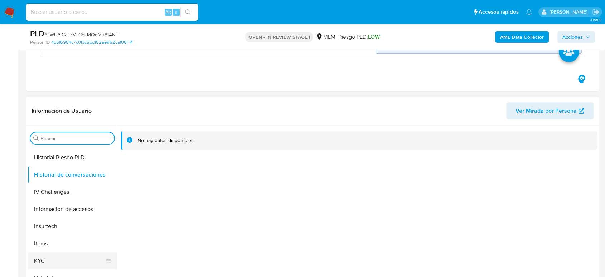
click at [56, 254] on button "KYC" at bounding box center [70, 260] width 84 height 17
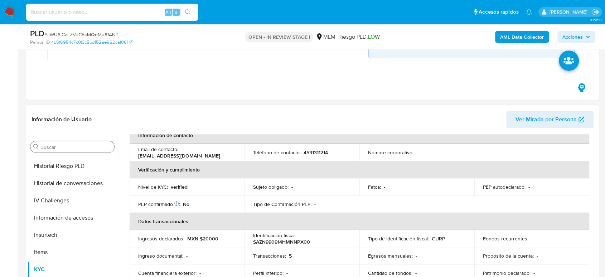
scroll to position [132, 0]
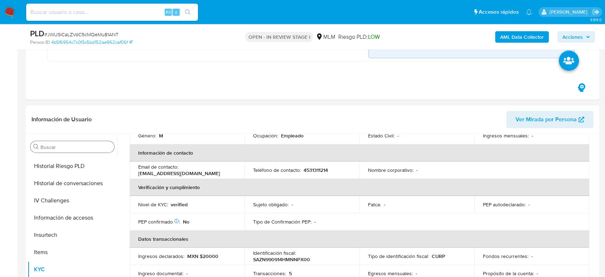
click at [312, 167] on p "4531311214" at bounding box center [316, 170] width 24 height 6
copy p "4531311214"
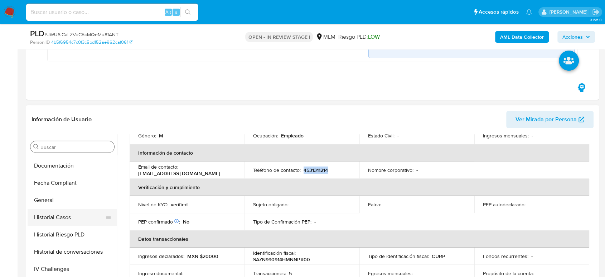
scroll to position [159, 0]
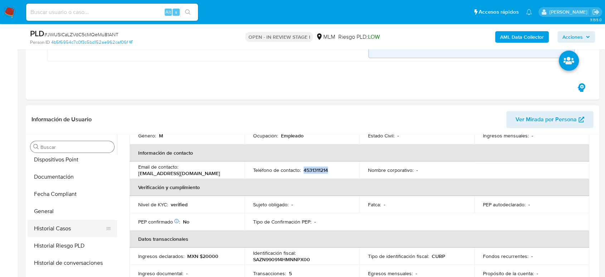
click at [74, 224] on button "Historial Casos" at bounding box center [70, 228] width 84 height 17
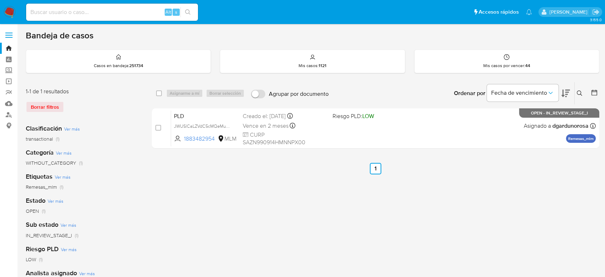
click at [442, 206] on div "select-all-cases-checkbox Asignarme a mí Borrar selección Agrupar por documento…" at bounding box center [376, 239] width 448 height 315
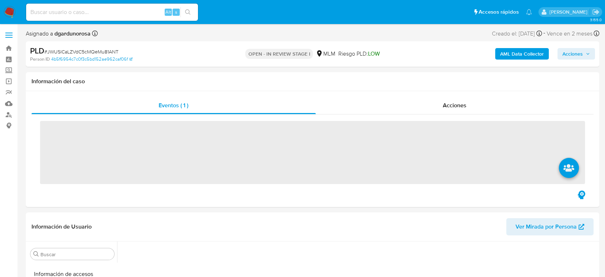
scroll to position [303, 0]
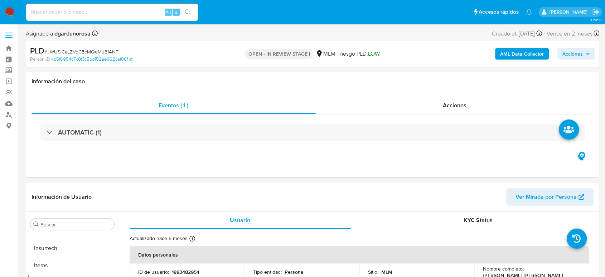
select select "10"
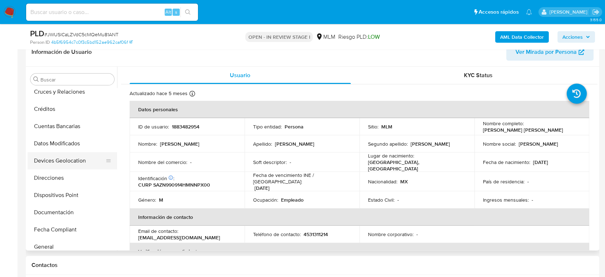
scroll to position [0, 0]
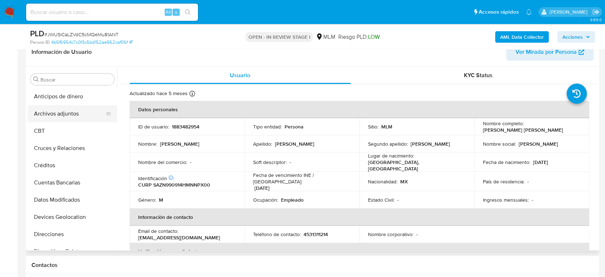
click at [74, 115] on button "Archivos adjuntos" at bounding box center [70, 113] width 84 height 17
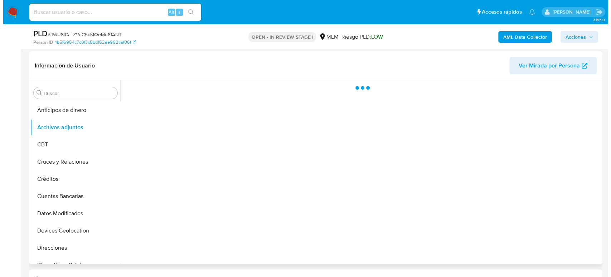
scroll to position [119, 0]
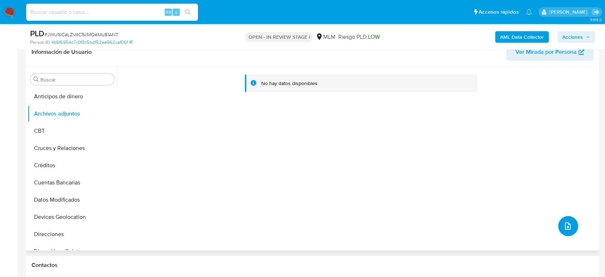
click at [564, 222] on icon "upload-file" at bounding box center [568, 225] width 9 height 9
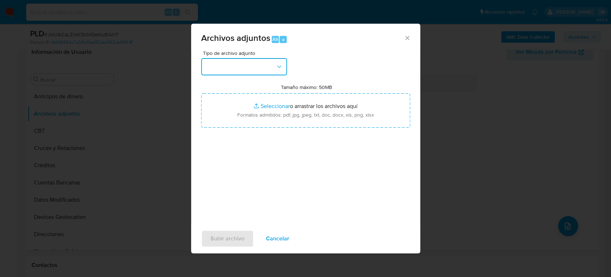
click at [244, 75] on button "button" at bounding box center [244, 66] width 86 height 17
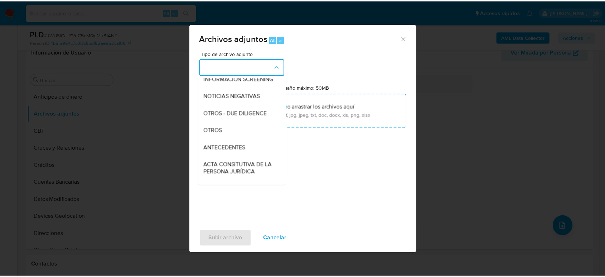
scroll to position [80, 0]
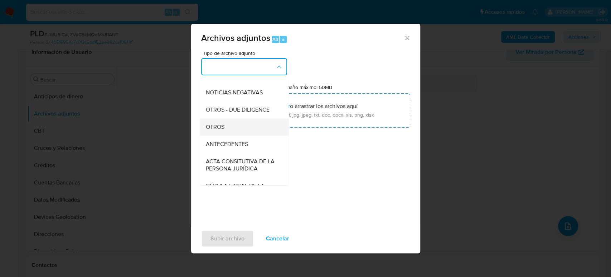
click at [241, 128] on div "OTROS" at bounding box center [242, 126] width 73 height 17
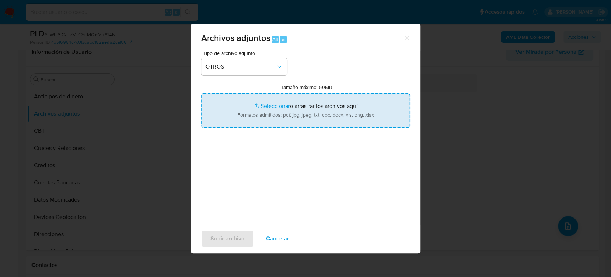
type input "C:\fakepath\1883482954_Noe Sanchez_Agosto2025.pdf"
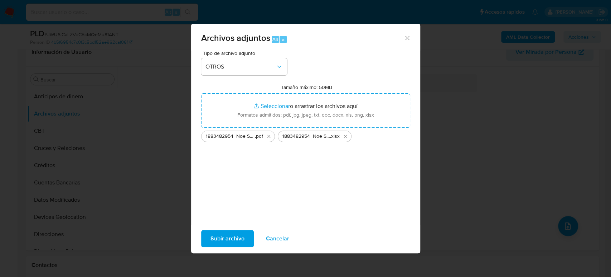
click at [243, 242] on span "Subir archivo" at bounding box center [228, 238] width 34 height 16
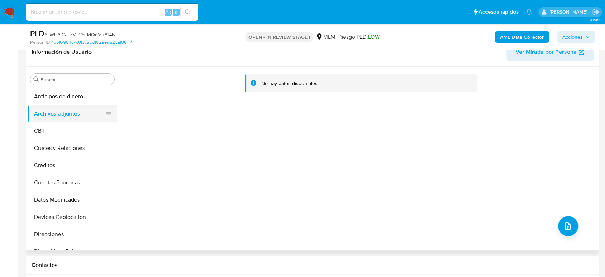
drag, startPoint x: 47, startPoint y: 125, endPoint x: 48, endPoint y: 120, distance: 4.8
click at [47, 125] on button "CBT" at bounding box center [73, 130] width 90 height 17
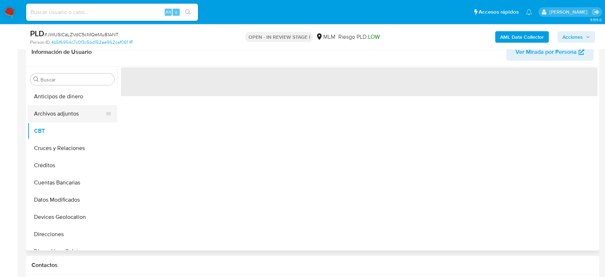
click at [50, 115] on button "Archivos adjuntos" at bounding box center [70, 113] width 84 height 17
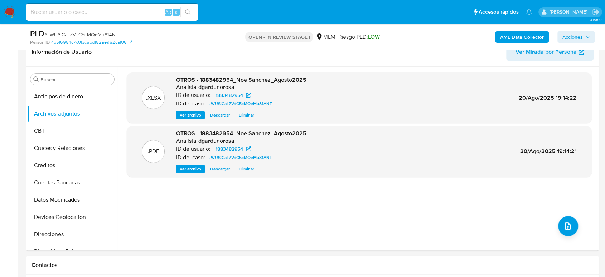
drag, startPoint x: 571, startPoint y: 33, endPoint x: 566, endPoint y: 40, distance: 9.0
click at [572, 33] on span "Acciones" at bounding box center [573, 36] width 20 height 11
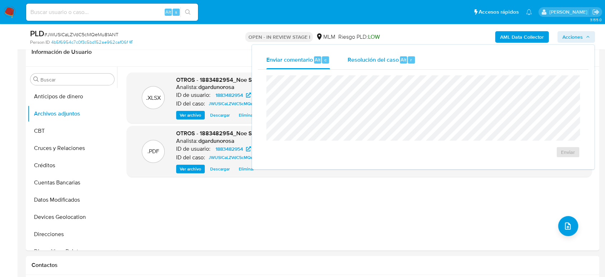
click at [370, 52] on div "Resolución del caso Alt r" at bounding box center [381, 60] width 68 height 19
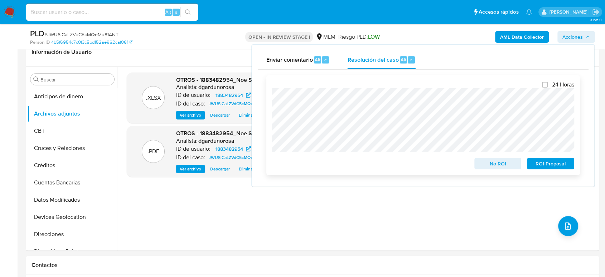
click at [496, 164] on span "No ROI" at bounding box center [498, 163] width 37 height 10
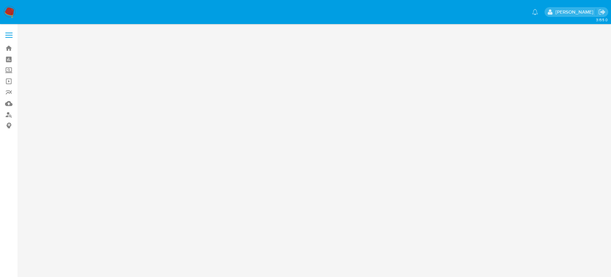
click at [11, 35] on span at bounding box center [8, 35] width 7 height 1
click at [0, 0] on input "checkbox" at bounding box center [0, 0] width 0 height 0
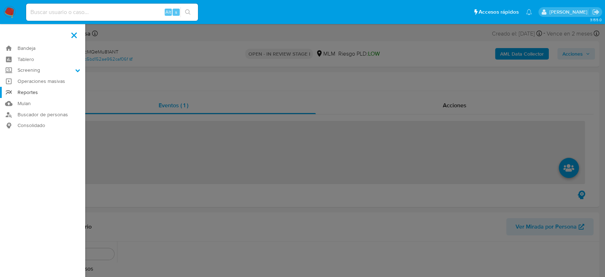
scroll to position [303, 0]
click at [68, 72] on label "Screening" at bounding box center [42, 70] width 85 height 11
click at [0, 0] on input "Screening" at bounding box center [0, 0] width 0 height 0
click at [40, 99] on link "Herramientas" at bounding box center [42, 98] width 85 height 9
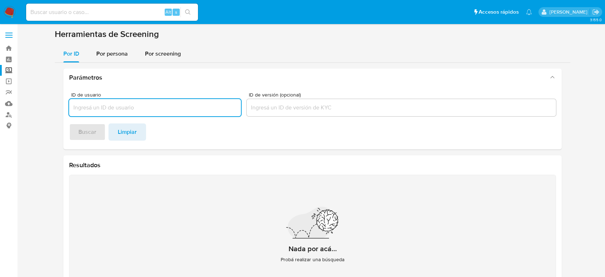
drag, startPoint x: 115, startPoint y: 58, endPoint x: 116, endPoint y: 68, distance: 10.1
click at [114, 58] on div "Por persona" at bounding box center [112, 53] width 32 height 17
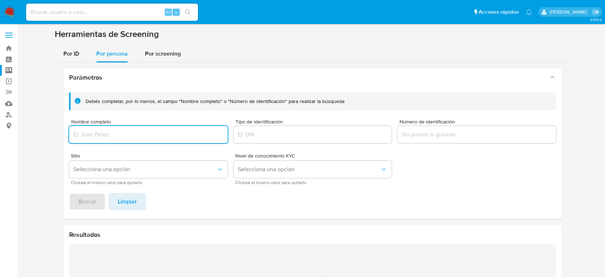
click at [126, 136] on input "Nombre completo" at bounding box center [148, 134] width 159 height 9
click at [69, 193] on button "Buscar" at bounding box center [87, 201] width 37 height 17
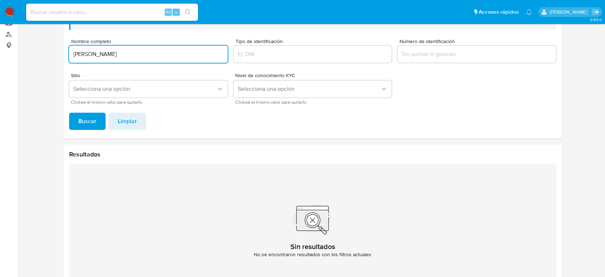
scroll to position [29, 0]
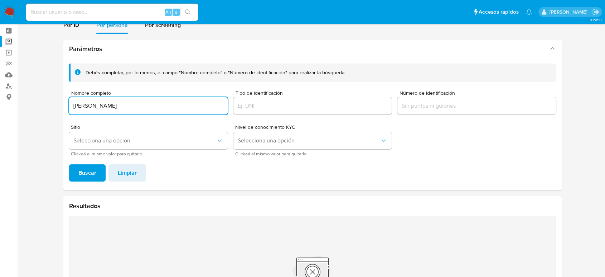
drag, startPoint x: 123, startPoint y: 107, endPoint x: 45, endPoint y: 107, distance: 77.0
click at [45, 107] on section at bounding box center [313, 176] width 574 height 352
paste input "[PERSON_NAME] [PERSON_NAME]"
type input "[PERSON_NAME] [PERSON_NAME]"
click at [81, 172] on span "Buscar" at bounding box center [87, 173] width 18 height 16
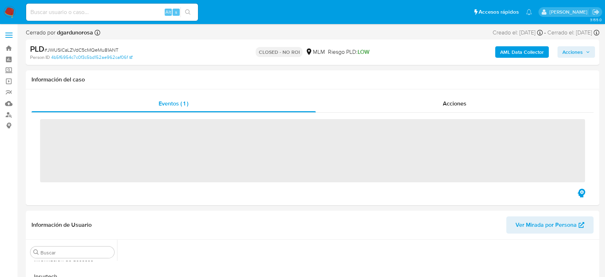
scroll to position [303, 0]
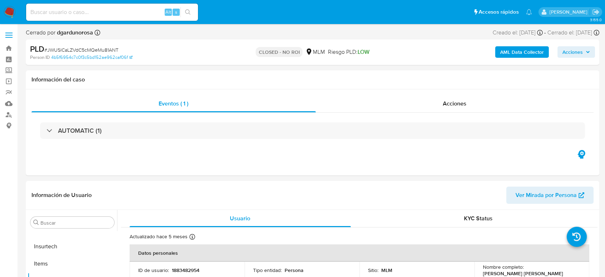
select select "10"
